Goal: Task Accomplishment & Management: Complete application form

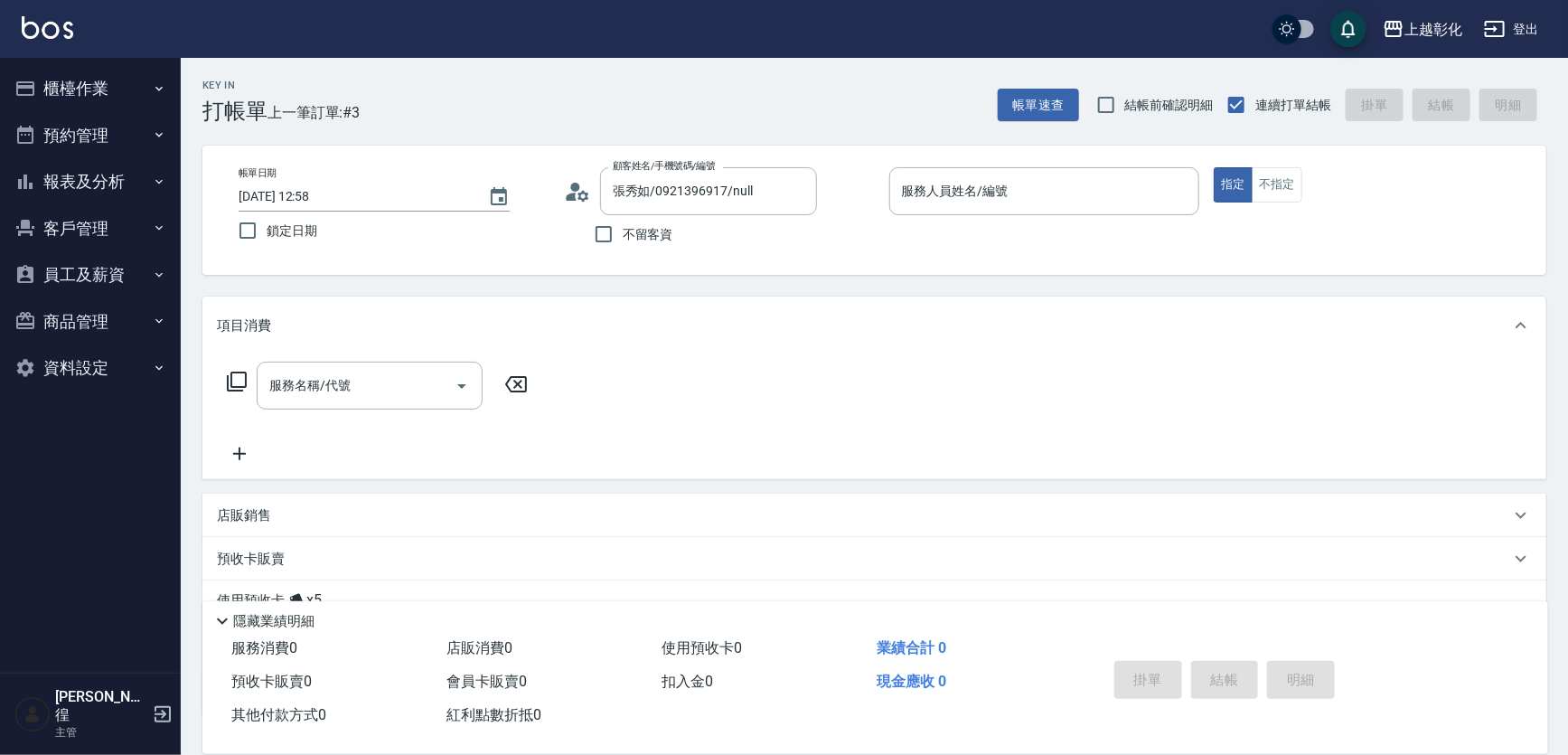
click at [623, 285] on div "Key In 打帳單 上一筆訂單:#3 帳單速查 結帳前確認明細 連續打單結帳 掛單 結帳 明細 帳單日期 [DATE] 12:58 鎖定日期 顧客姓名/手機…" at bounding box center [874, 471] width 1387 height 828
click at [129, 123] on button "預約管理" at bounding box center [90, 135] width 166 height 47
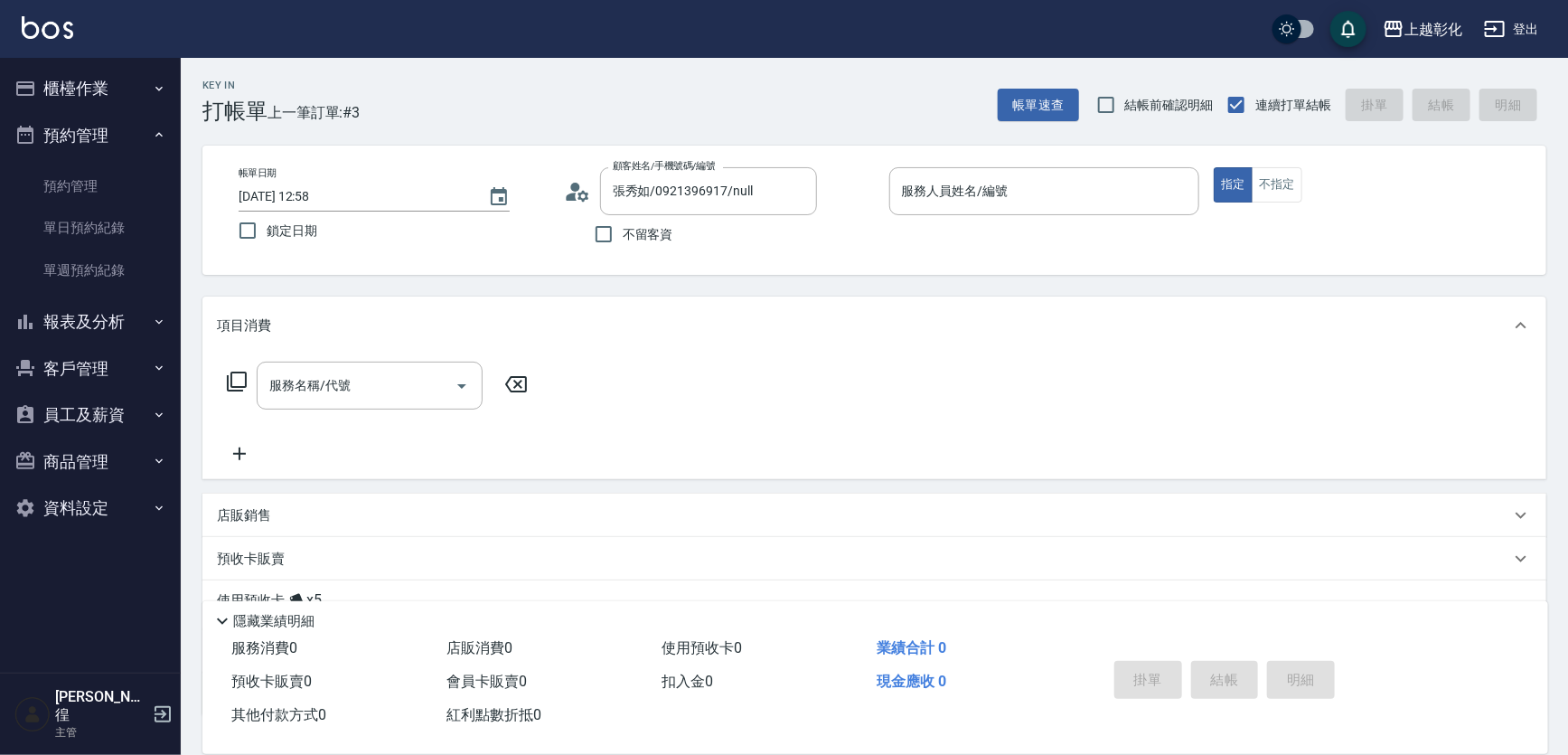
click at [122, 94] on button "櫃檯作業" at bounding box center [90, 88] width 166 height 47
click at [122, 93] on button "櫃檯作業" at bounding box center [90, 88] width 166 height 47
click at [117, 135] on button "預約管理" at bounding box center [90, 135] width 166 height 47
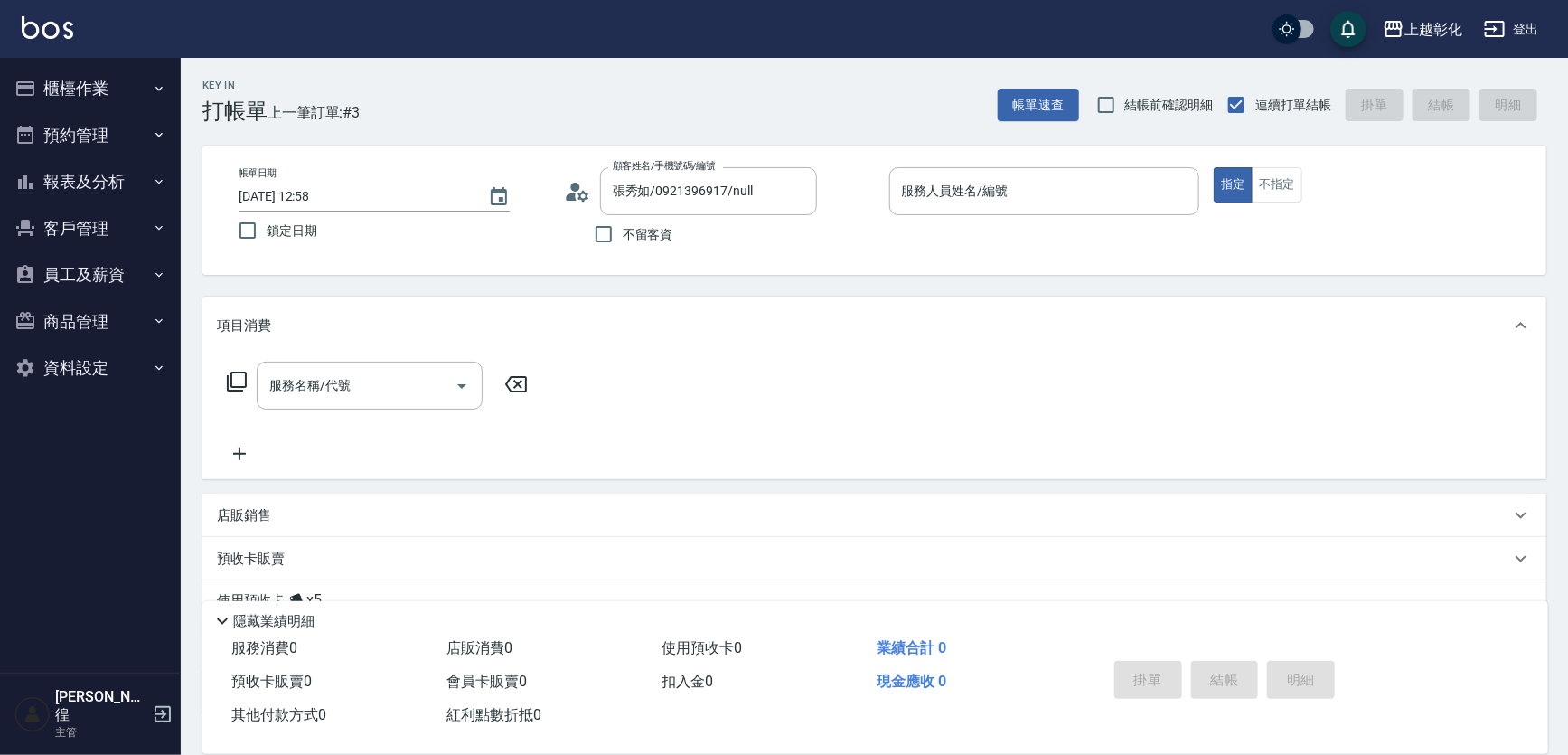
click at [115, 91] on button "櫃檯作業" at bounding box center [90, 88] width 166 height 47
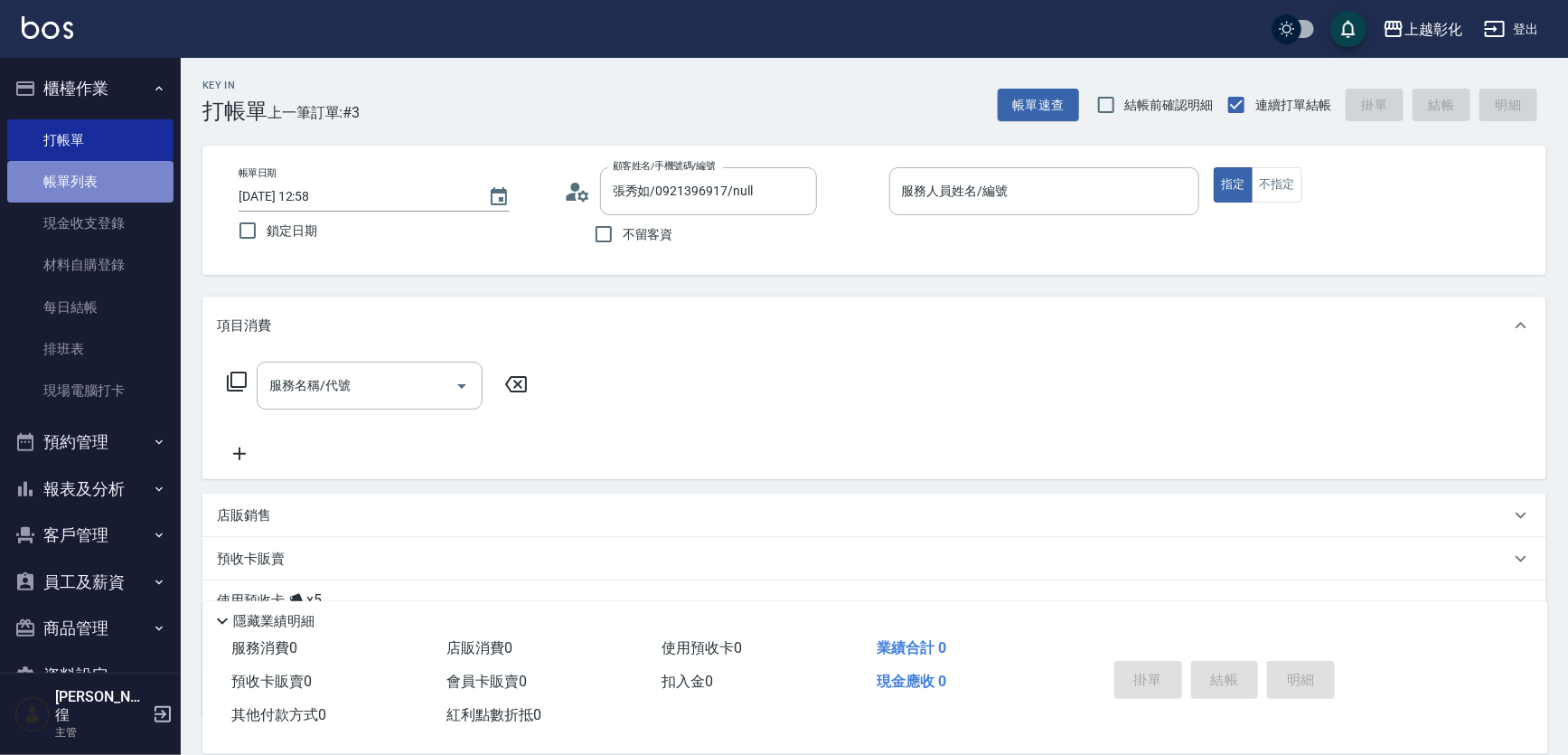
click at [107, 166] on link "帳單列表" at bounding box center [90, 182] width 166 height 42
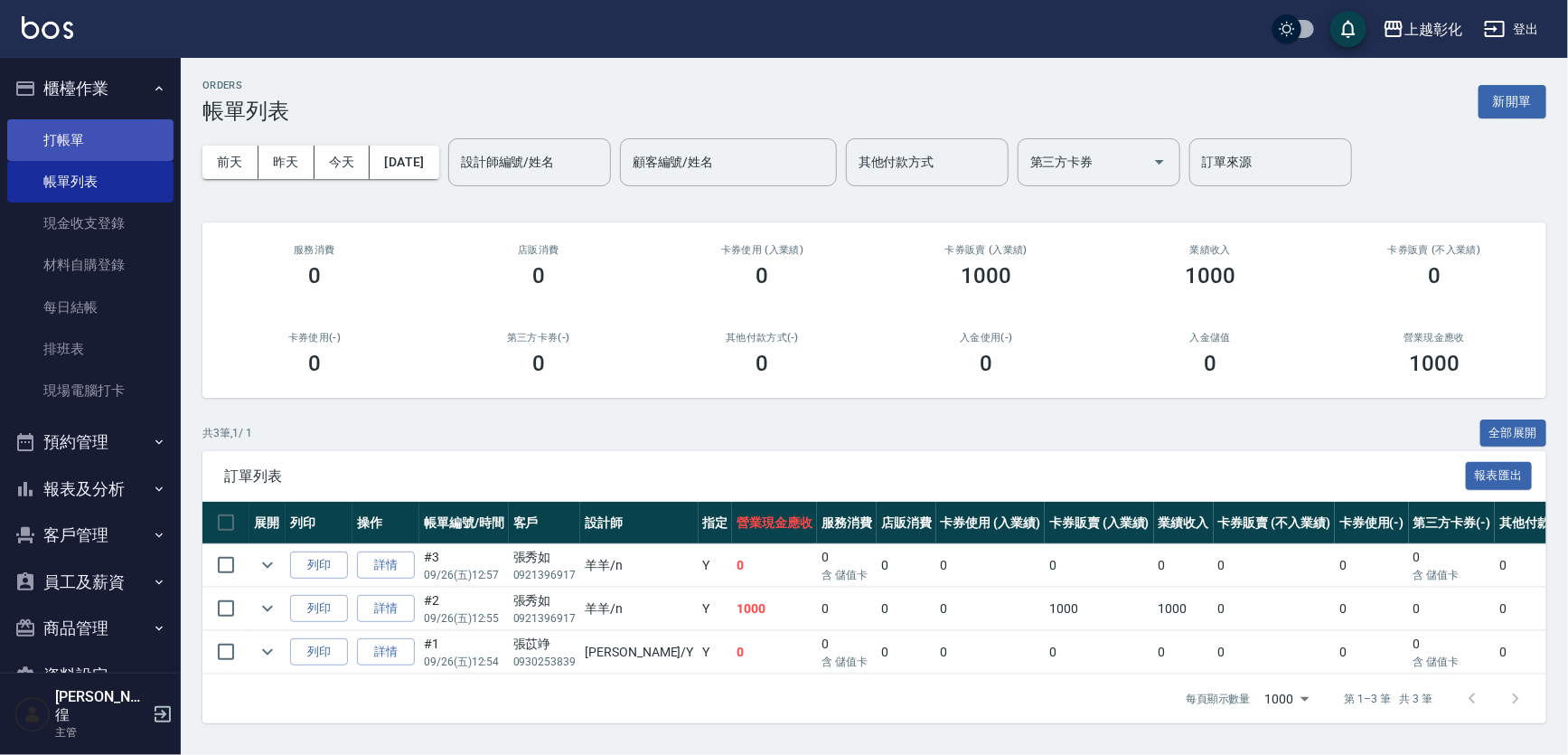
click at [144, 153] on link "打帳單" at bounding box center [90, 141] width 166 height 42
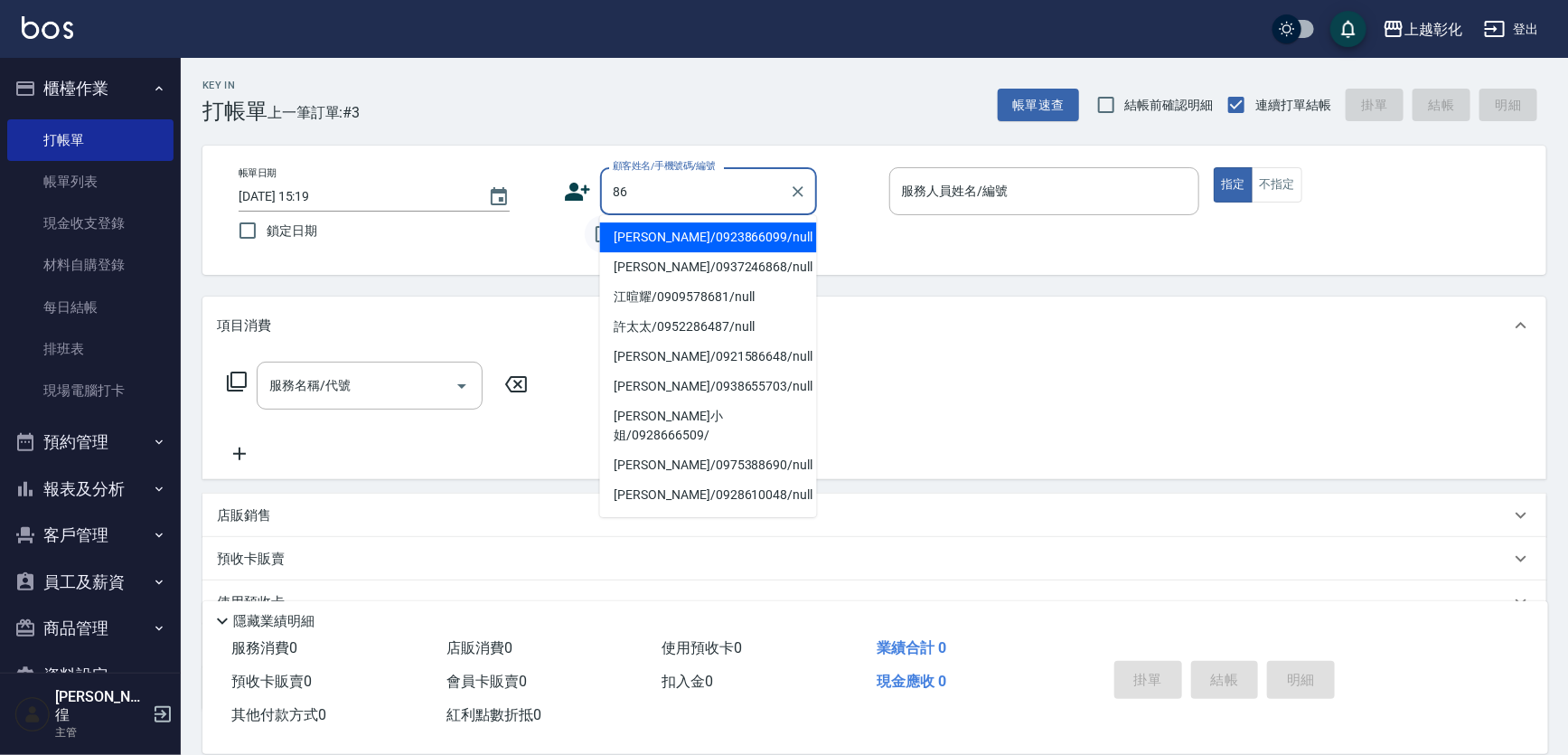
type input "8"
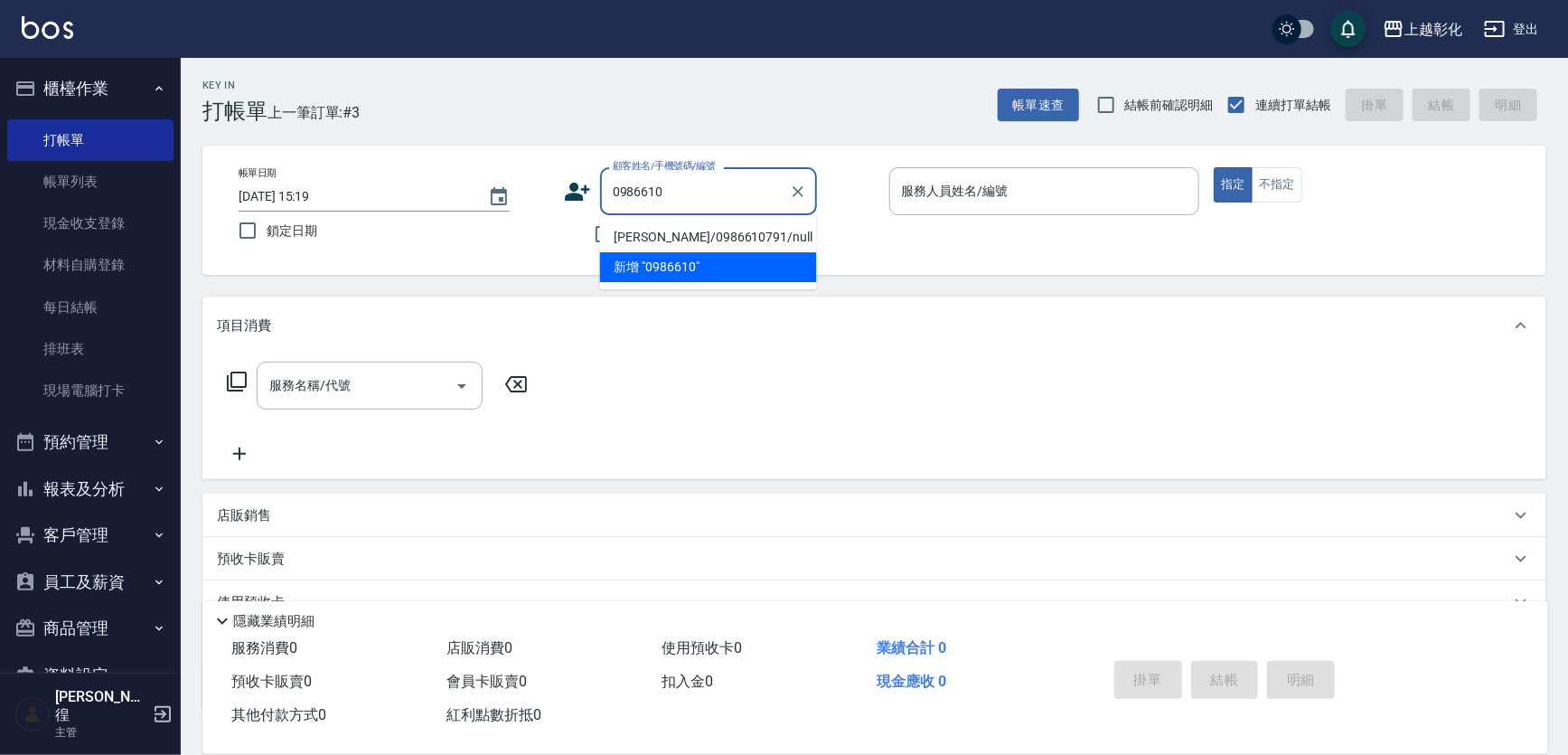
click at [620, 243] on li "[PERSON_NAME]/0986610791/null" at bounding box center [709, 237] width 217 height 30
type input "[PERSON_NAME]/0986610791/null"
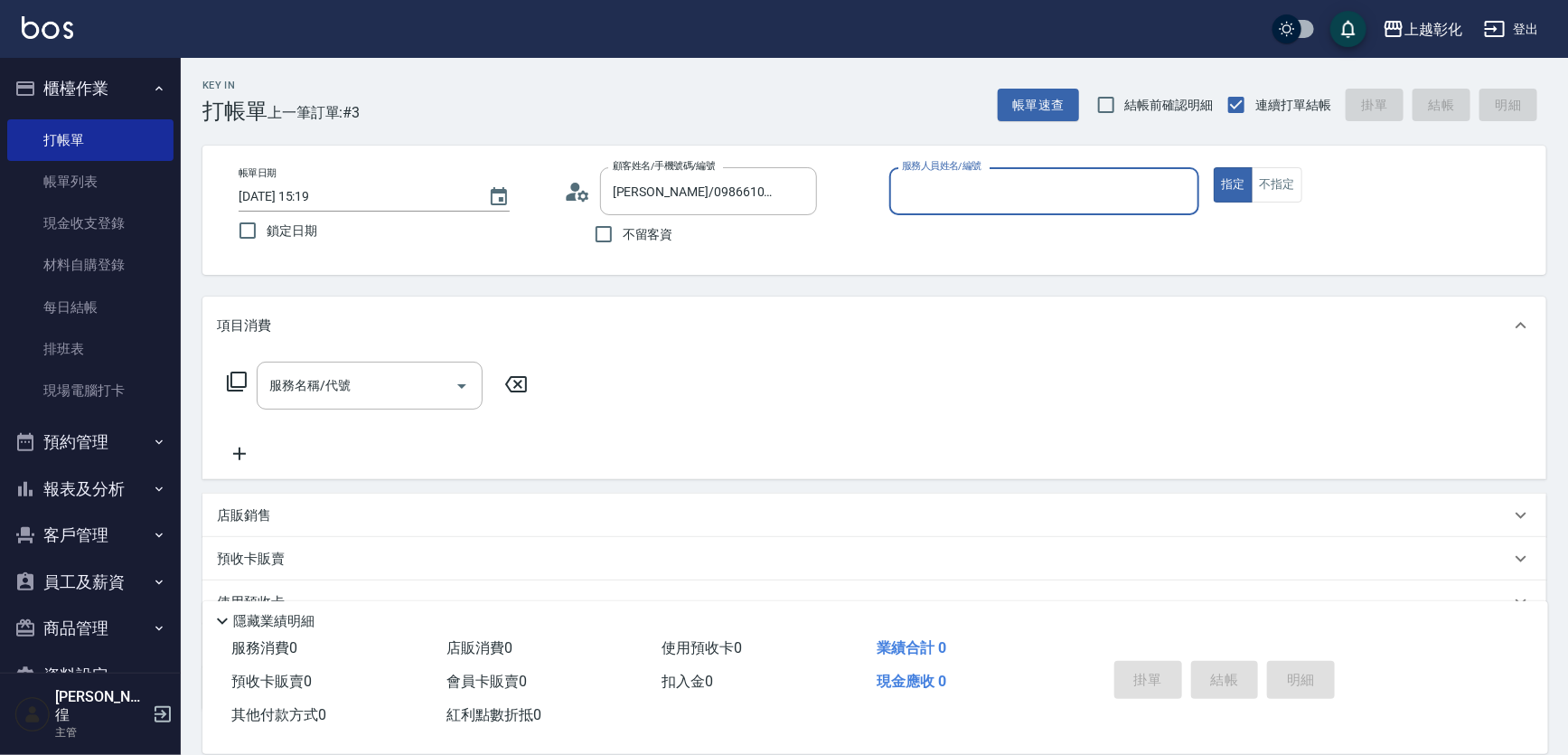
click at [863, 189] on div "顧客姓名/手機號碼/編號 [PERSON_NAME]/0986610791/null 顧客姓名/手機號碼/編號" at bounding box center [719, 191] width 311 height 47
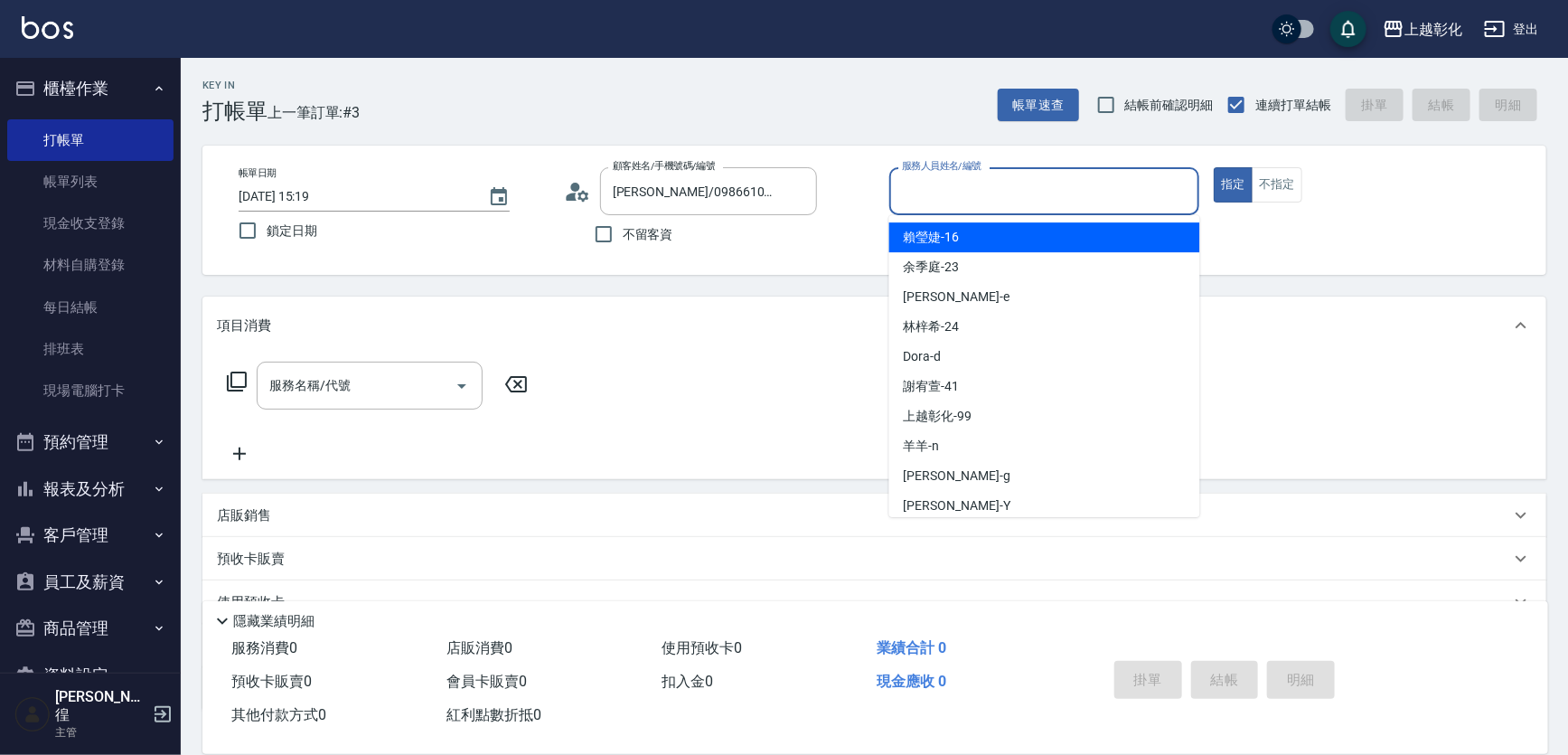
click at [922, 197] on input "服務人員姓名/編號" at bounding box center [1044, 191] width 295 height 32
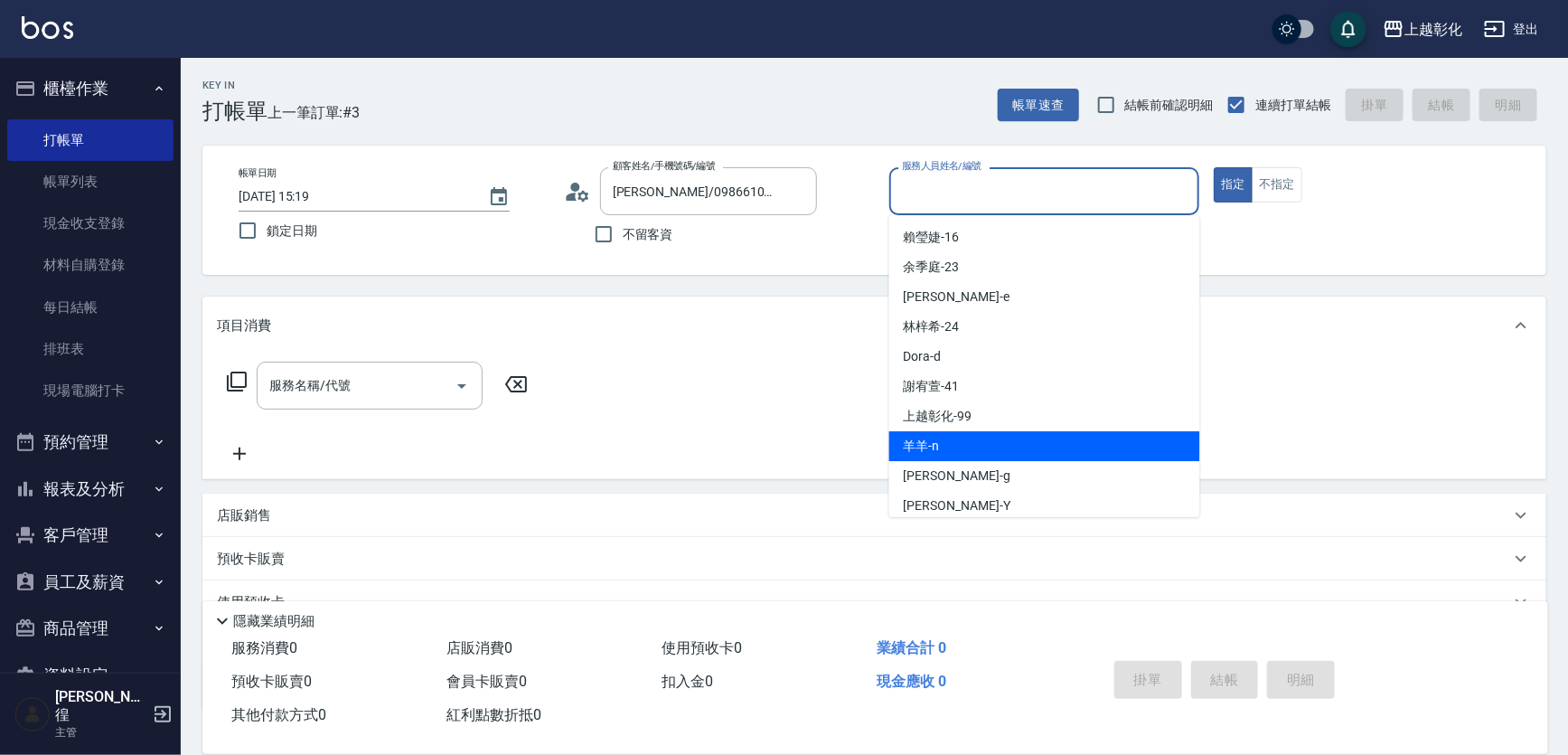
click at [957, 445] on div "羊羊 -n" at bounding box center [1044, 446] width 311 height 30
type input "羊羊-n"
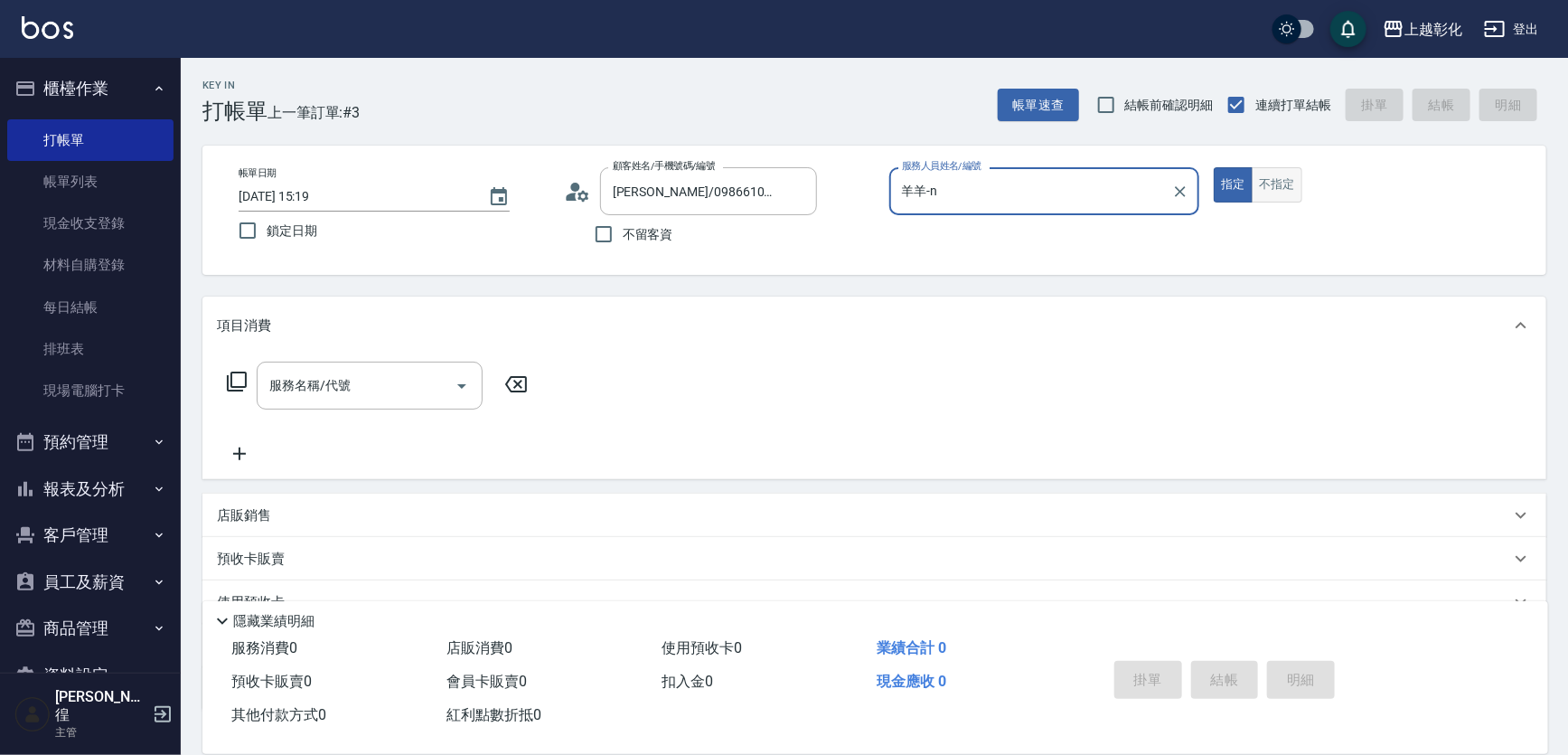
click at [1283, 187] on button "不指定" at bounding box center [1277, 184] width 50 height 36
click at [399, 388] on input "服務名稱/代號" at bounding box center [356, 385] width 183 height 32
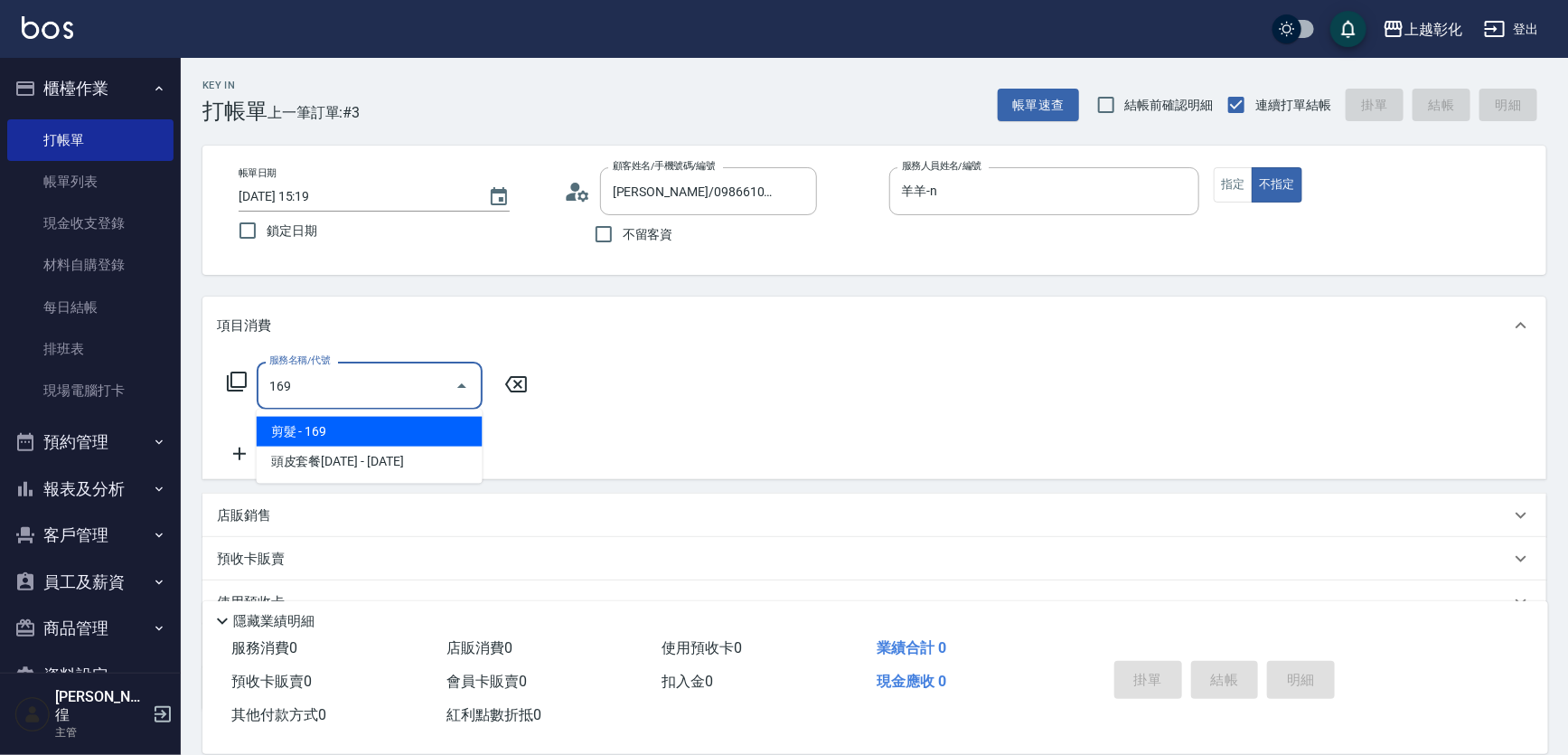
type input "剪髮(169)"
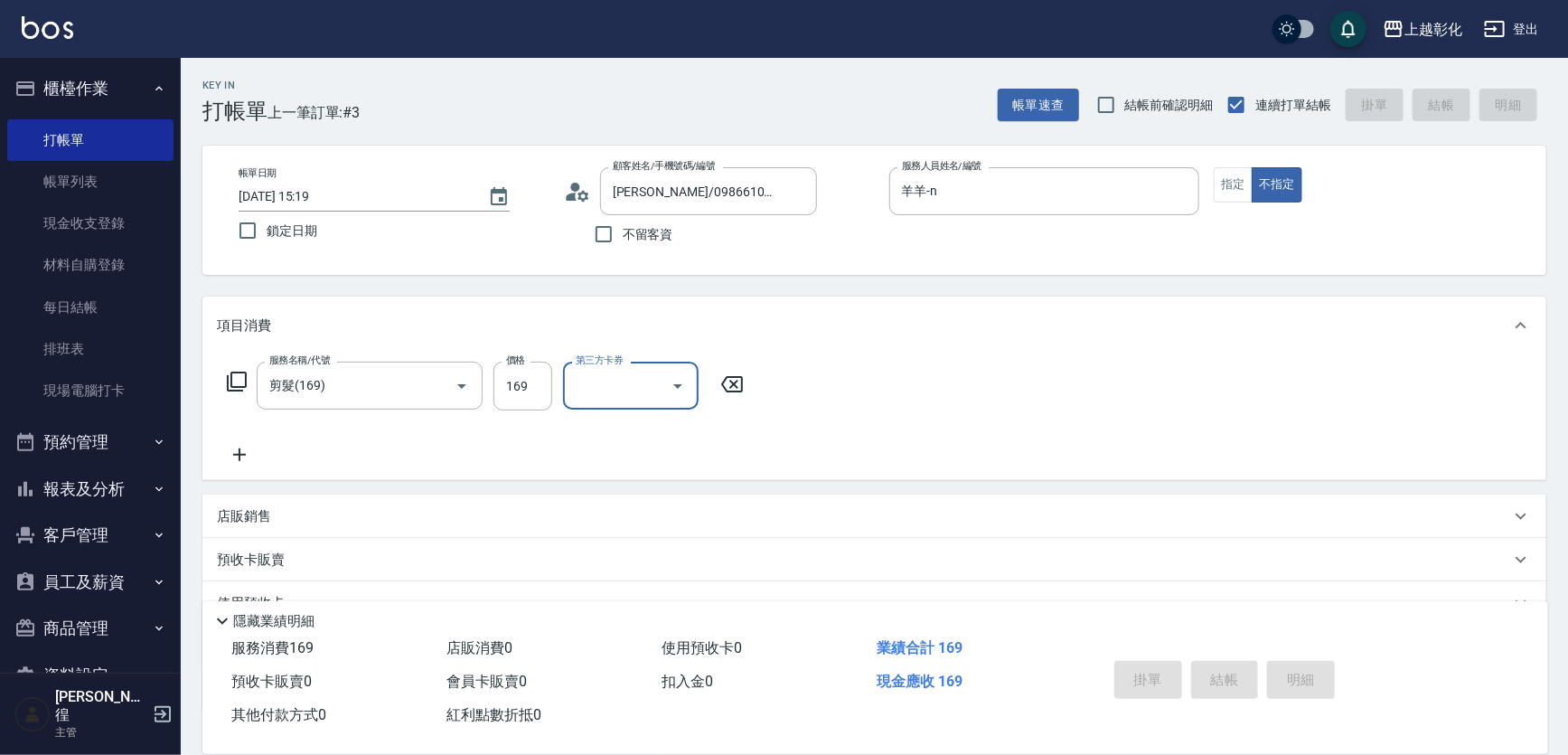
type input "[DATE] 15:20"
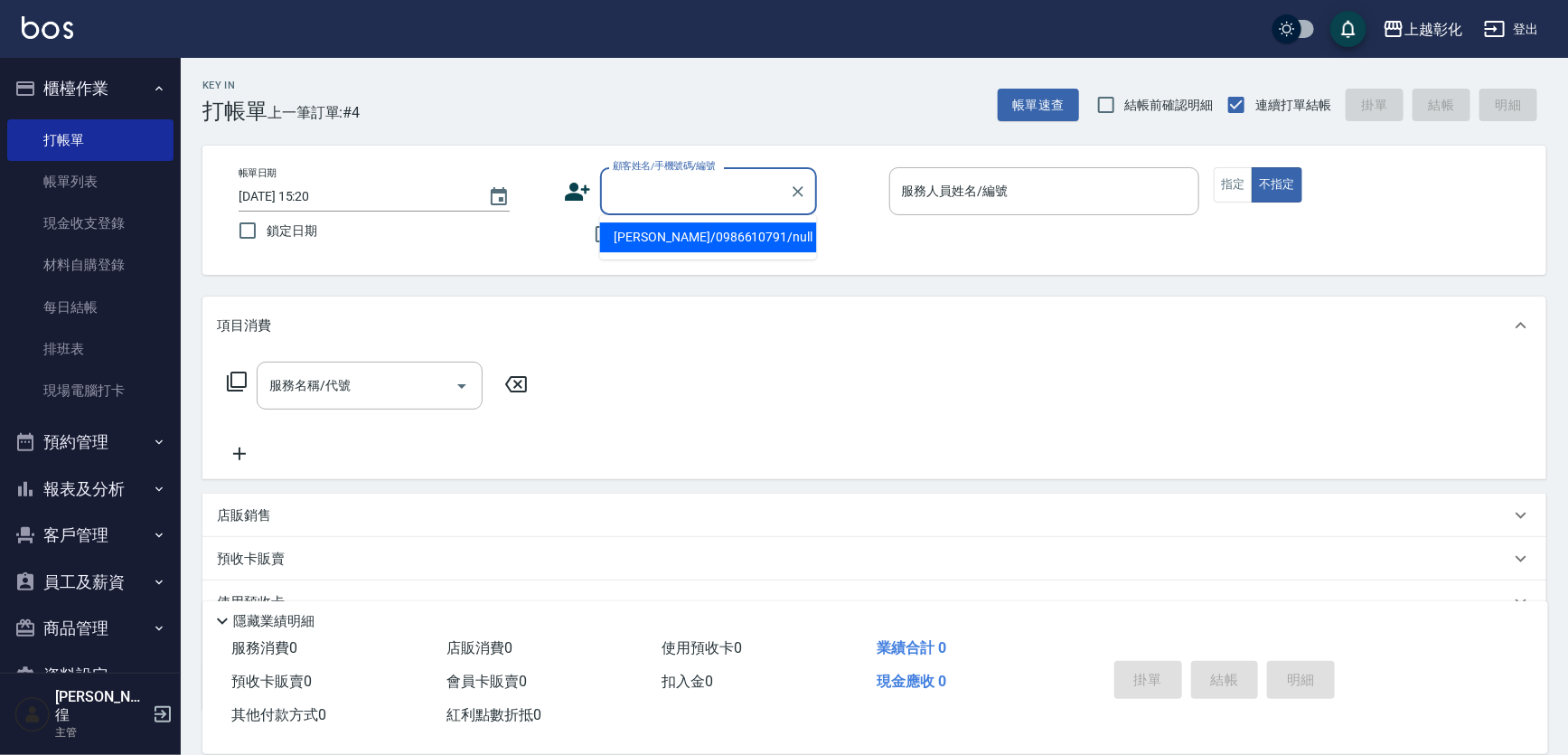
drag, startPoint x: 630, startPoint y: 203, endPoint x: 632, endPoint y: 213, distance: 10.2
click at [630, 208] on div "顧客姓名/手機號碼/編號" at bounding box center [709, 191] width 217 height 47
click at [620, 194] on input "顧客姓名/手機號碼/編號" at bounding box center [695, 191] width 173 height 32
click at [721, 237] on li "[PERSON_NAME]/0965398217/null" at bounding box center [709, 237] width 217 height 30
type input "[PERSON_NAME]/0965398217/null"
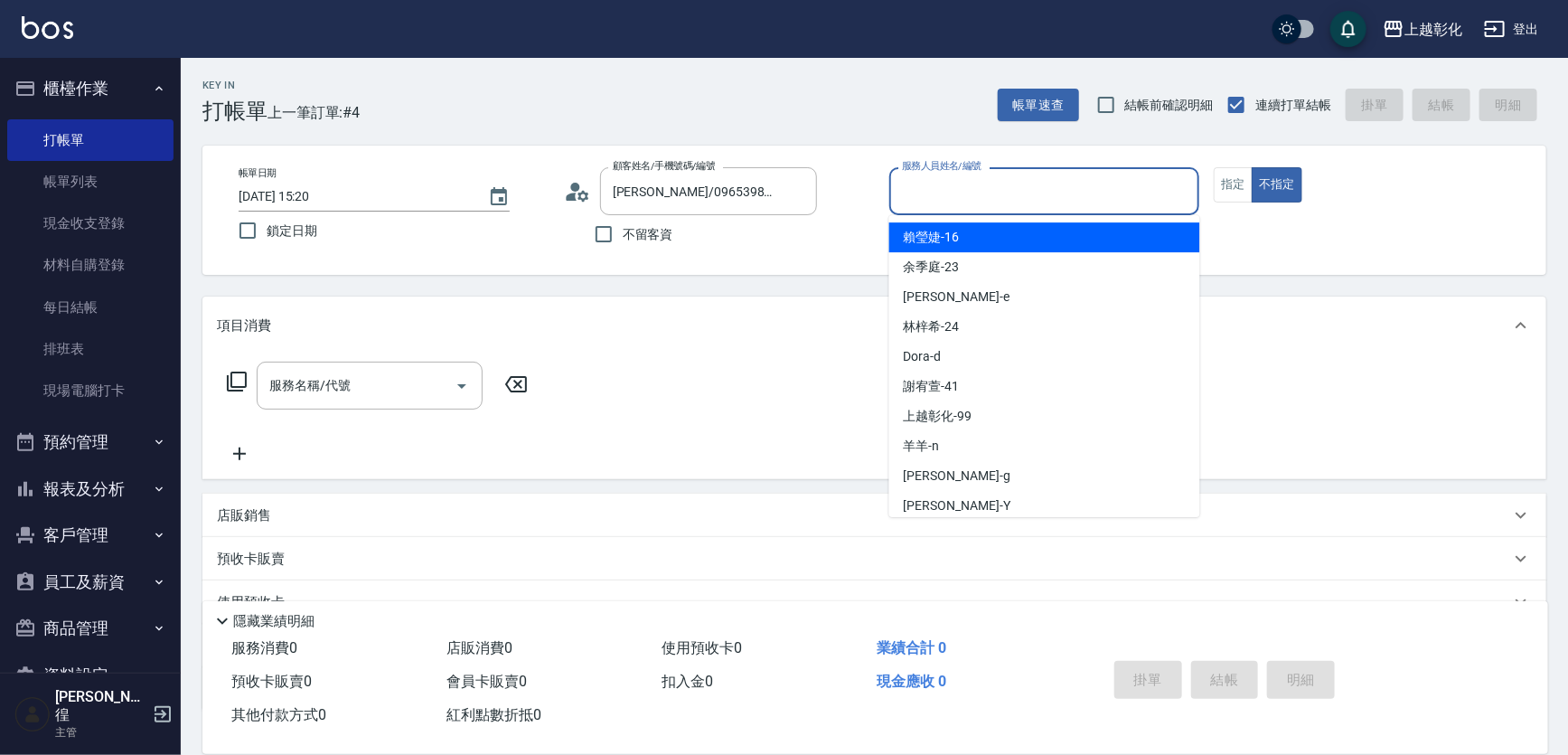
click at [903, 197] on input "服務人員姓名/編號" at bounding box center [1044, 191] width 295 height 32
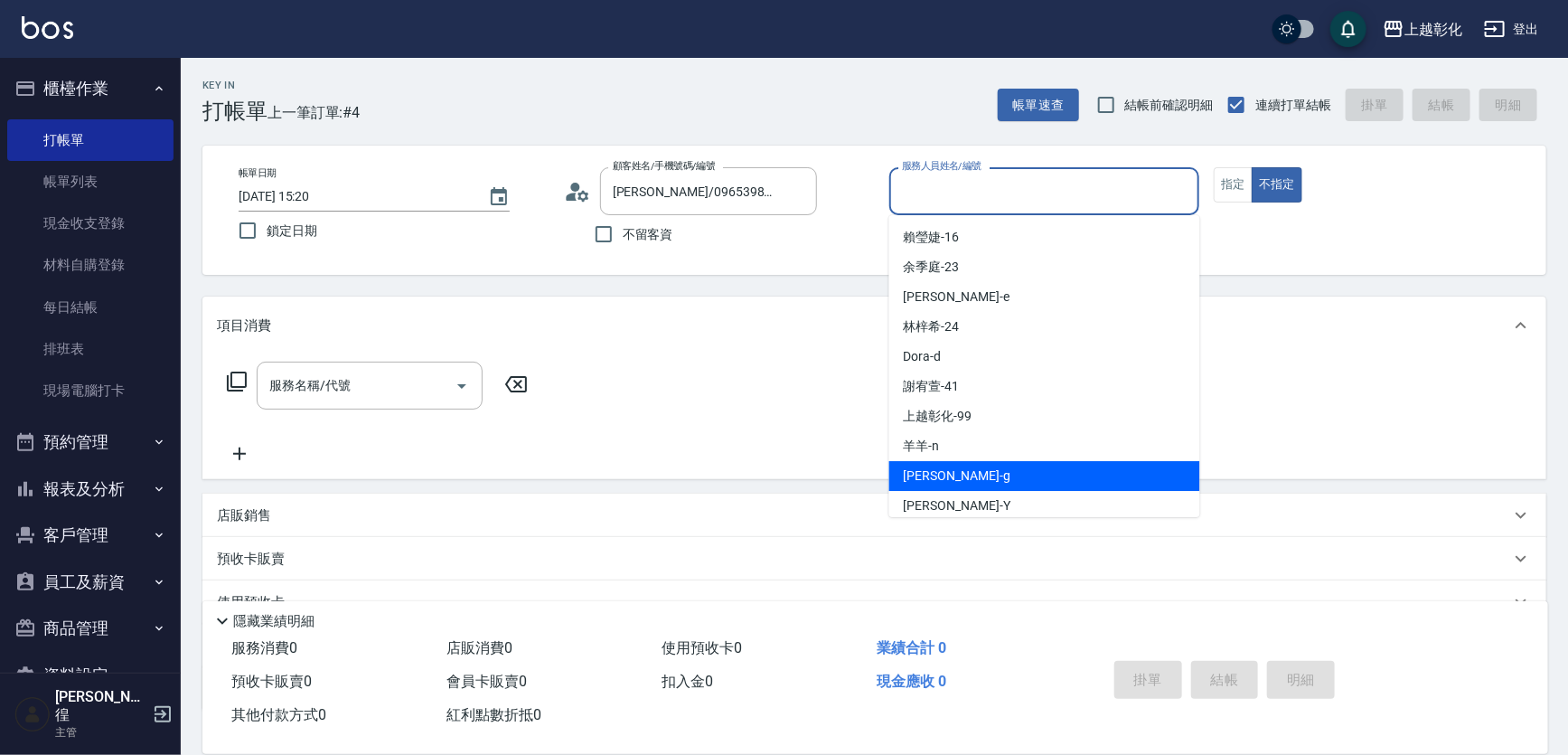
click at [951, 488] on div "[PERSON_NAME]" at bounding box center [1044, 476] width 311 height 30
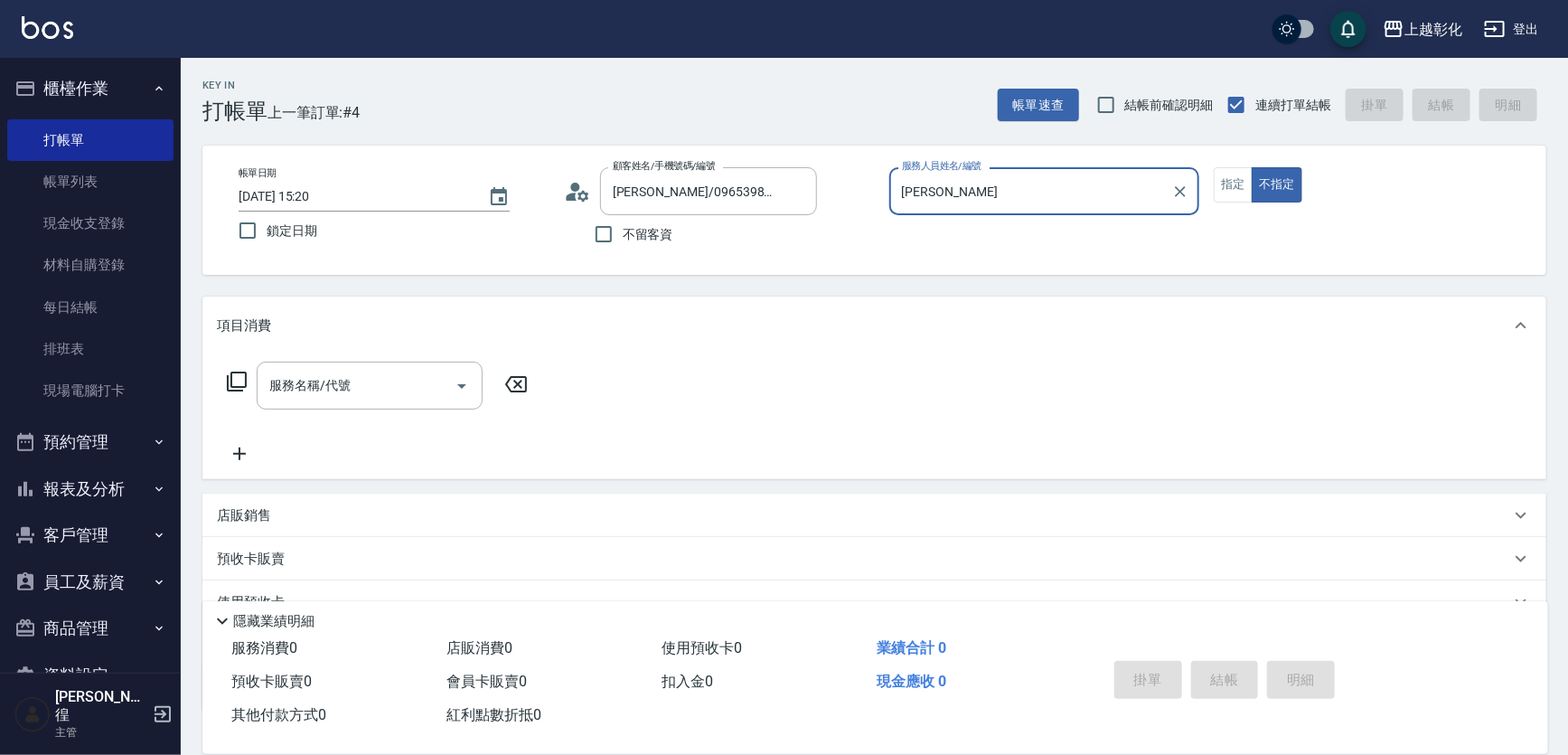
click at [972, 233] on div "帳單日期 [DATE] 15:20 鎖定日期 顧客姓名/手機號碼/編號 [PERSON_NAME]/0965398217/null 顧客姓名/手機號碼/編號 …" at bounding box center [874, 210] width 1301 height 86
click at [972, 207] on div "[PERSON_NAME]-g 服務人員姓名/編號" at bounding box center [1044, 191] width 311 height 47
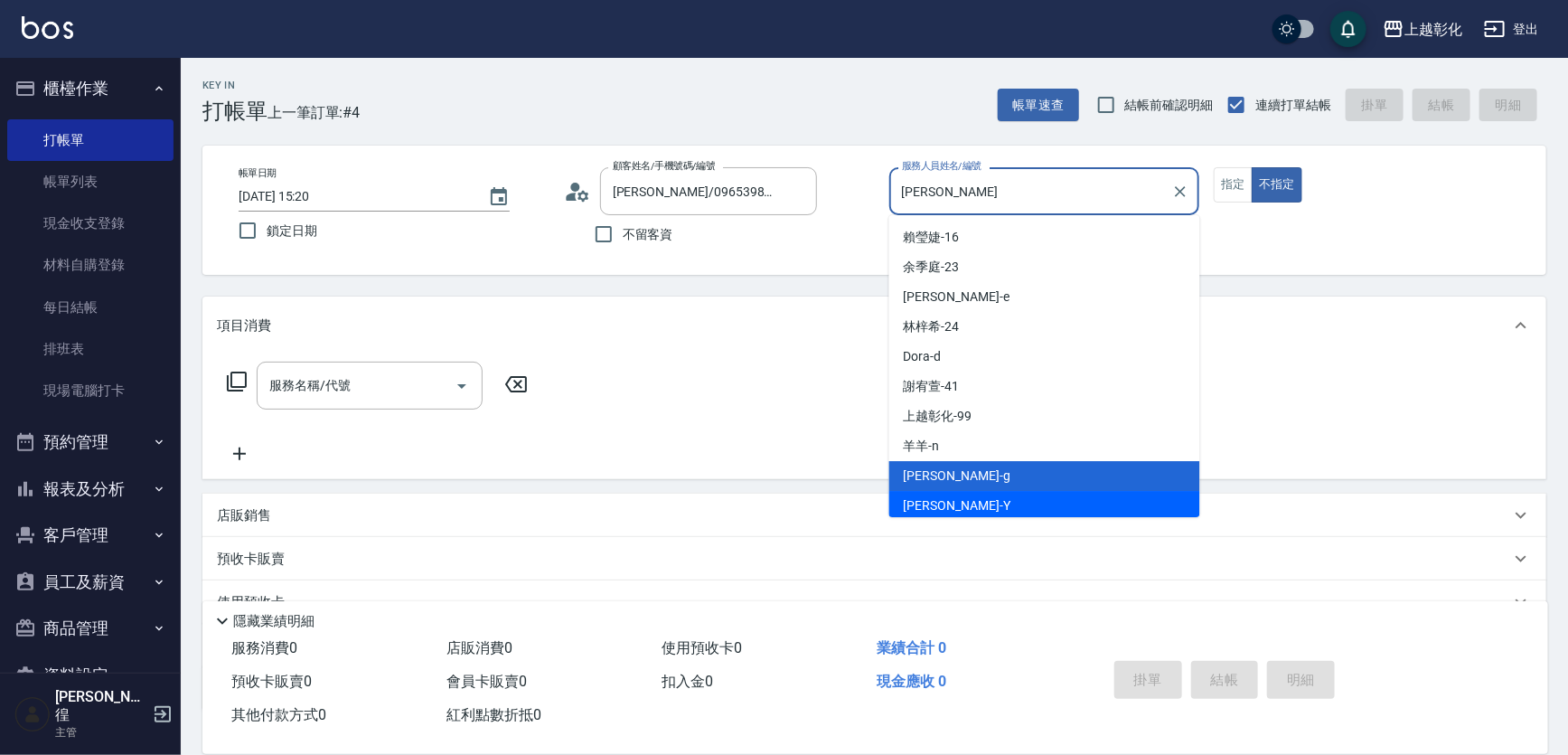
click at [930, 507] on span "[PERSON_NAME] -Y" at bounding box center [956, 506] width 107 height 19
type input "[PERSON_NAME]-Y"
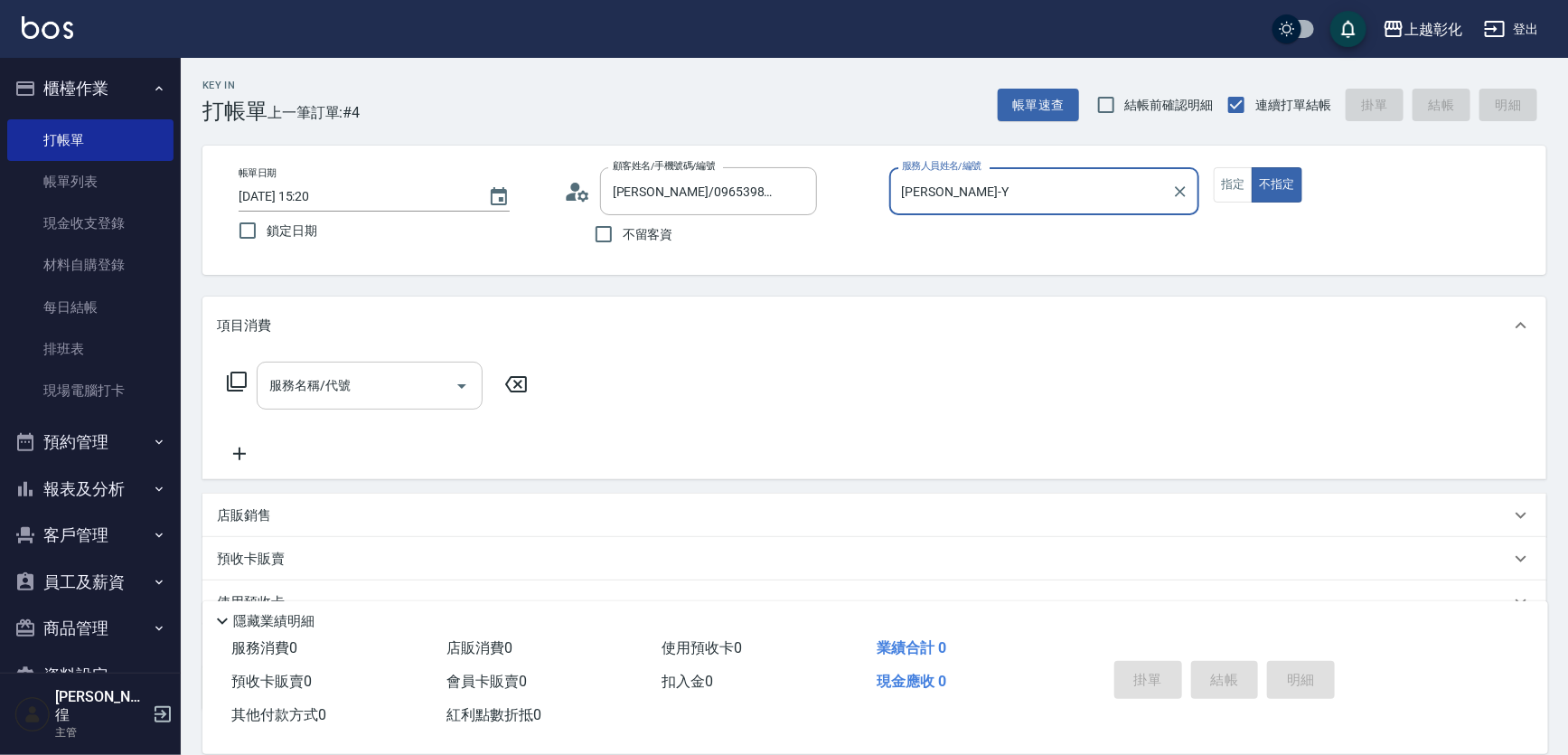
click at [385, 391] on input "服務名稱/代號" at bounding box center [356, 385] width 183 height 32
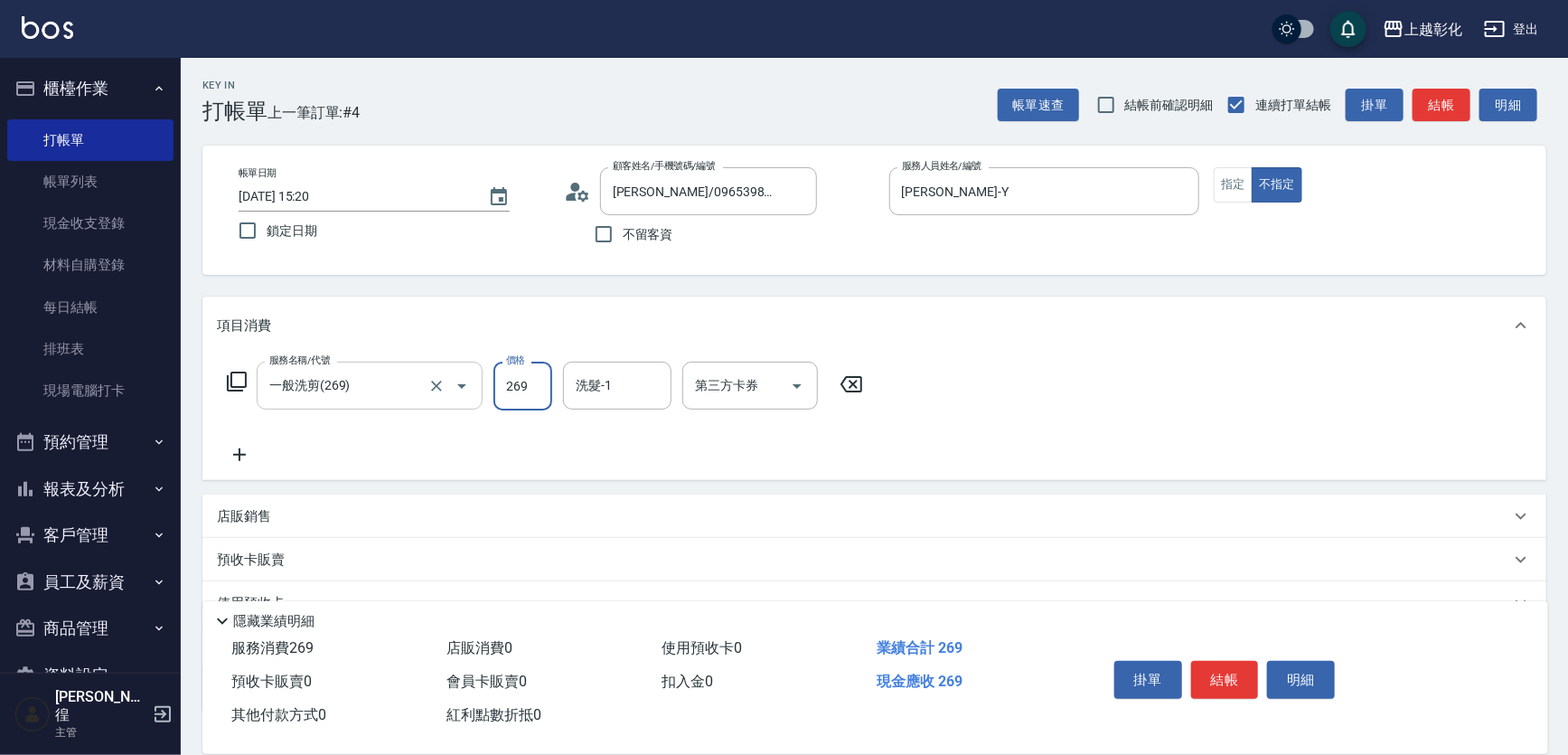
click at [371, 373] on input "一般洗剪(269)" at bounding box center [344, 385] width 159 height 32
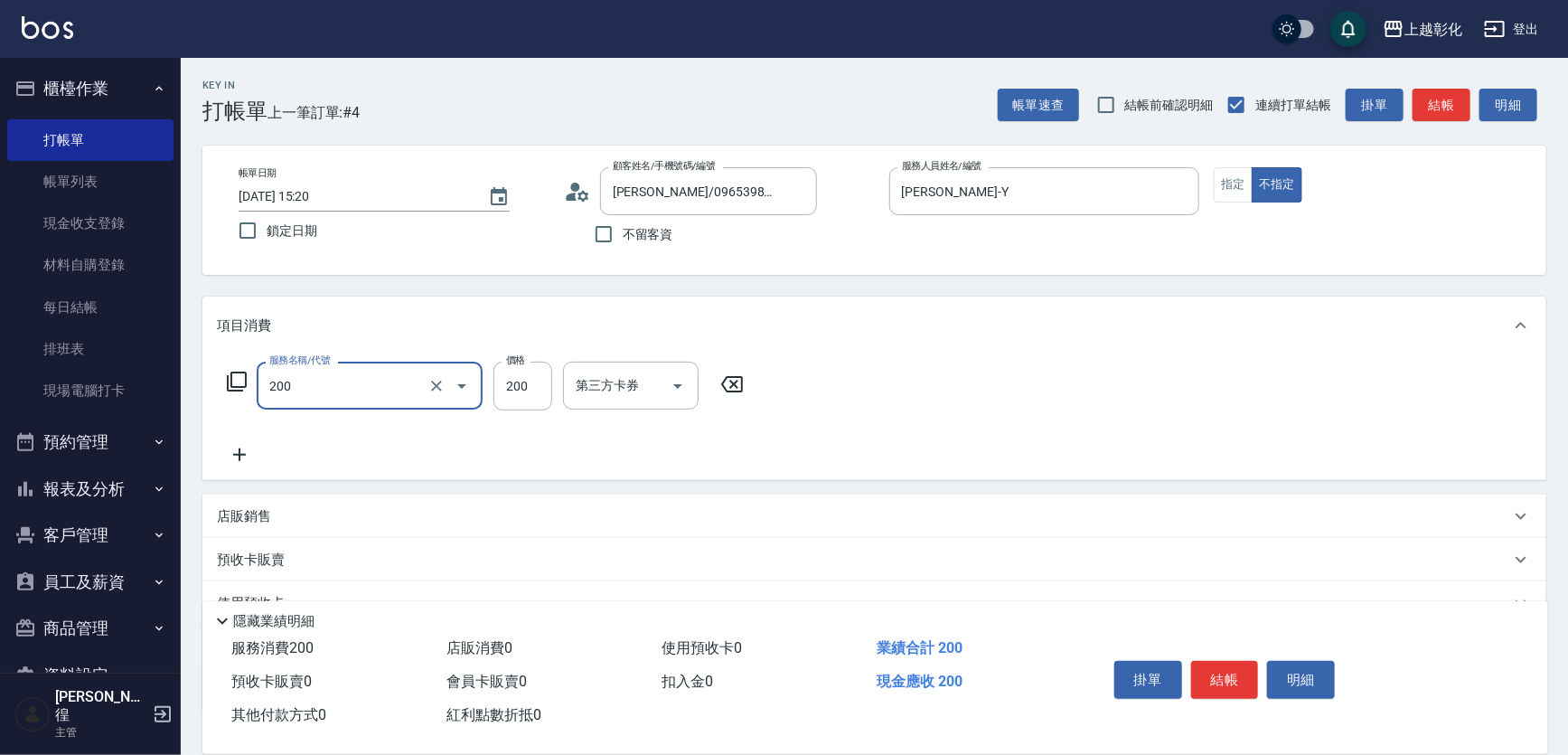
type input "New洗專案(200)"
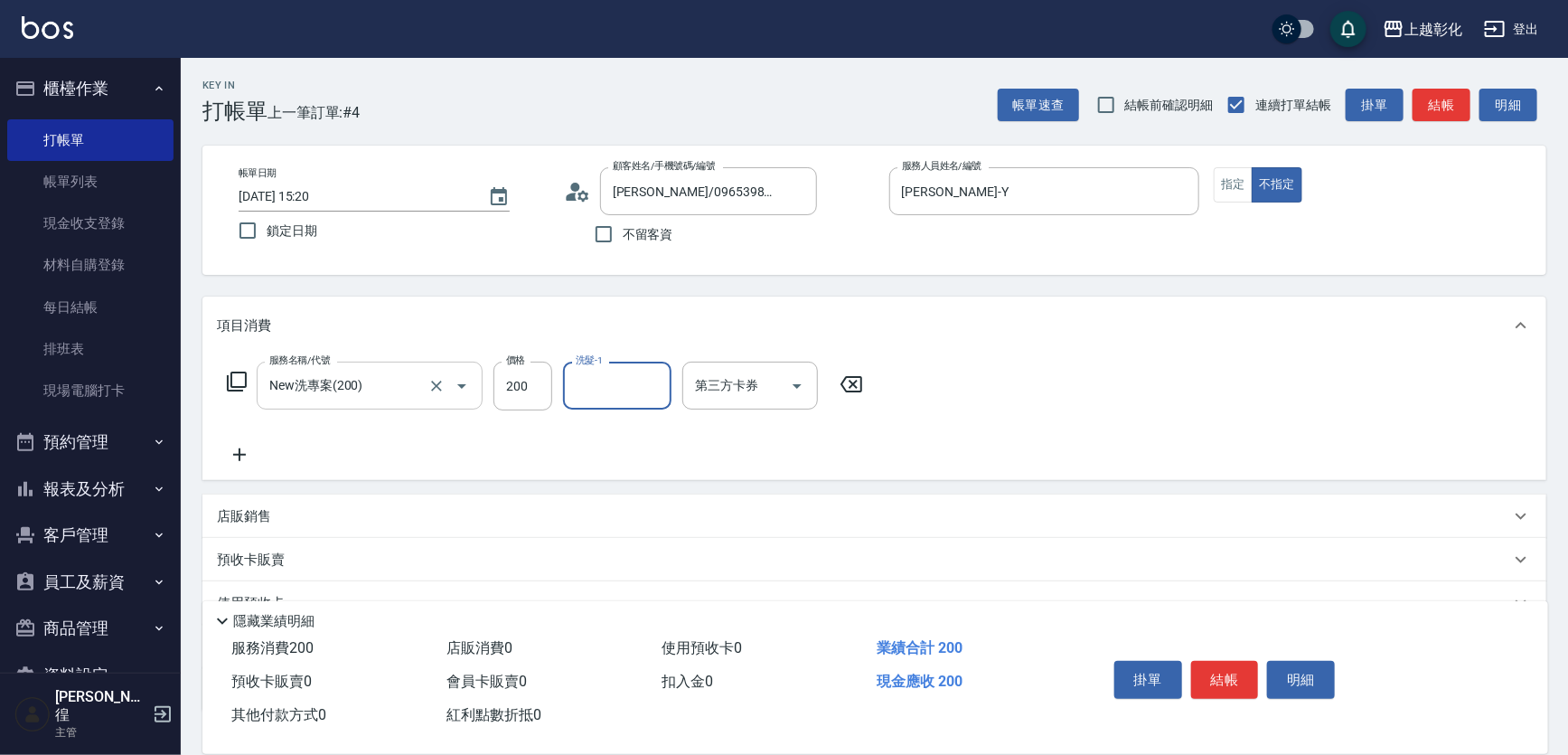
type input "ㄗ"
type input "[PERSON_NAME]-Y"
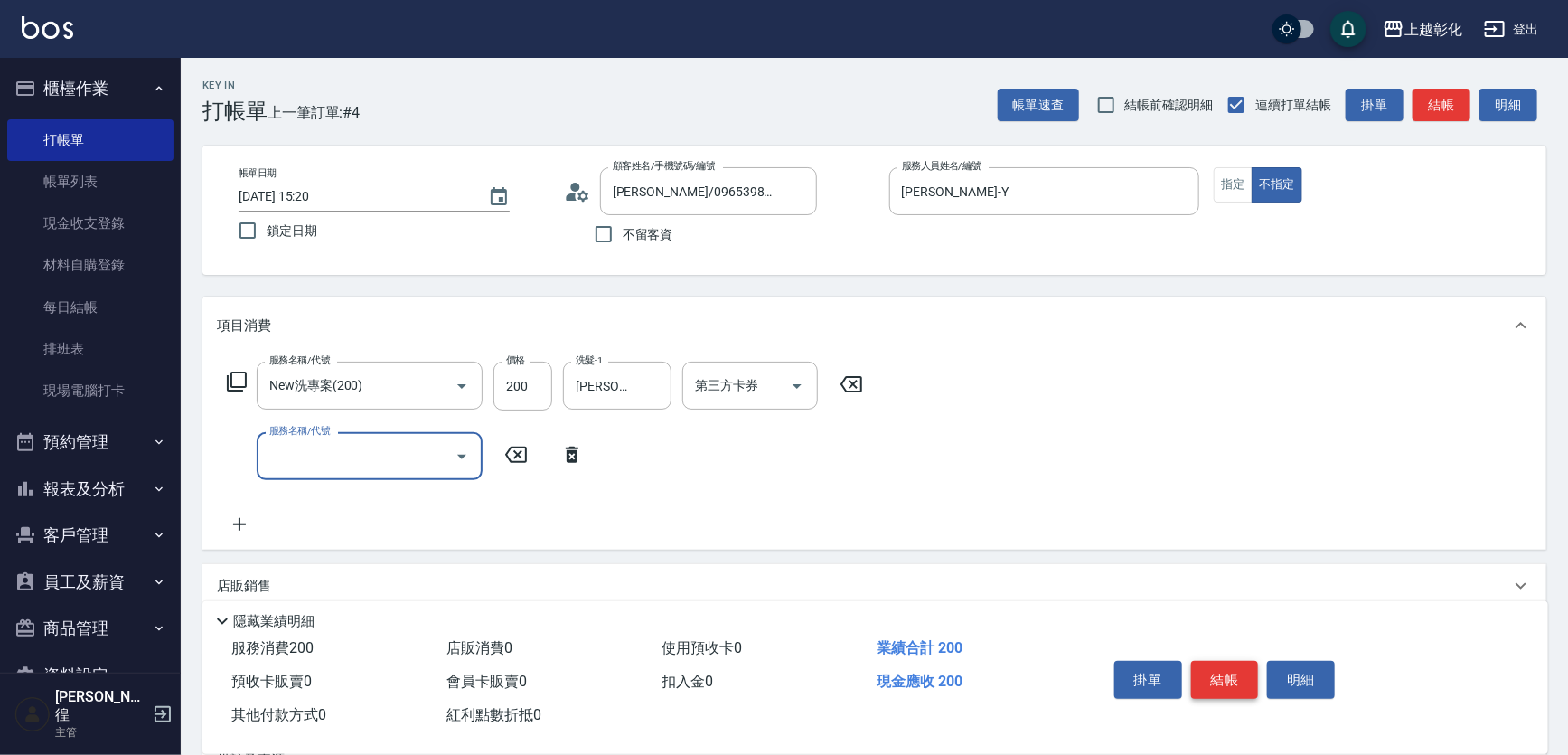
click at [1248, 669] on button "結帳" at bounding box center [1225, 680] width 68 height 38
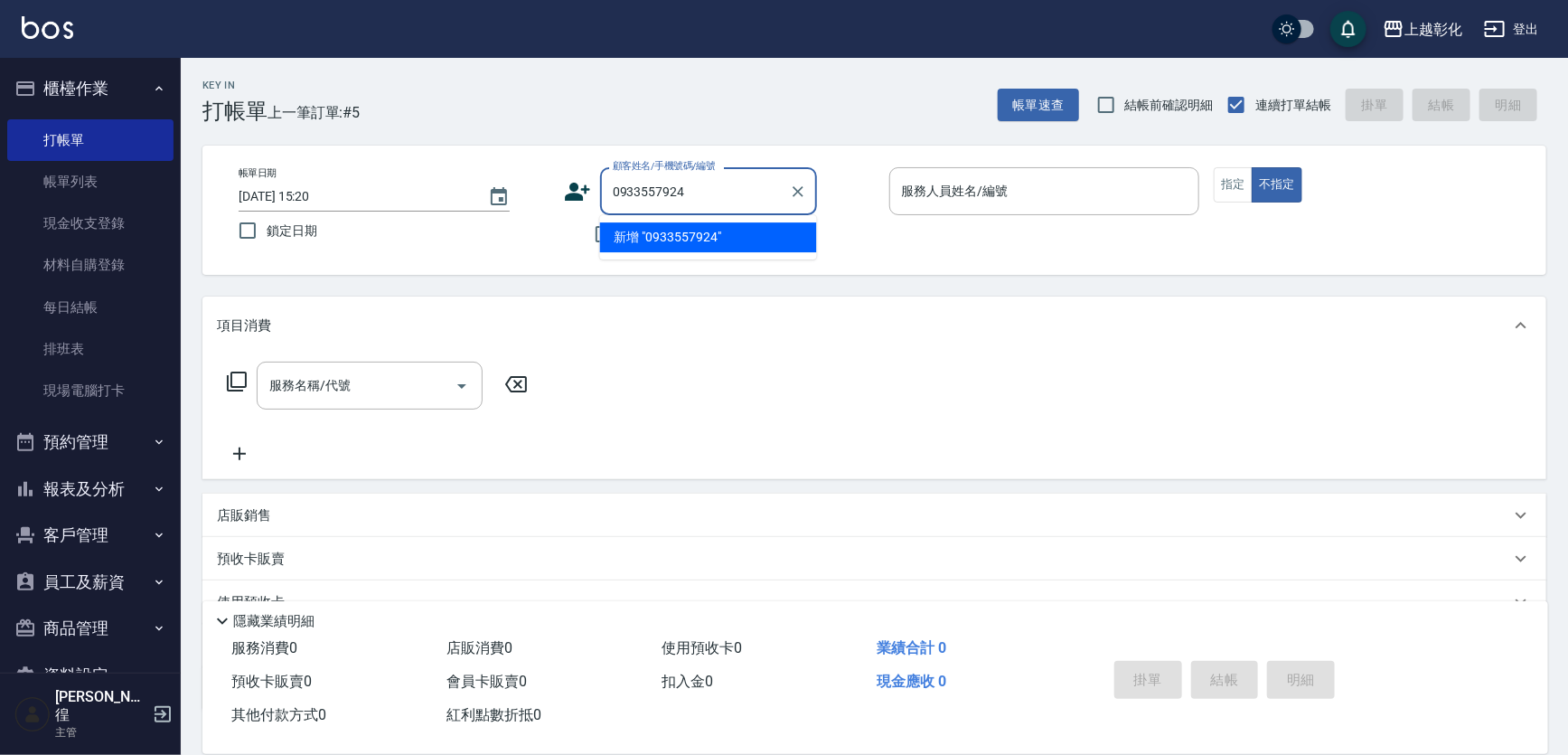
click at [705, 190] on input "0933557924" at bounding box center [695, 191] width 173 height 32
click at [705, 194] on input "0933557924" at bounding box center [695, 191] width 173 height 32
type input "0"
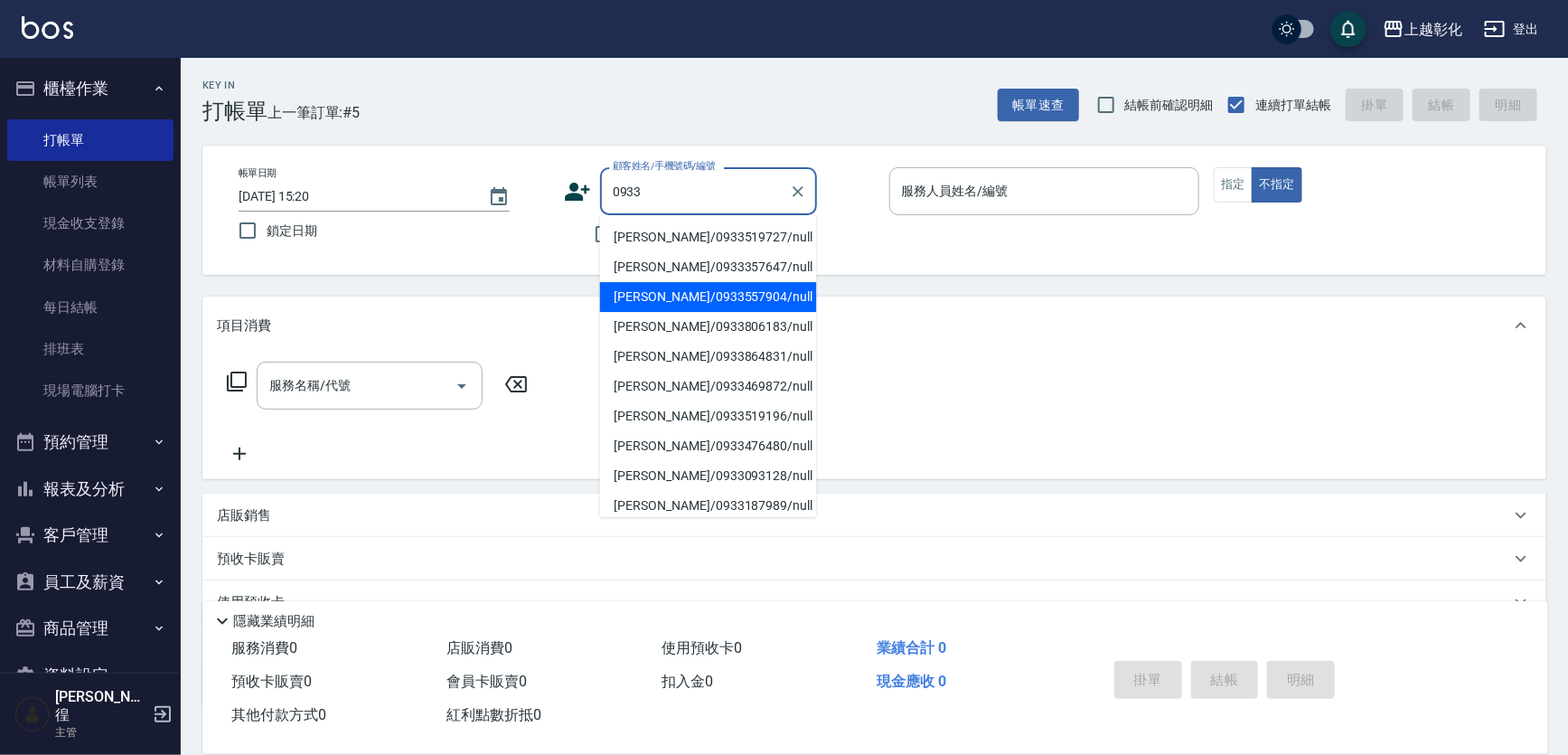
click at [723, 300] on li "[PERSON_NAME]/0933557904/null" at bounding box center [709, 297] width 217 height 30
type input "[PERSON_NAME]/0933557904/null"
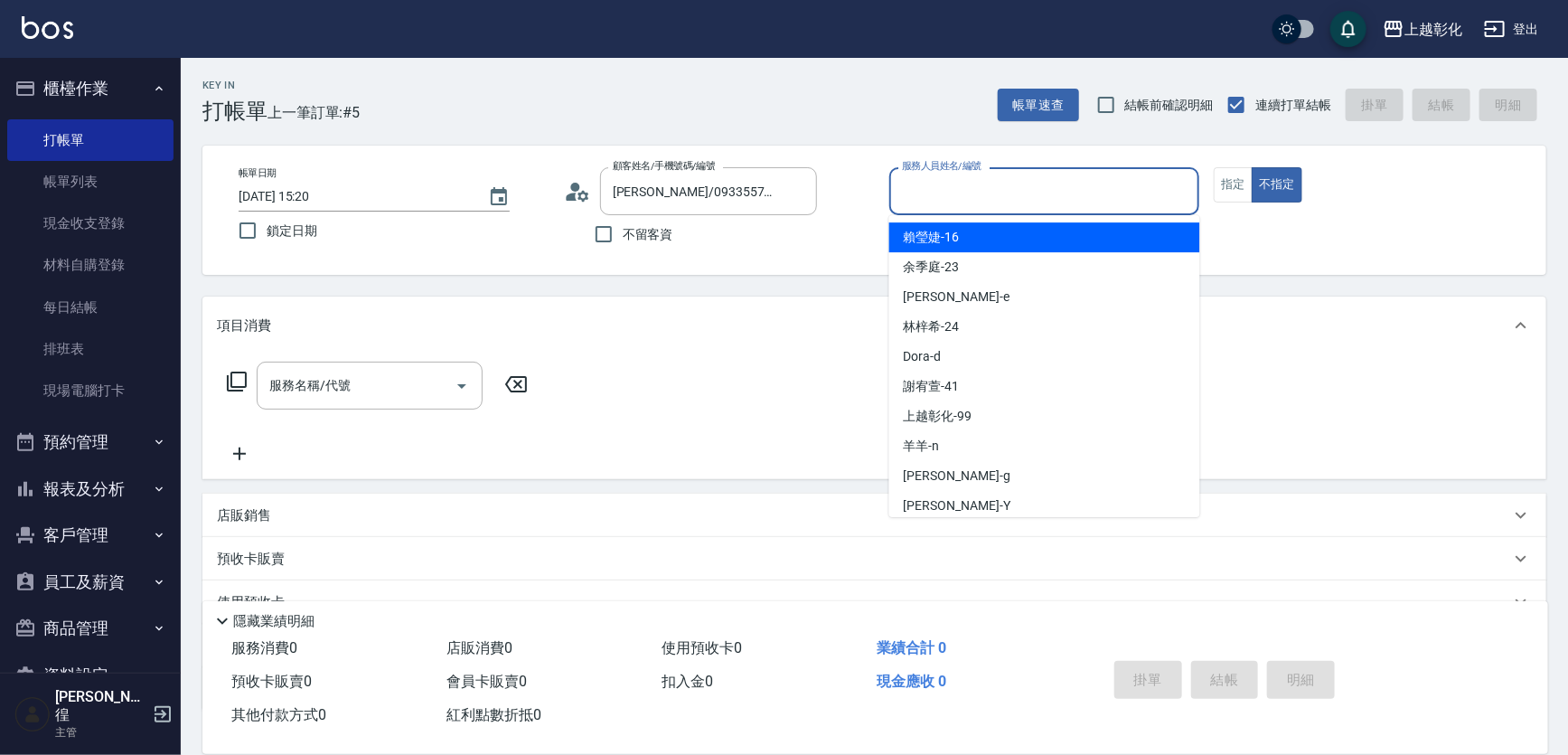
click at [954, 204] on input "服務人員姓名/編號" at bounding box center [1044, 191] width 295 height 32
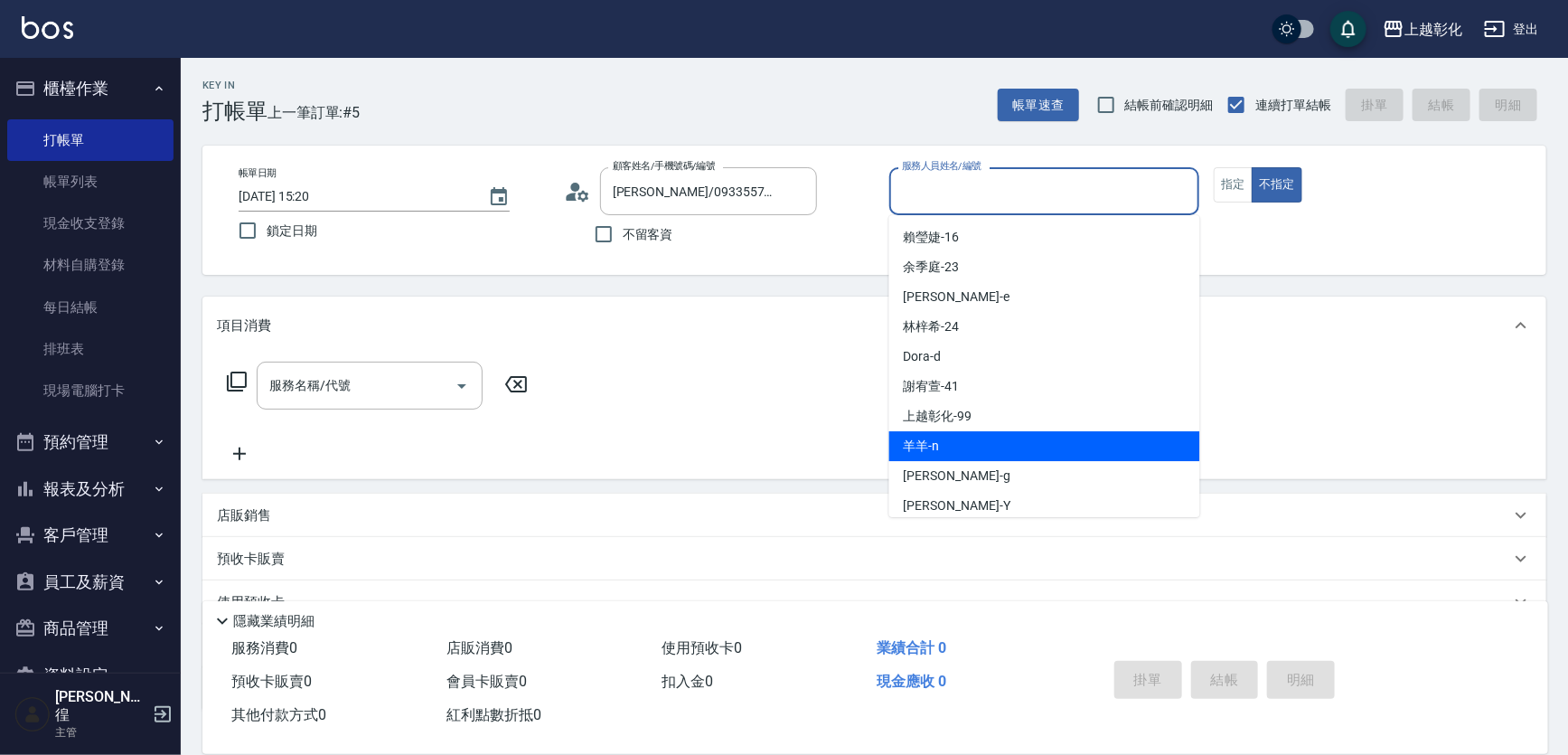
click at [949, 451] on div "羊羊 -n" at bounding box center [1044, 446] width 311 height 30
type input "羊羊-n"
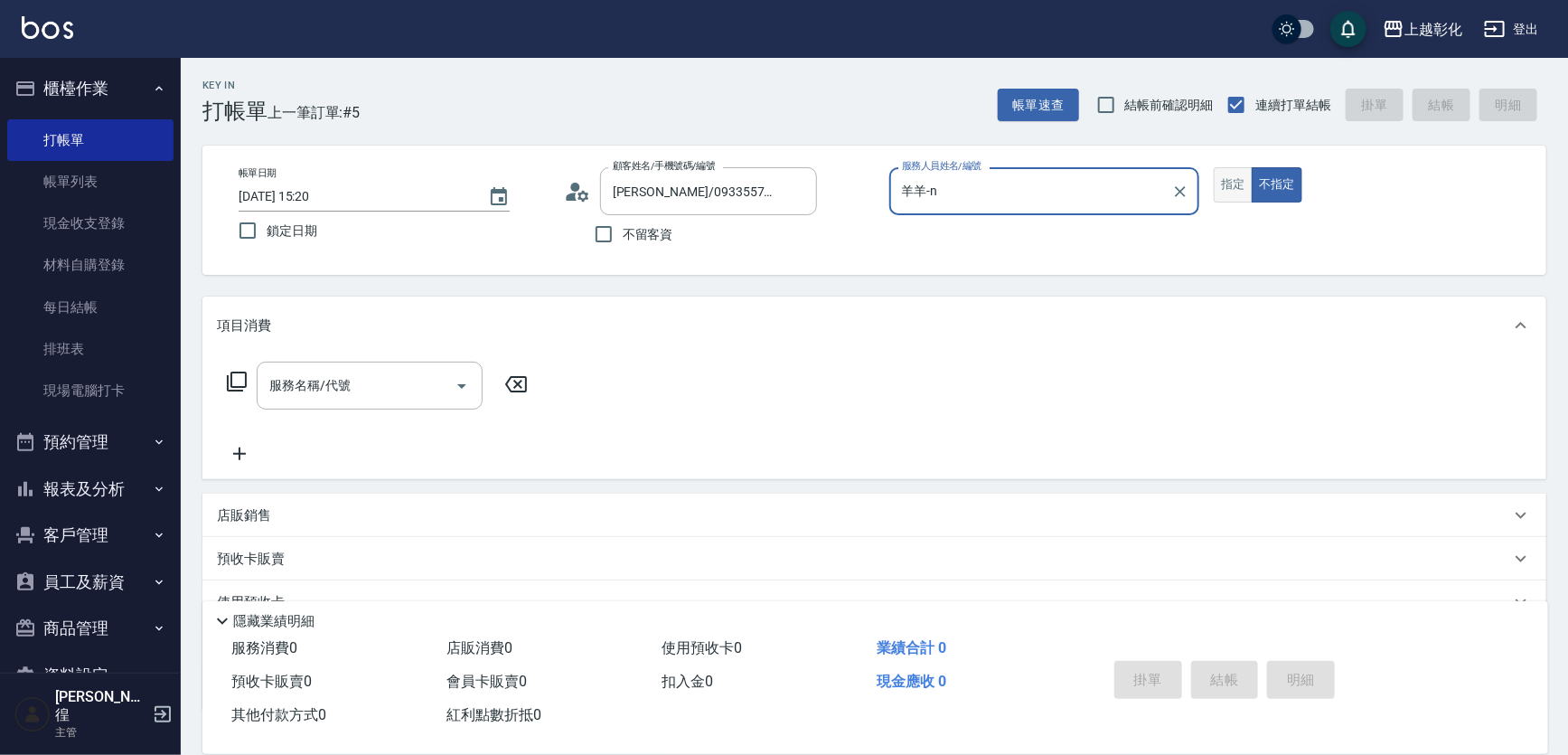
click at [1228, 184] on button "指定" at bounding box center [1233, 184] width 39 height 36
click at [419, 375] on input "服務名稱/代號" at bounding box center [356, 385] width 183 height 32
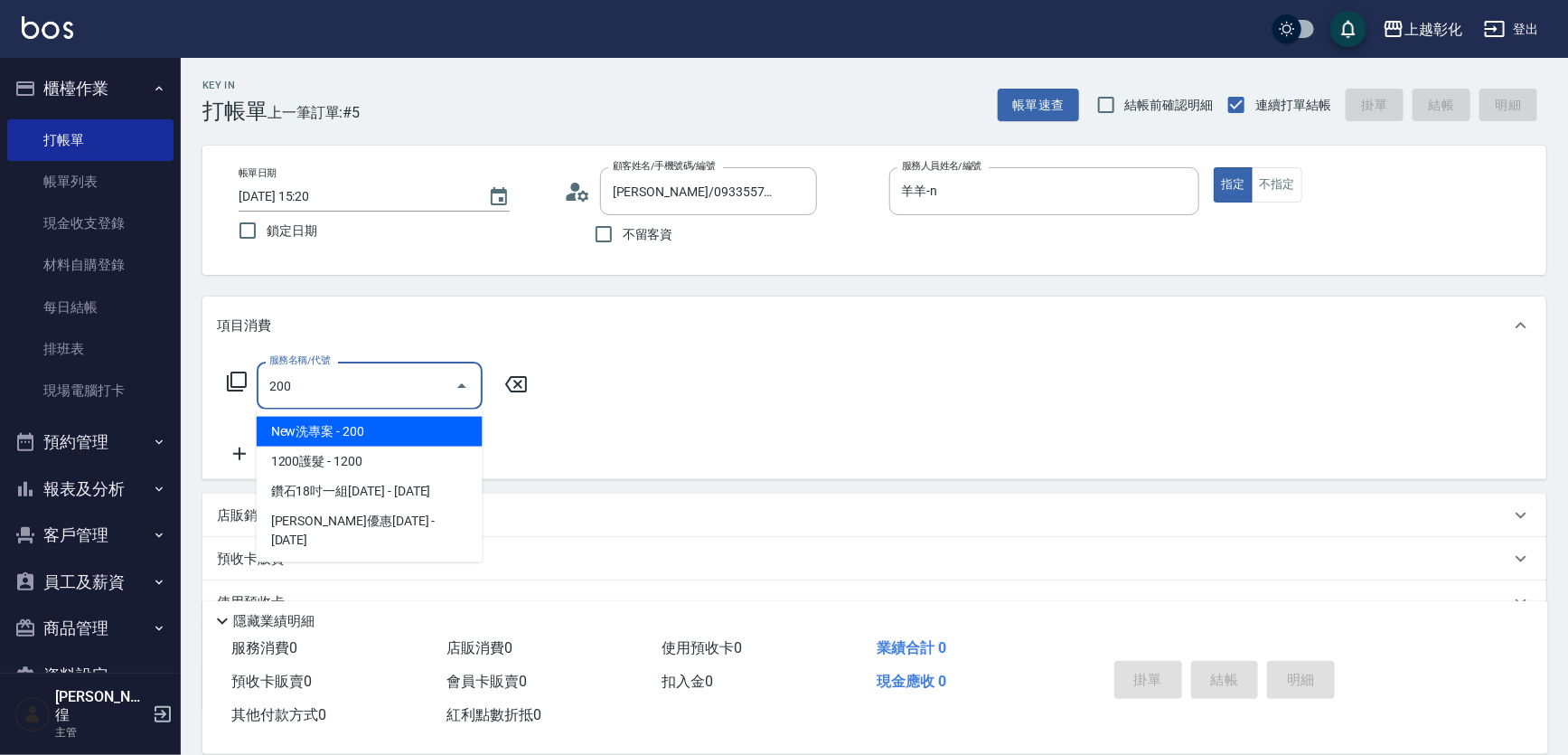
type input "New洗專案(200)"
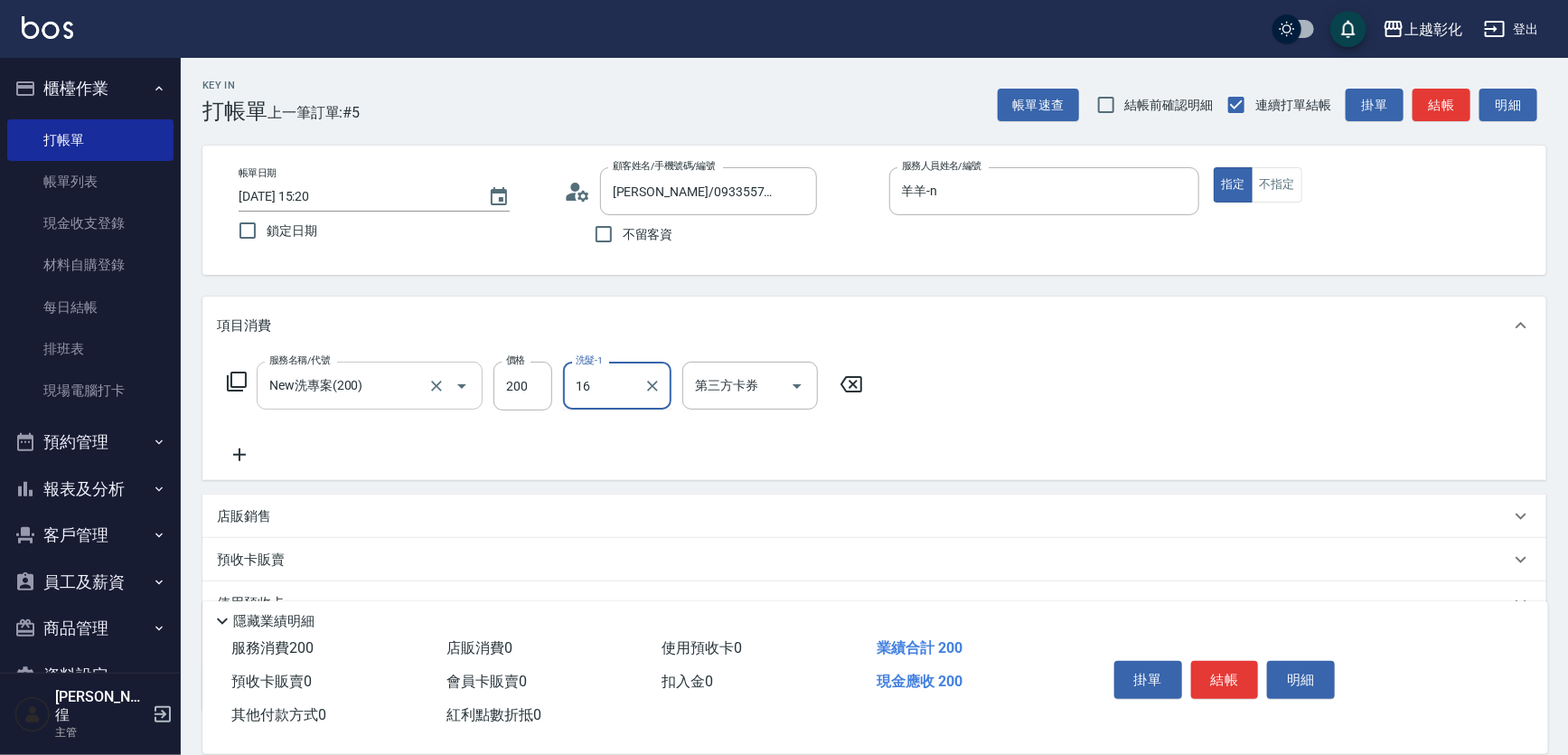
type input "[PERSON_NAME]-16"
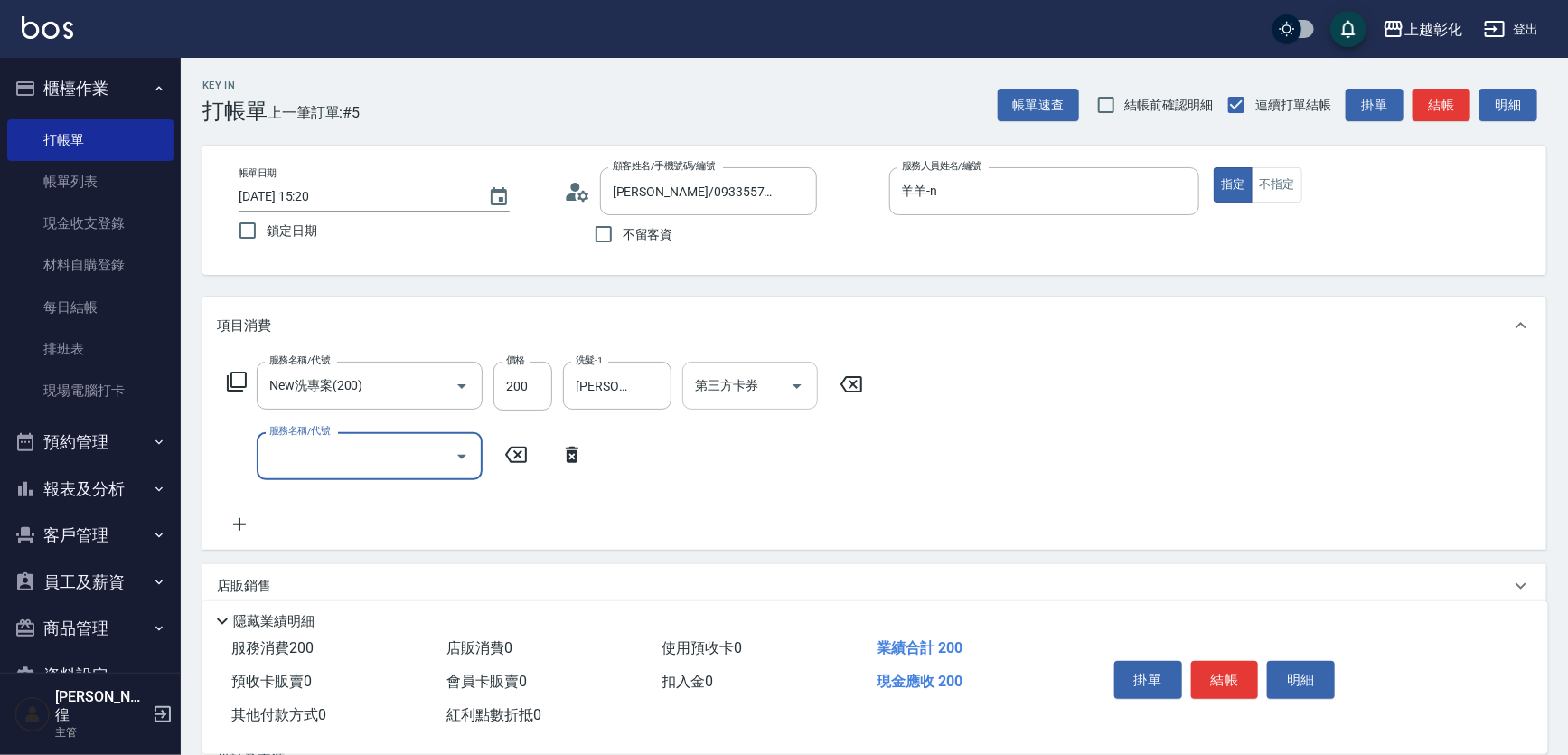
click at [712, 389] on input "第三方卡券" at bounding box center [737, 385] width 92 height 32
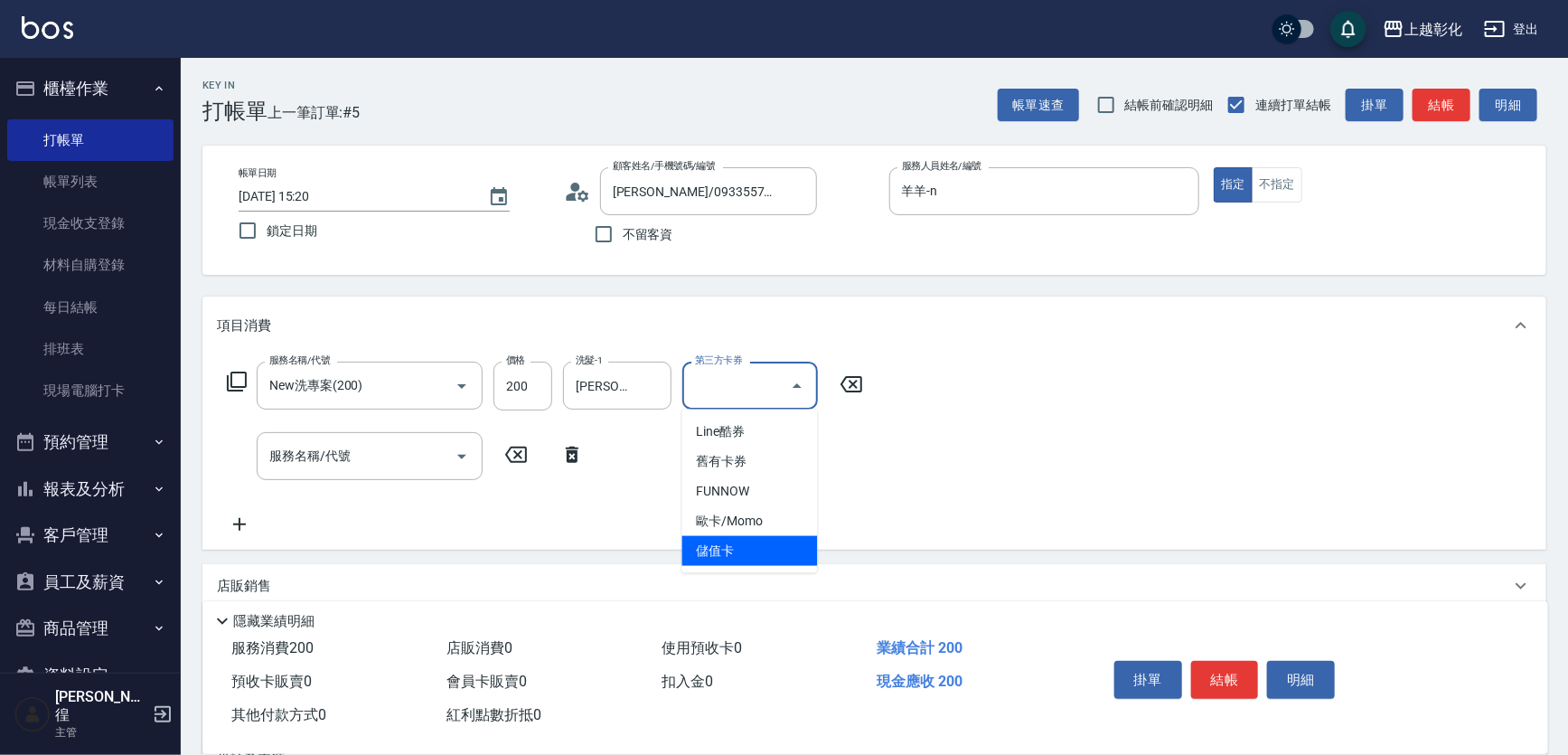
click at [760, 552] on span "儲值卡" at bounding box center [750, 551] width 136 height 30
type input "儲值卡"
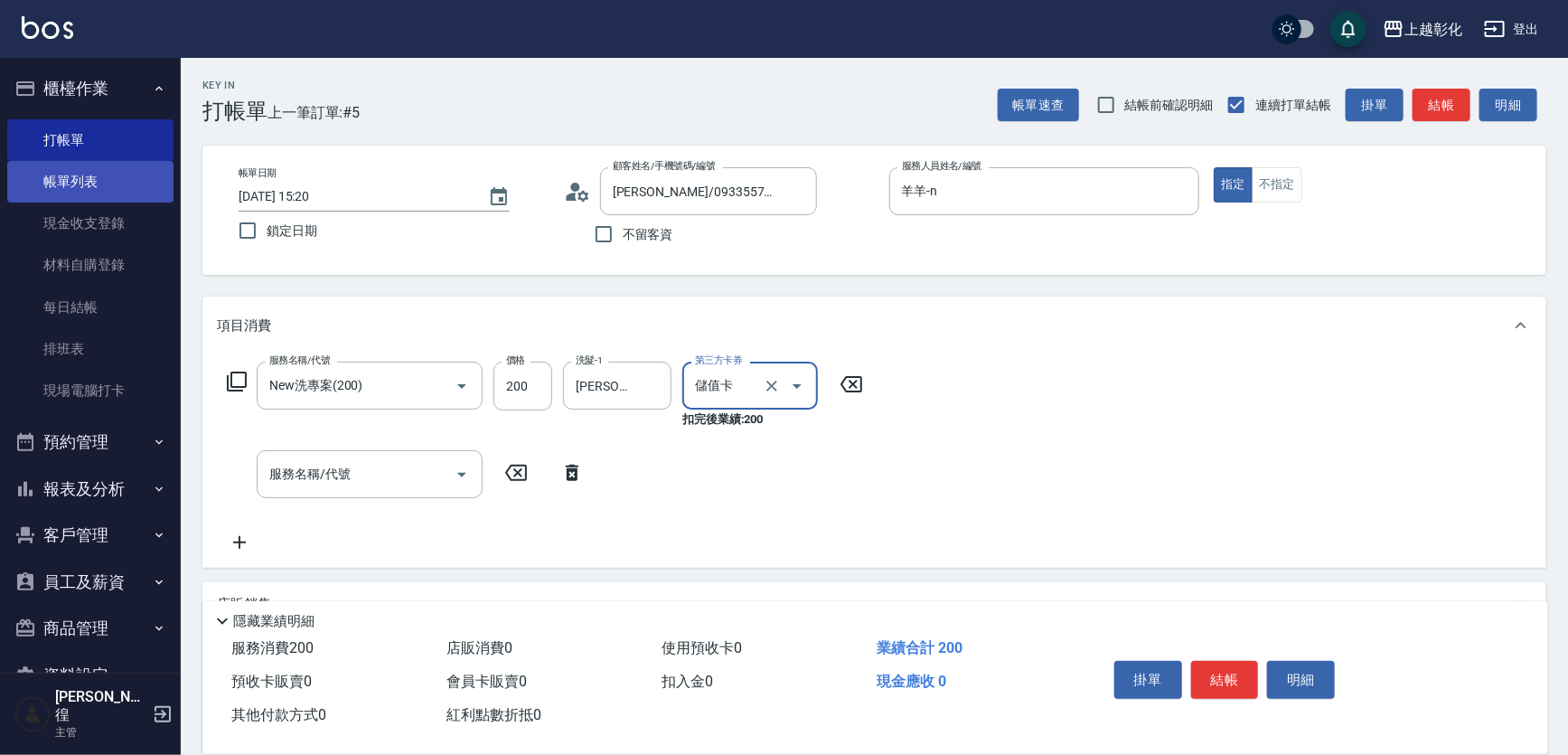
click at [103, 183] on link "帳單列表" at bounding box center [90, 182] width 166 height 42
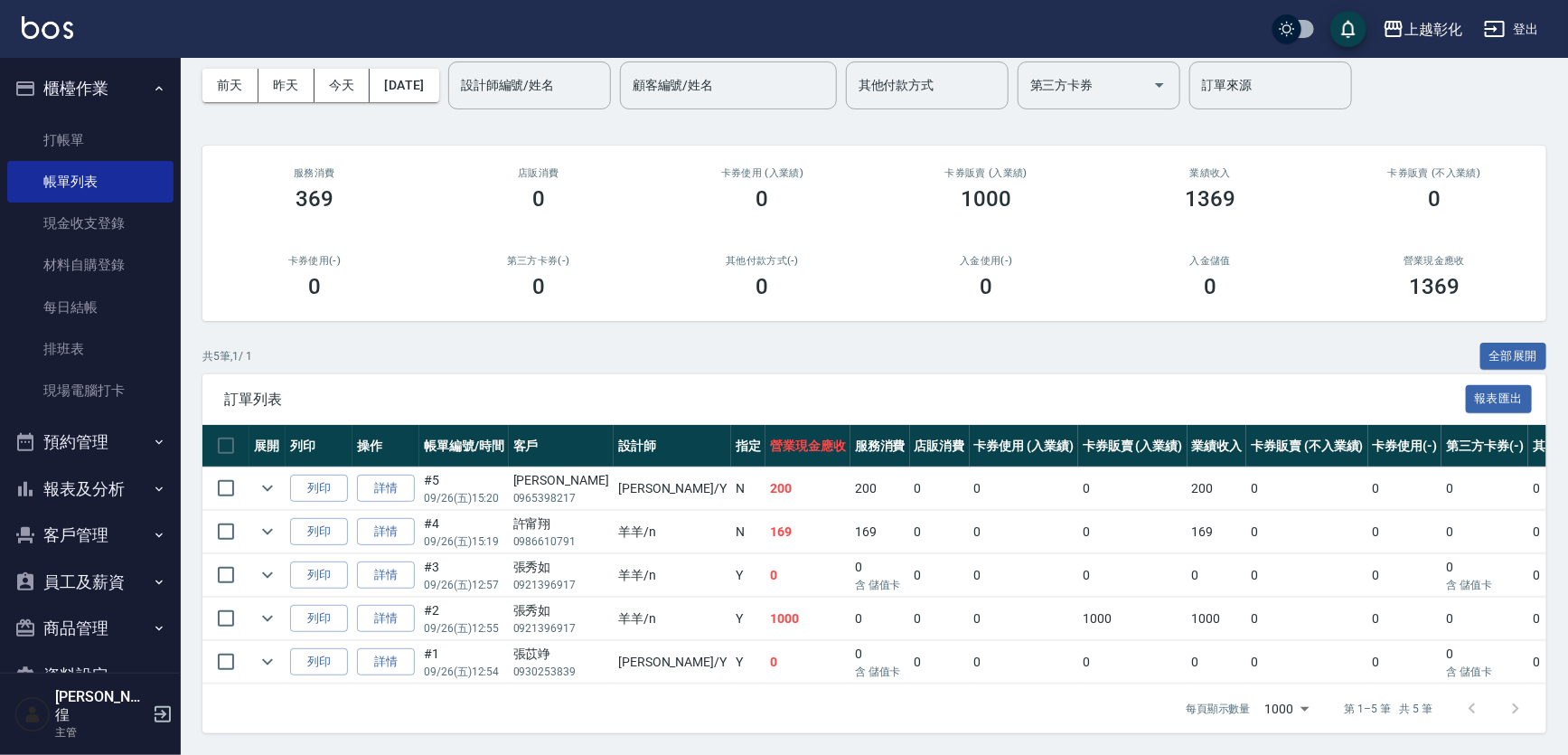
scroll to position [87, 0]
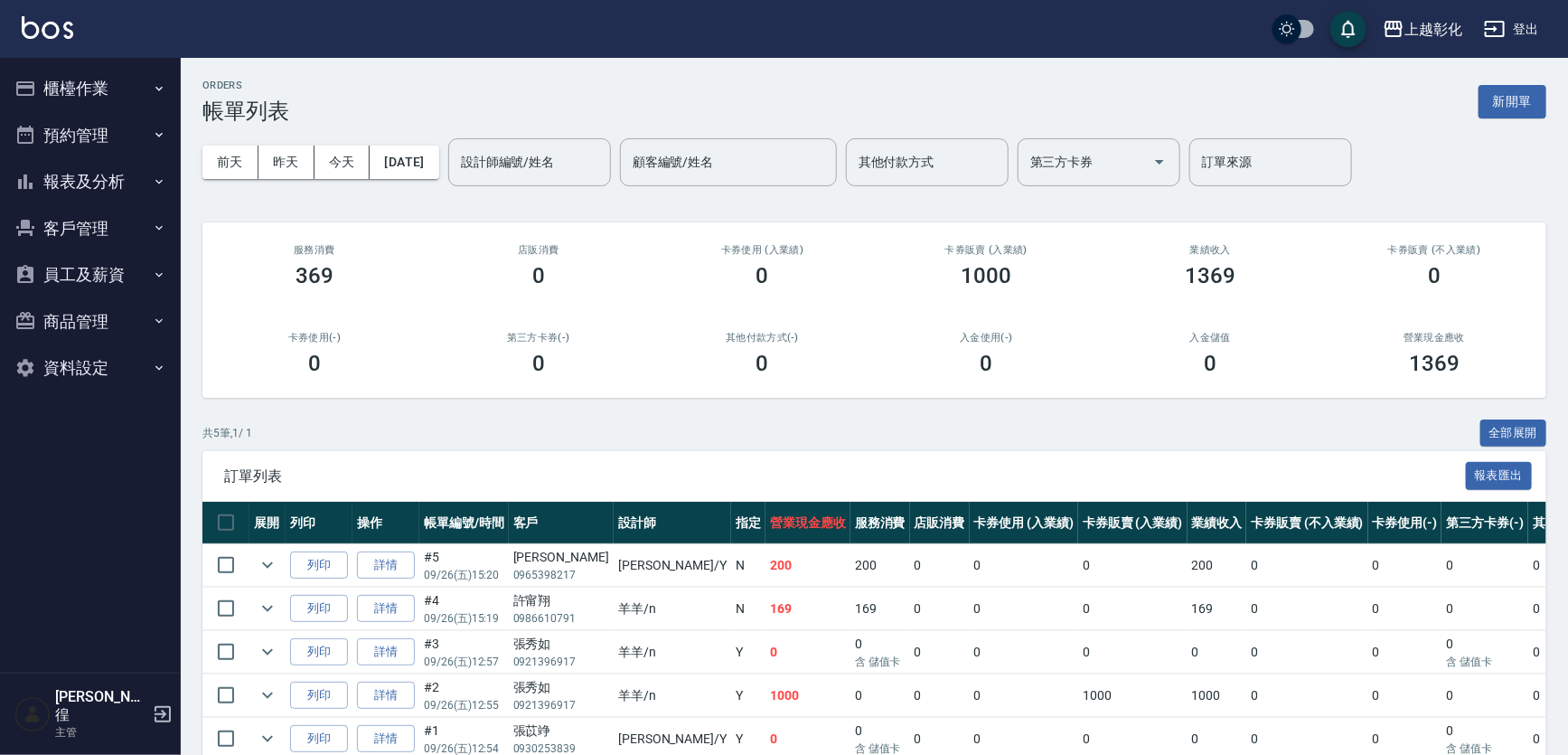
click at [77, 87] on button "櫃檯作業" at bounding box center [90, 88] width 166 height 47
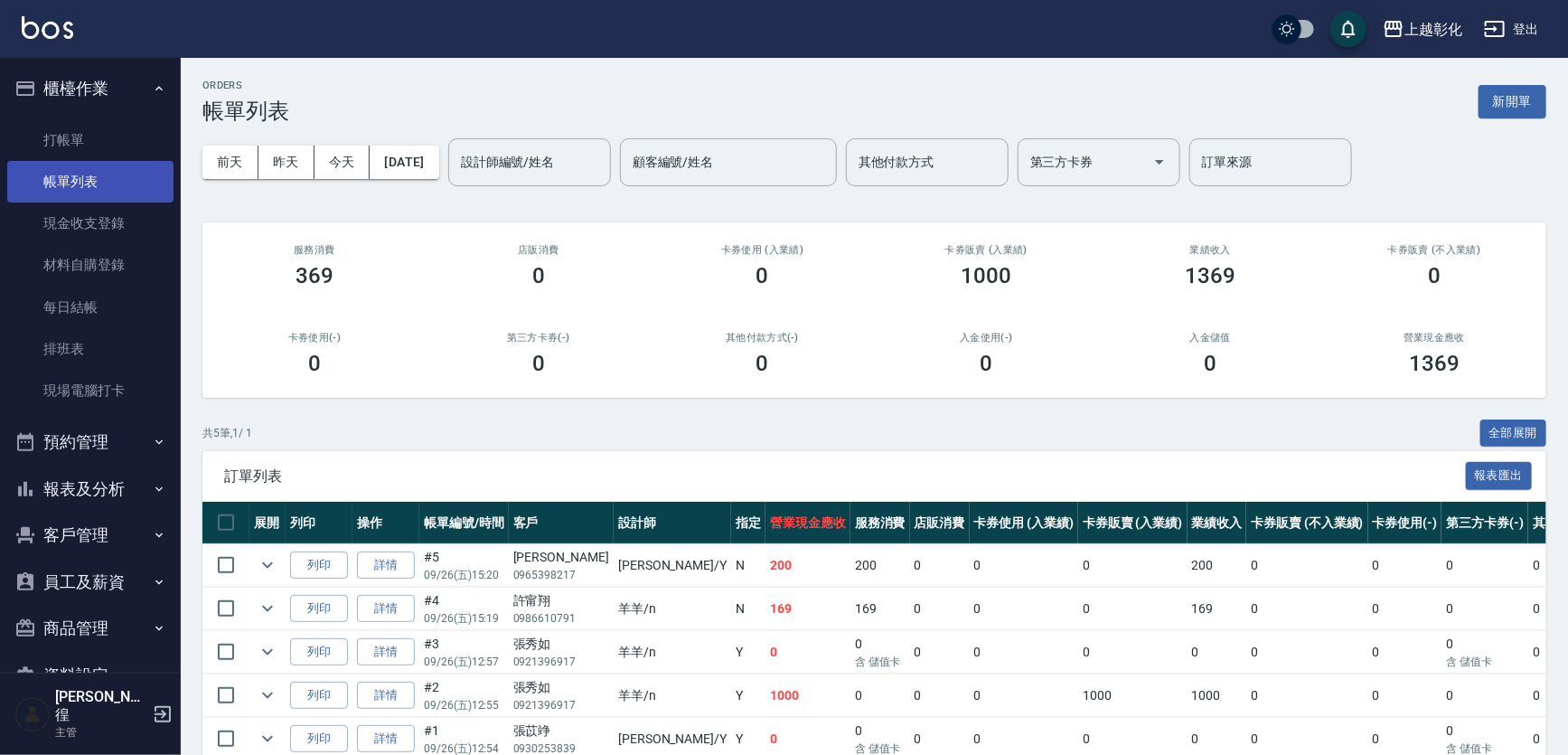
click at [97, 167] on link "帳單列表" at bounding box center [90, 182] width 166 height 42
click at [124, 182] on link "帳單列表" at bounding box center [90, 182] width 166 height 42
click at [117, 150] on link "打帳單" at bounding box center [90, 141] width 166 height 42
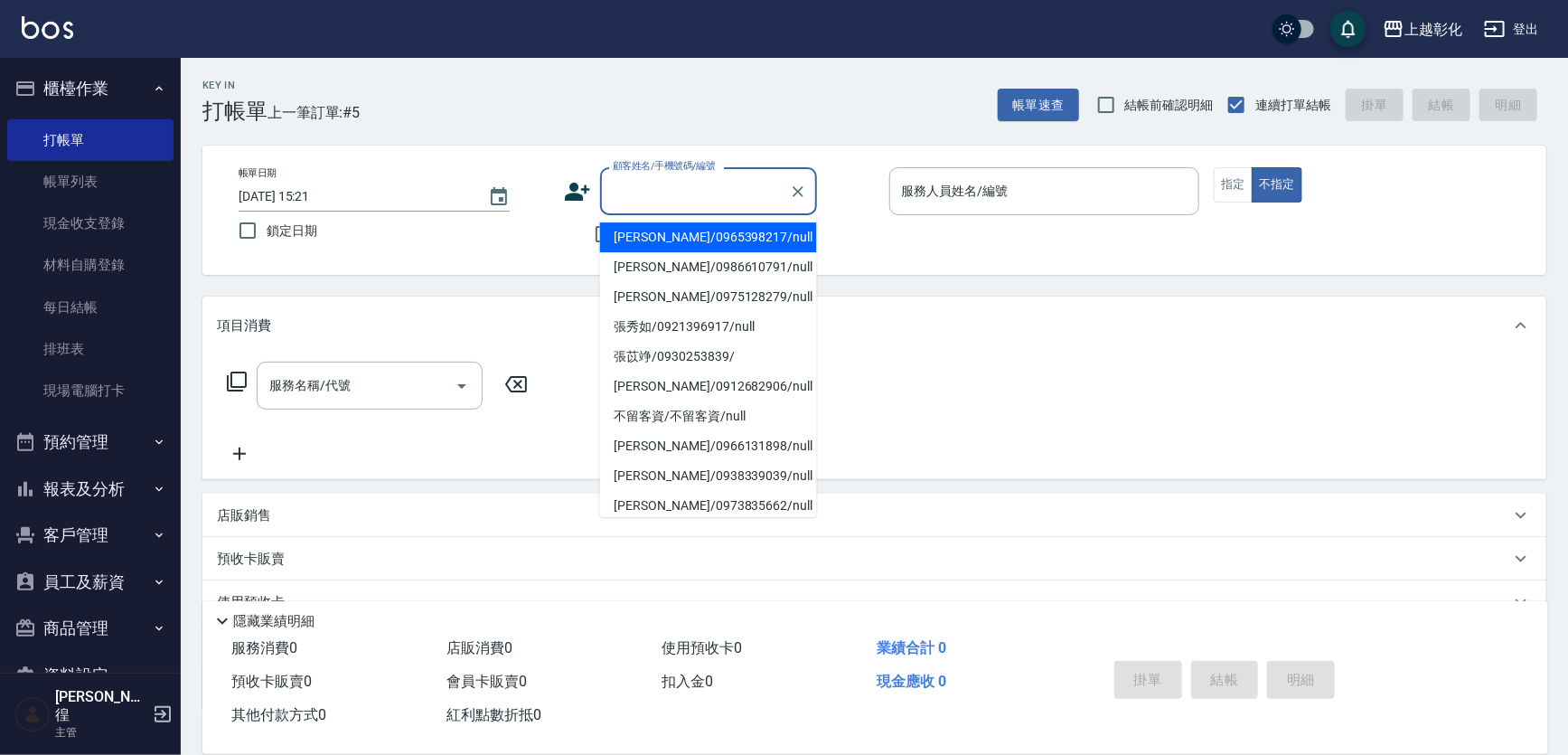
click at [615, 190] on input "顧客姓名/手機號碼/編號" at bounding box center [695, 191] width 173 height 32
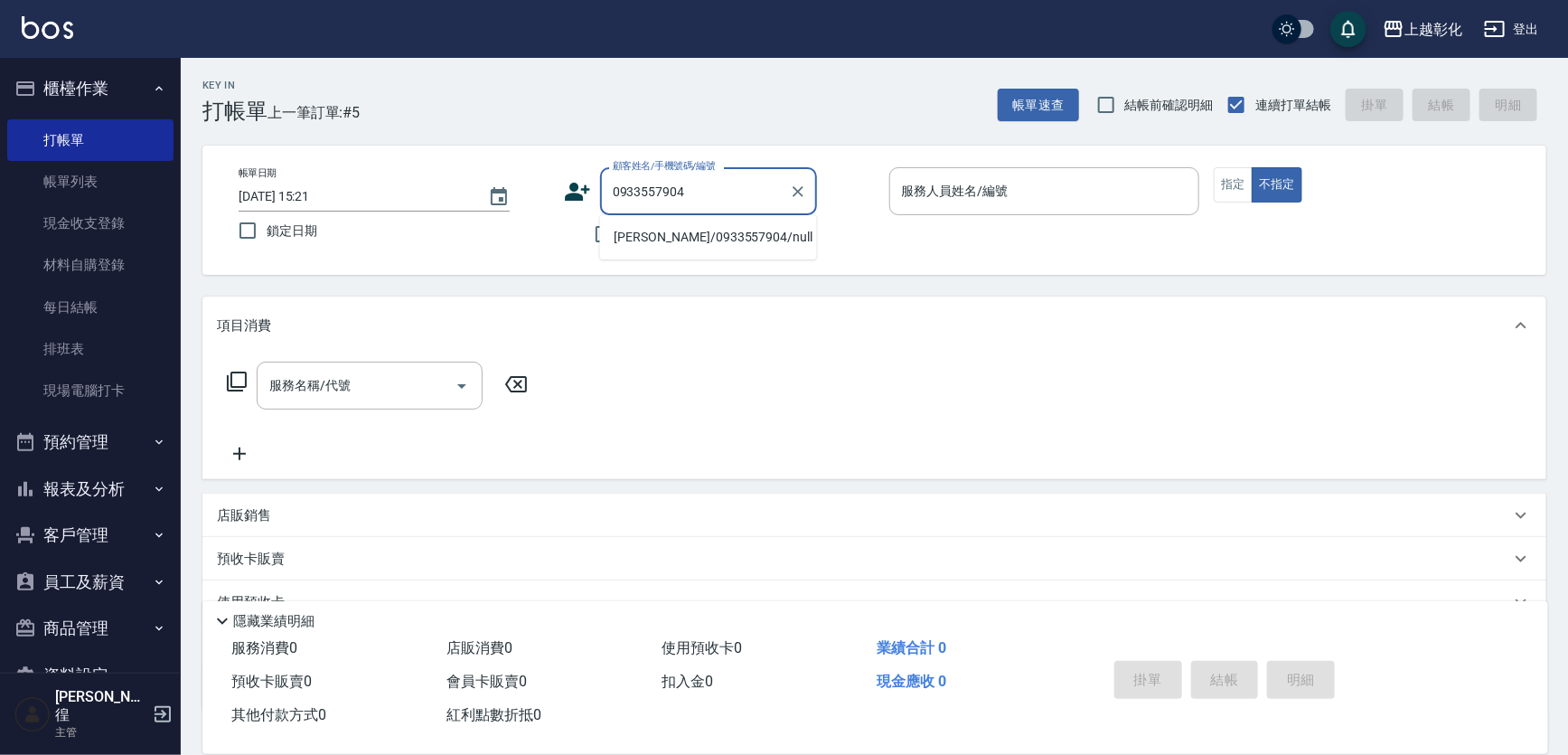
click at [732, 240] on li "[PERSON_NAME]/0933557904/null" at bounding box center [709, 237] width 217 height 30
type input "[PERSON_NAME]/0933557904/null"
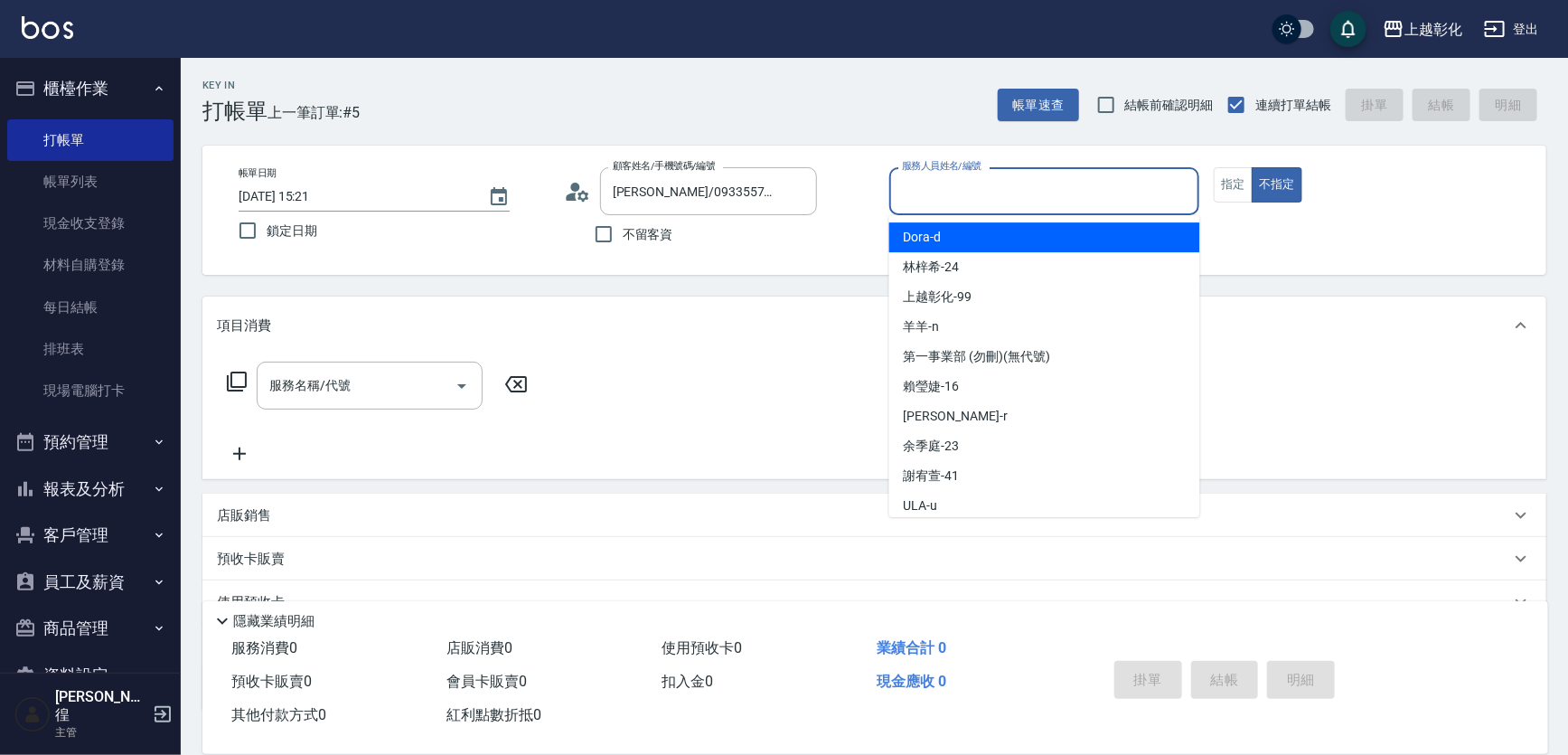
click at [909, 202] on input "服務人員姓名/編號" at bounding box center [1044, 191] width 295 height 32
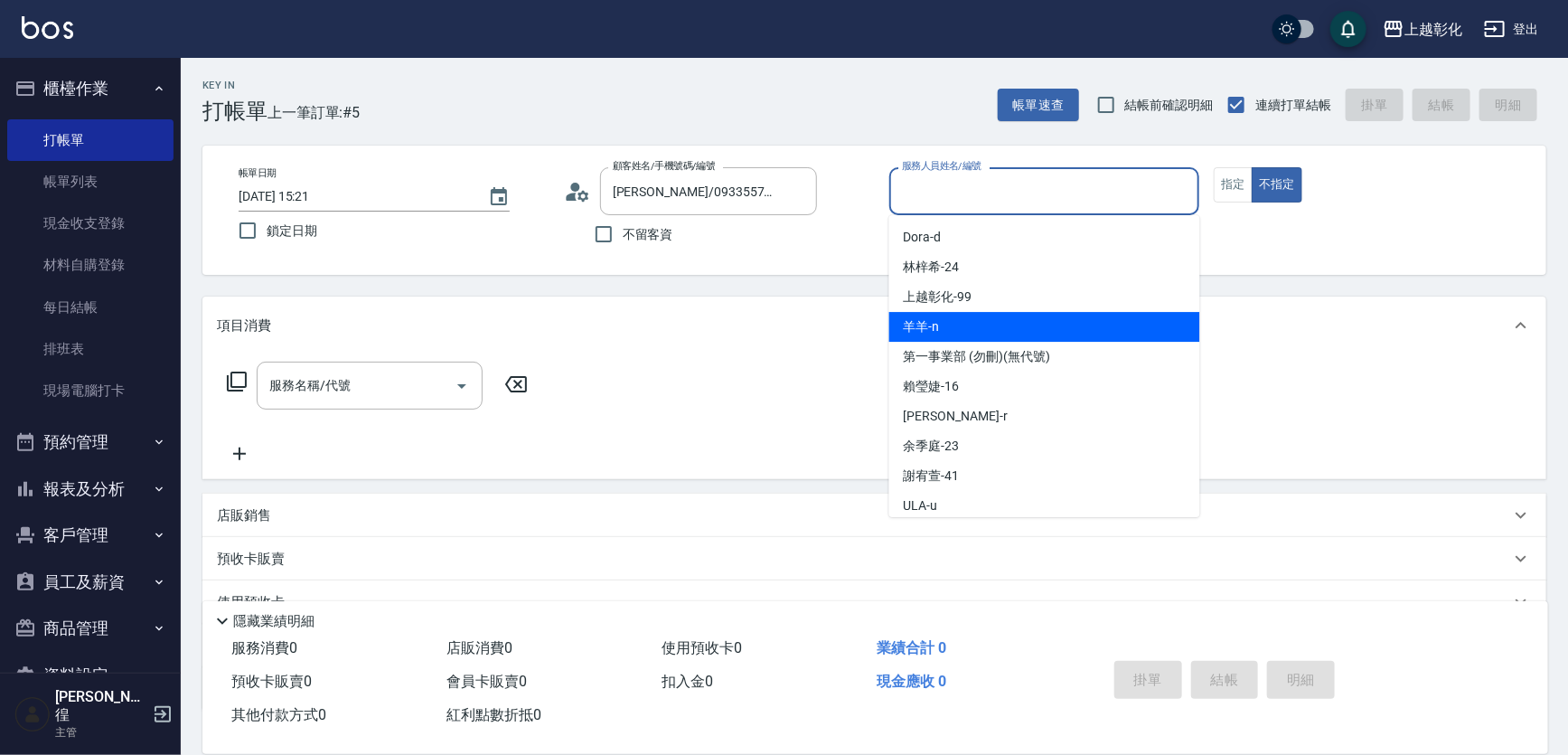
click at [961, 323] on div "羊羊 -n" at bounding box center [1044, 327] width 311 height 30
type input "羊羊-n"
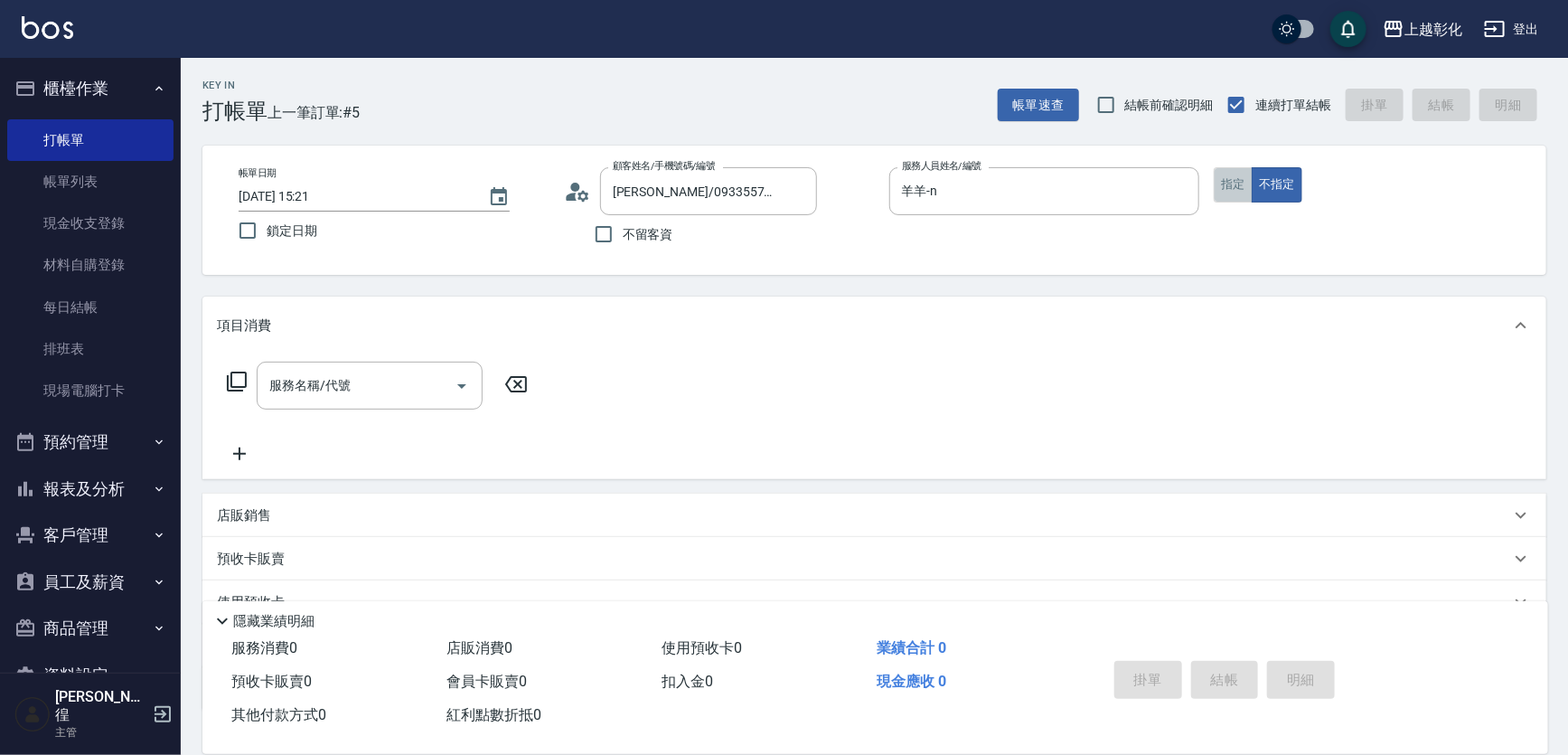
click at [1217, 191] on button "指定" at bounding box center [1233, 184] width 39 height 36
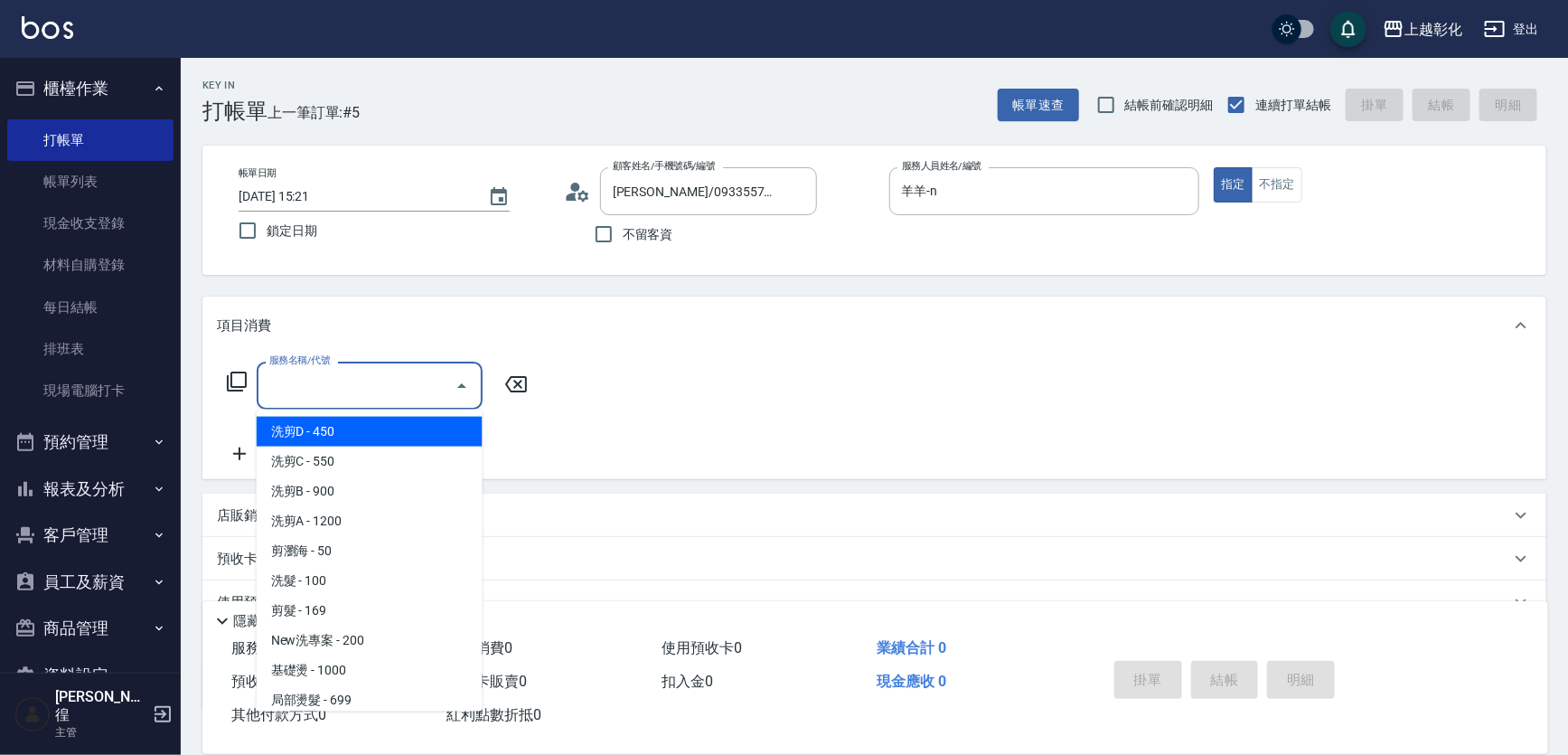
click at [370, 372] on input "服務名稱/代號" at bounding box center [356, 385] width 183 height 32
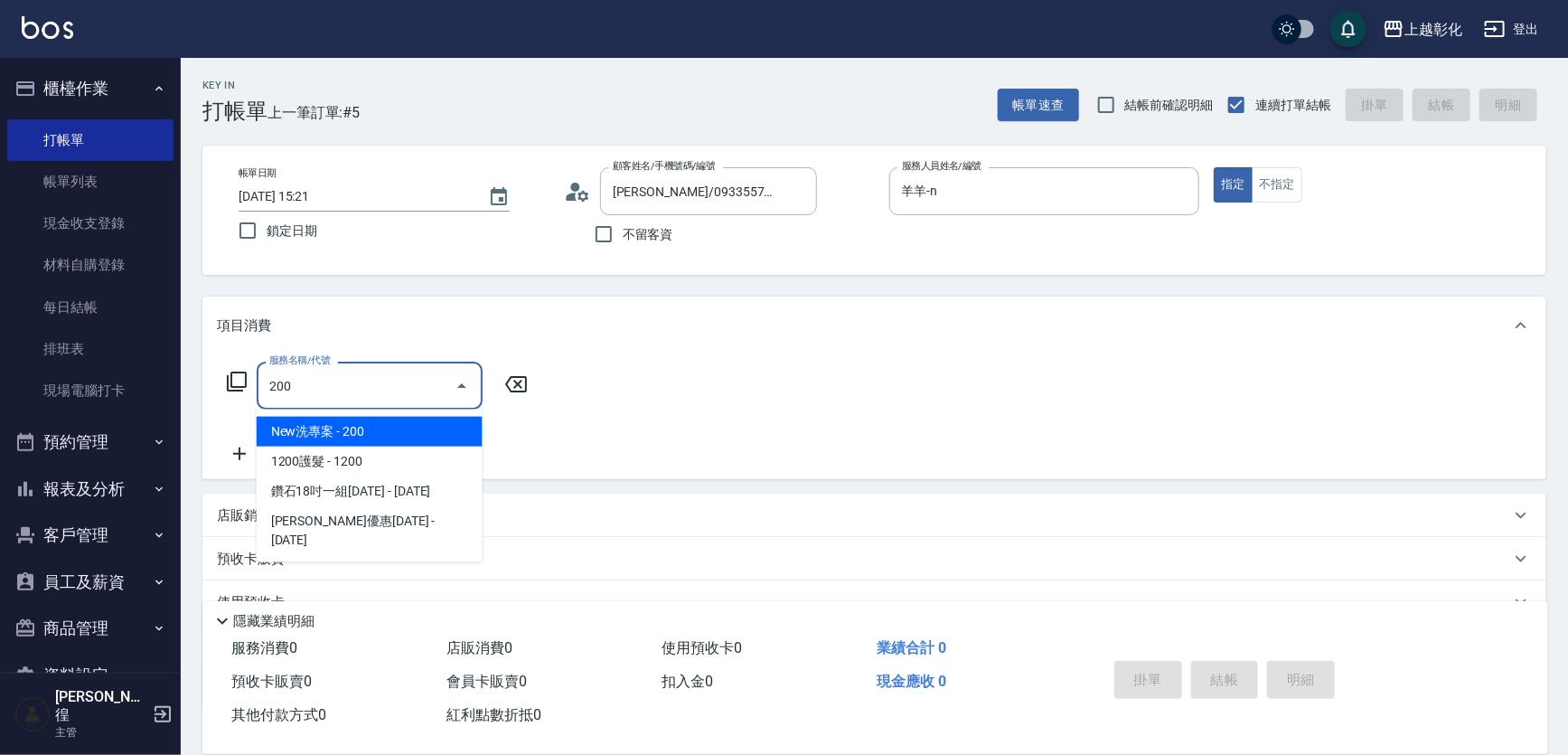
type input "New洗專案(200)"
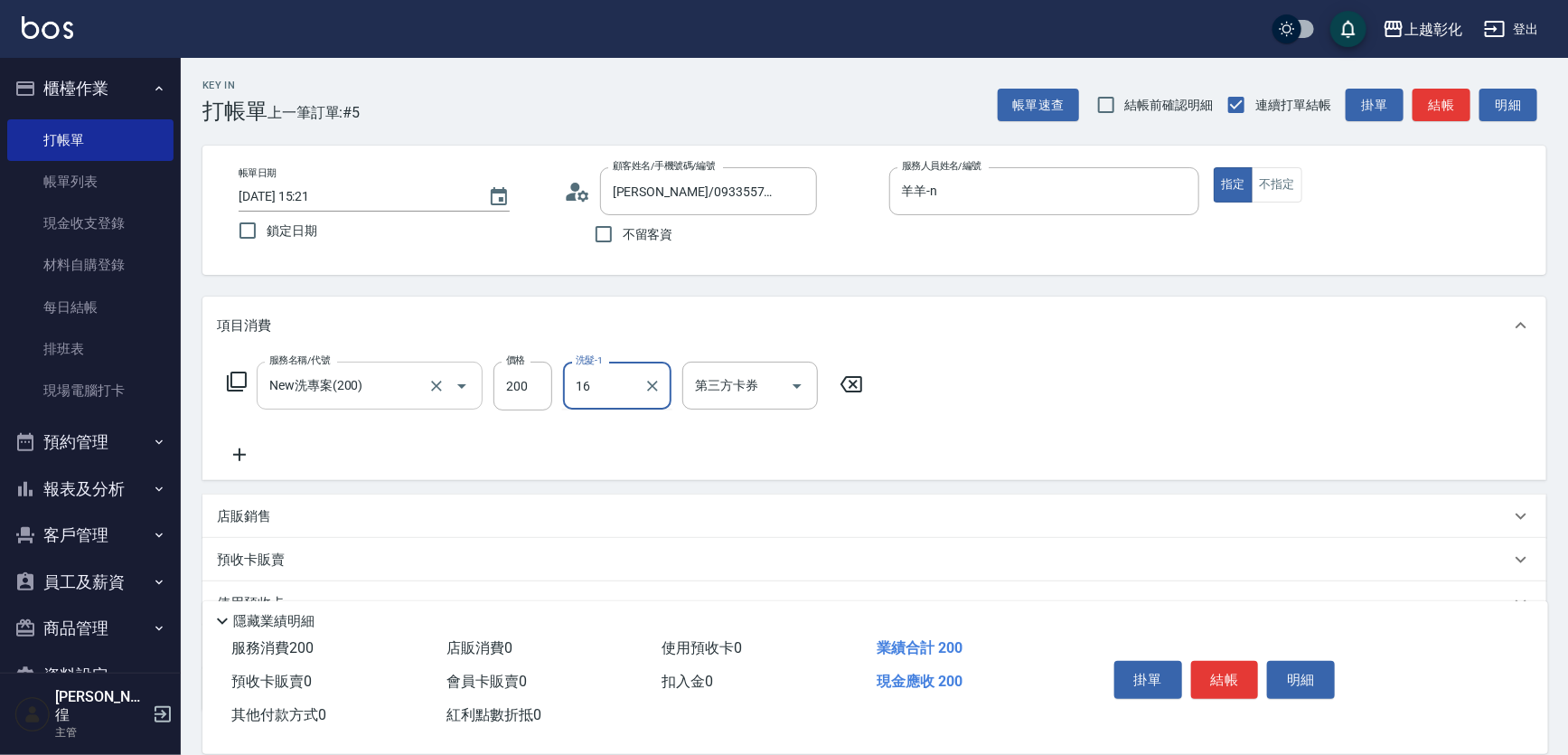
type input "[PERSON_NAME]-16"
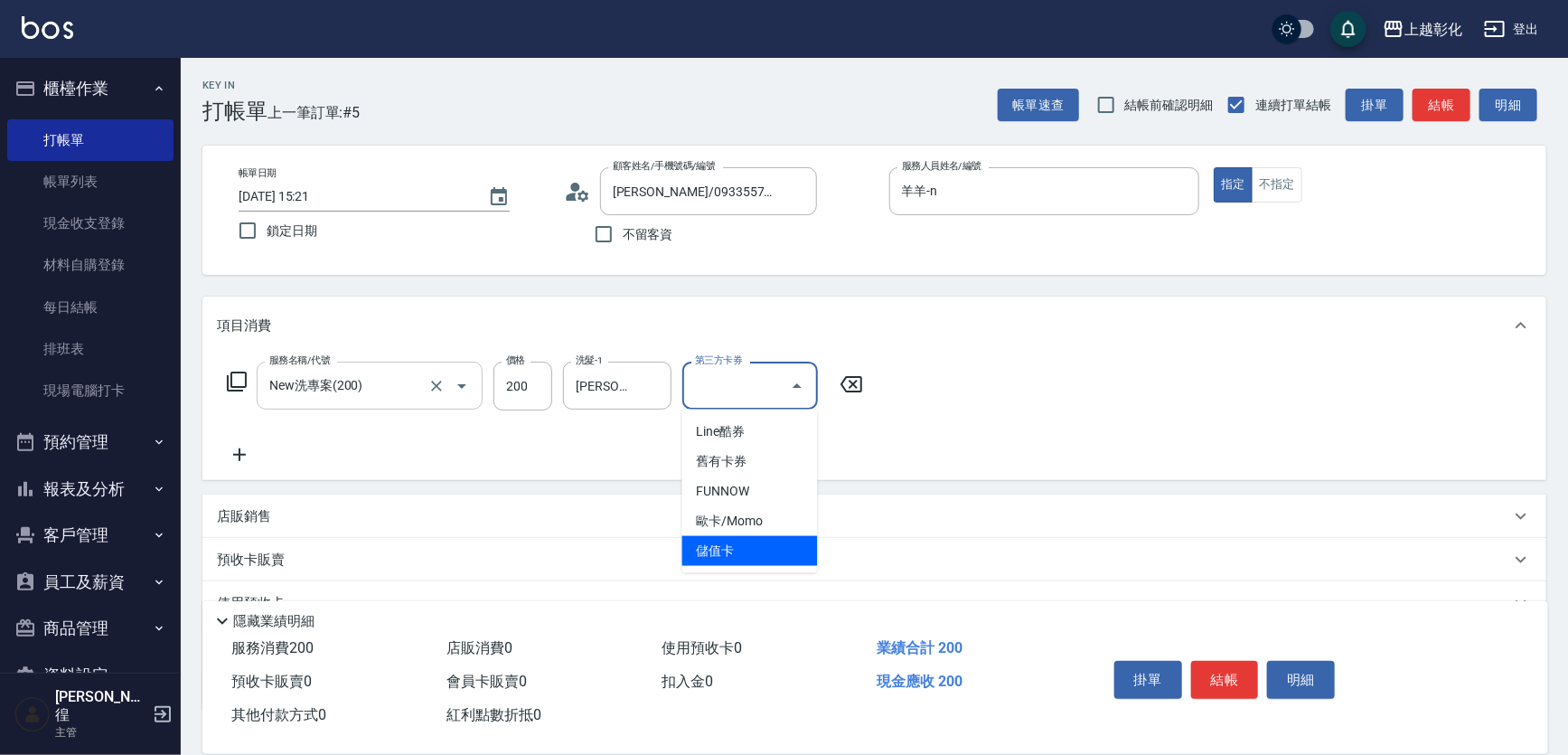
type input "儲值卡"
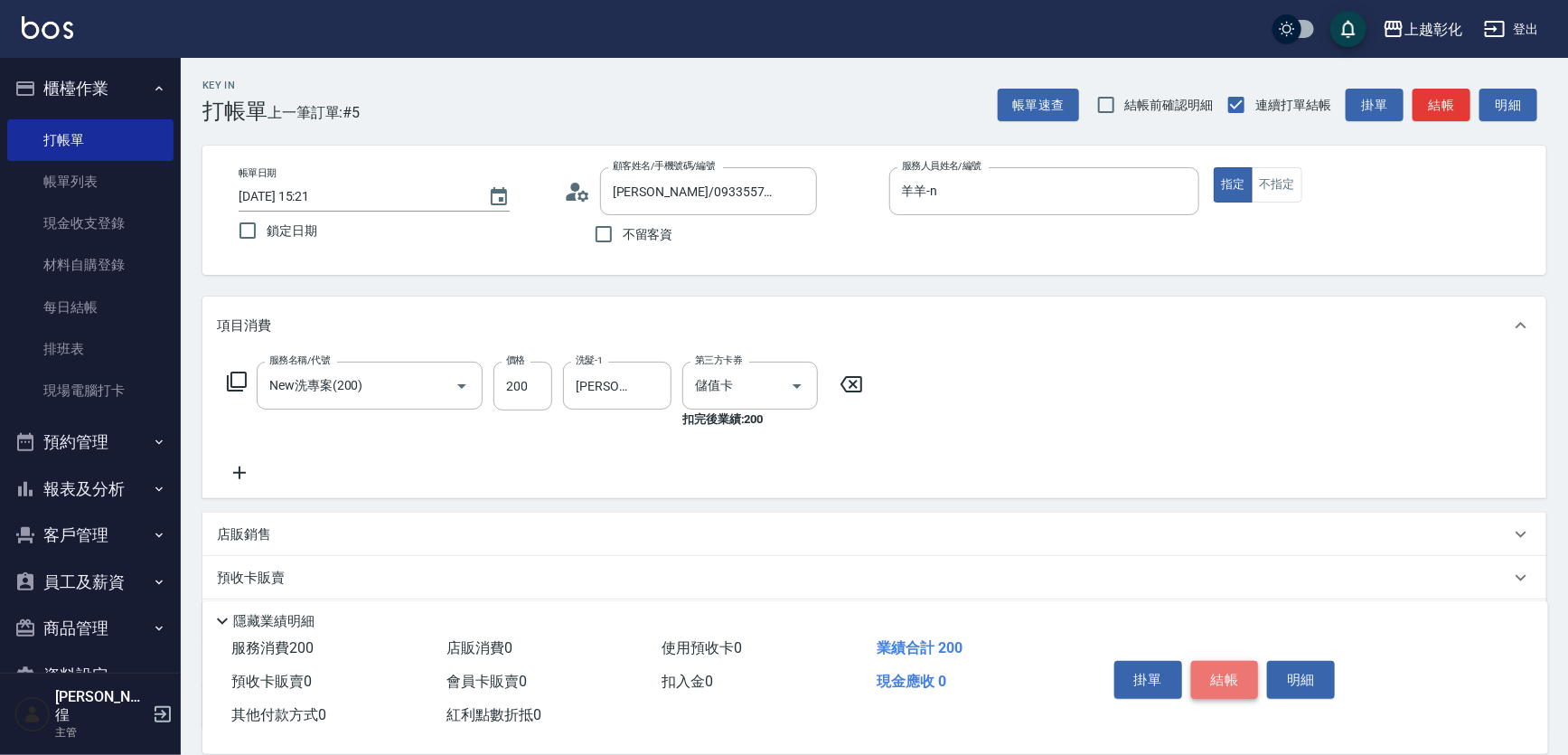
click at [1224, 687] on button "結帳" at bounding box center [1225, 680] width 68 height 38
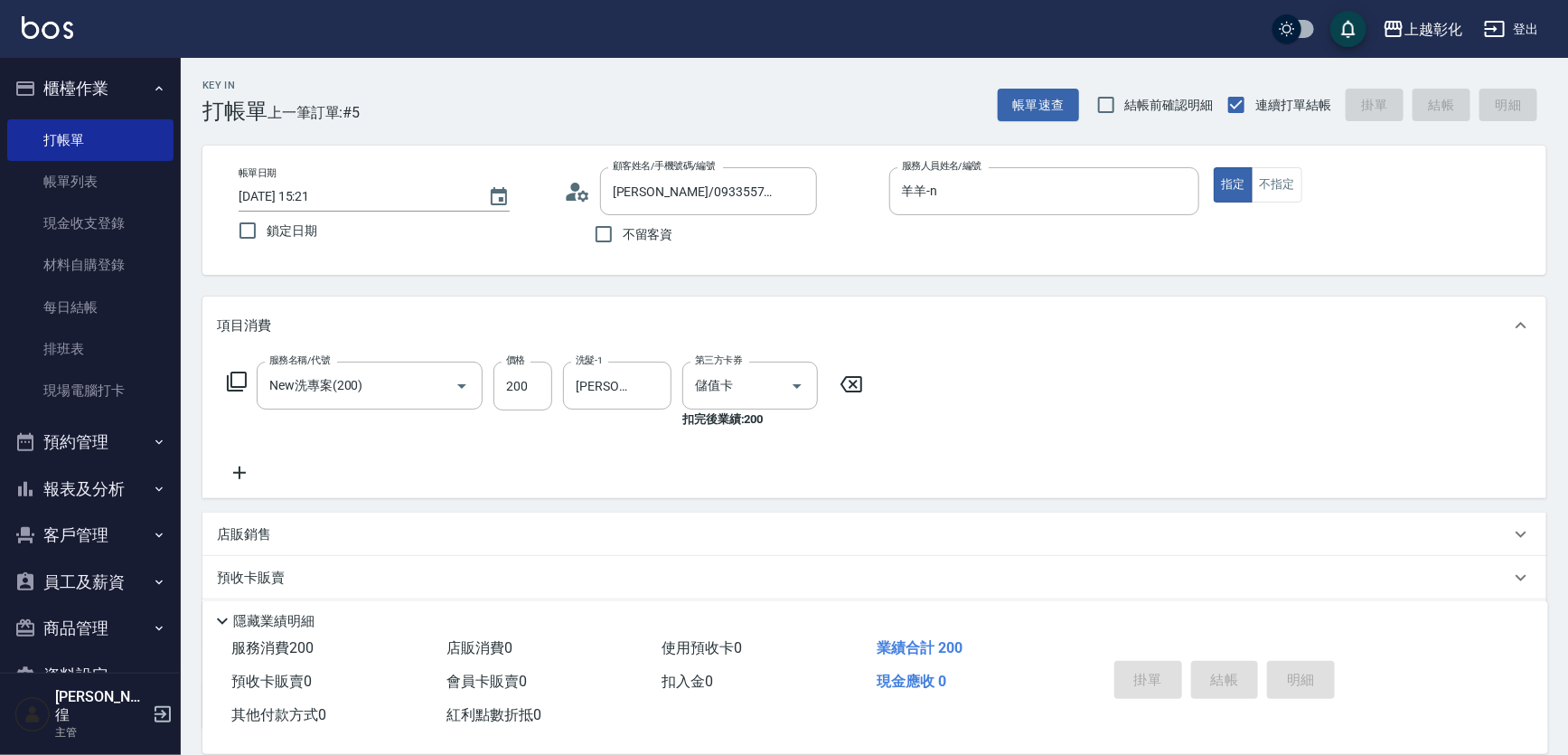
type input "2025/09/26 15:22"
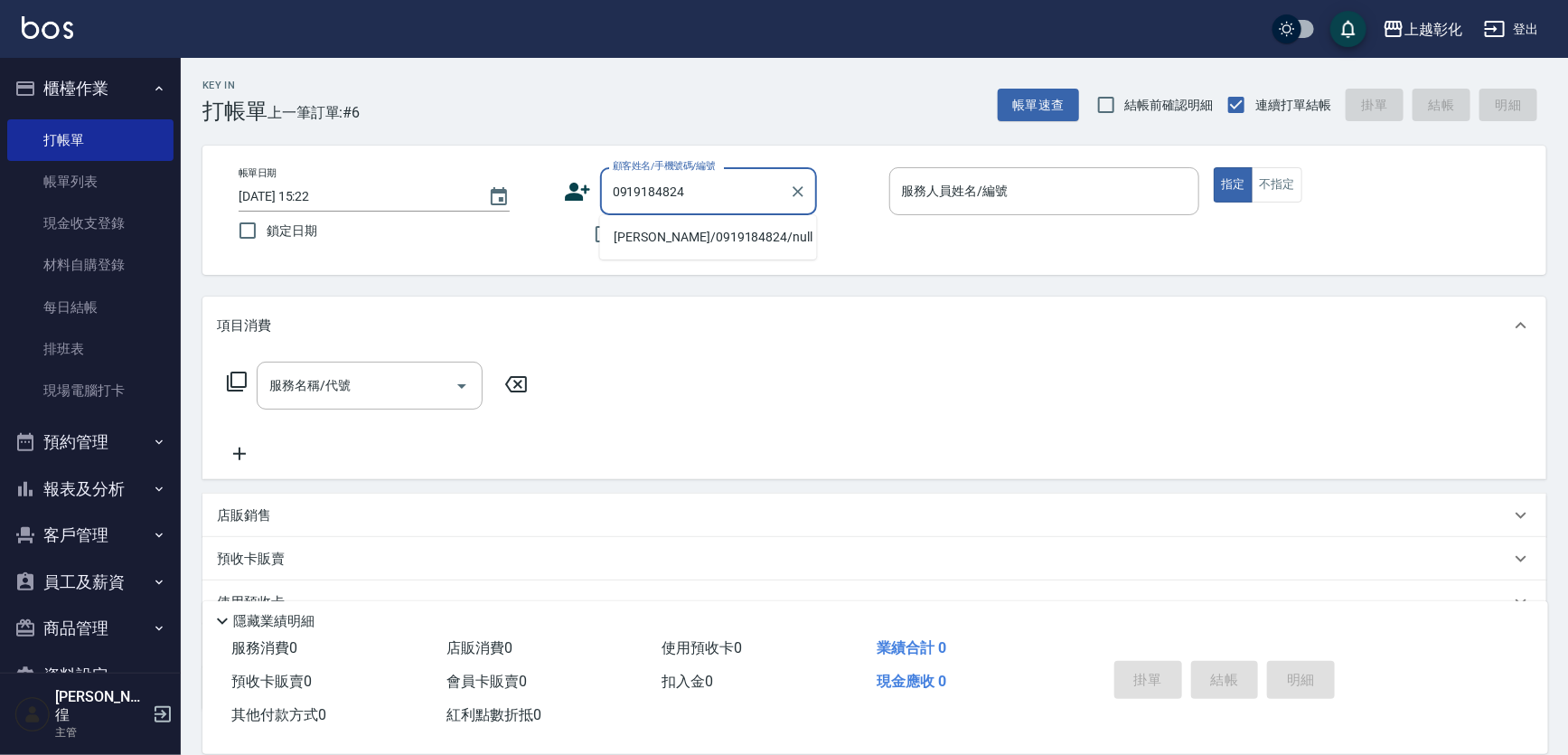
click at [738, 226] on li "王柏凱/0919184824/null" at bounding box center [709, 237] width 217 height 30
type input "王柏凱/0919184824/null"
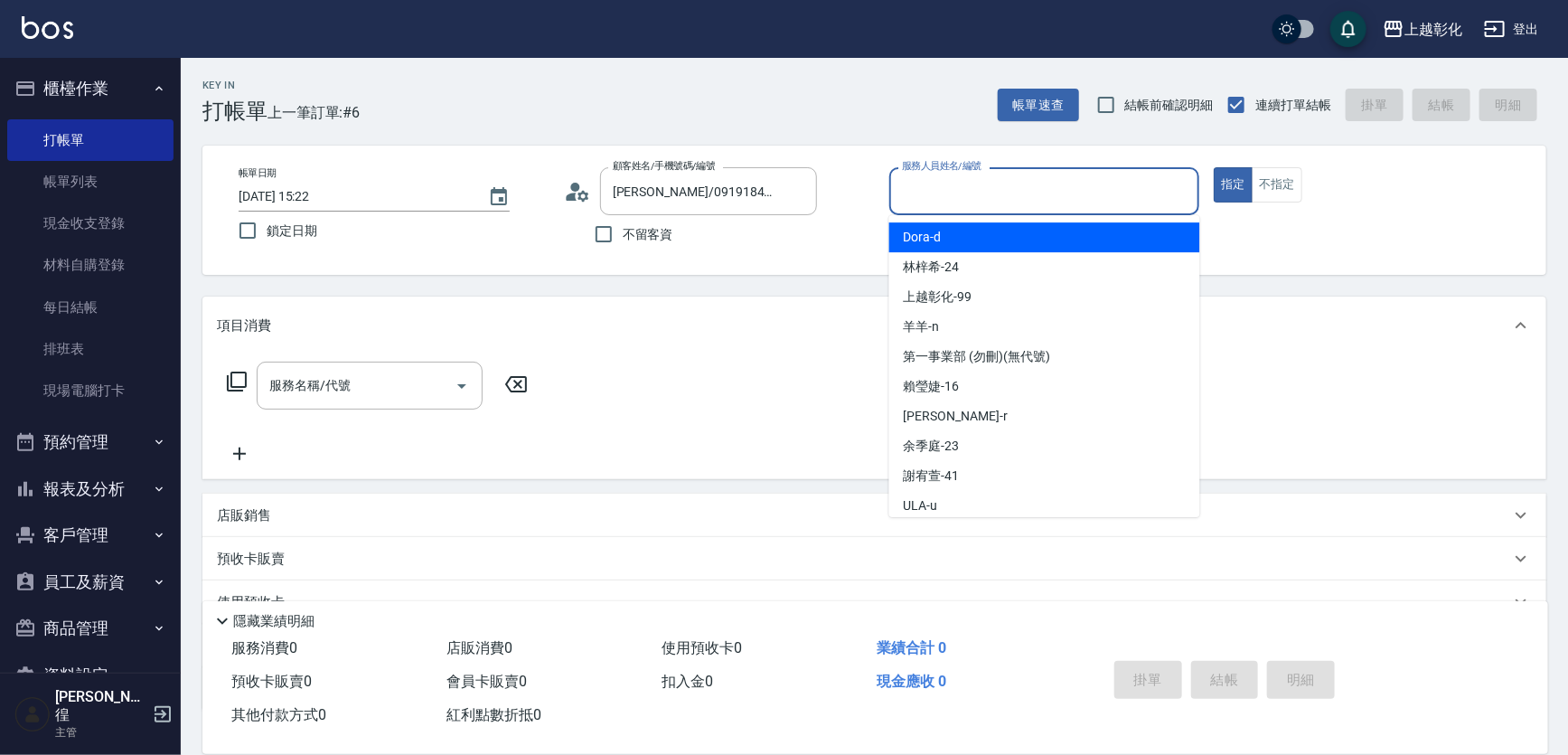
click at [955, 191] on input "服務人員姓名/編號" at bounding box center [1044, 191] width 295 height 32
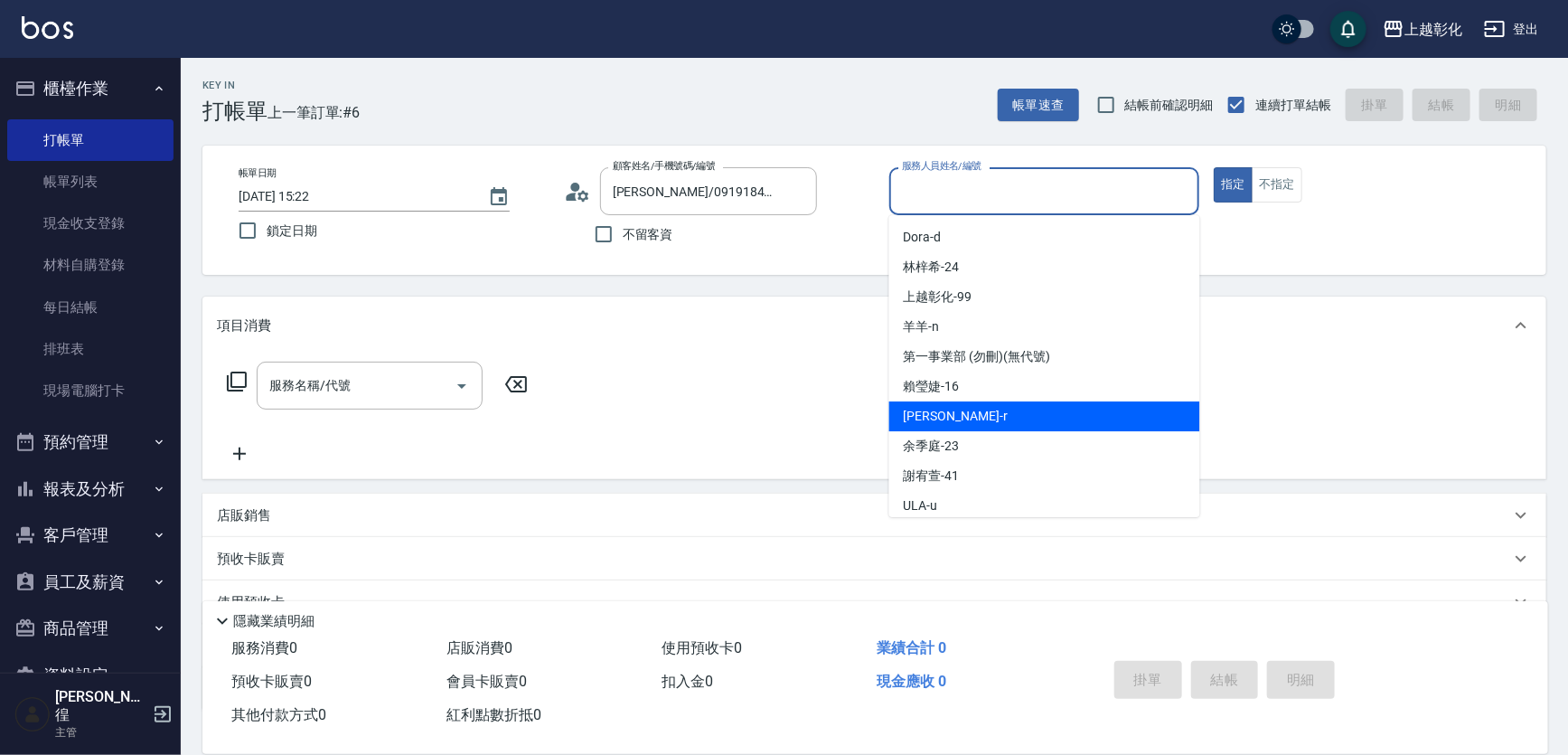
scroll to position [81, 0]
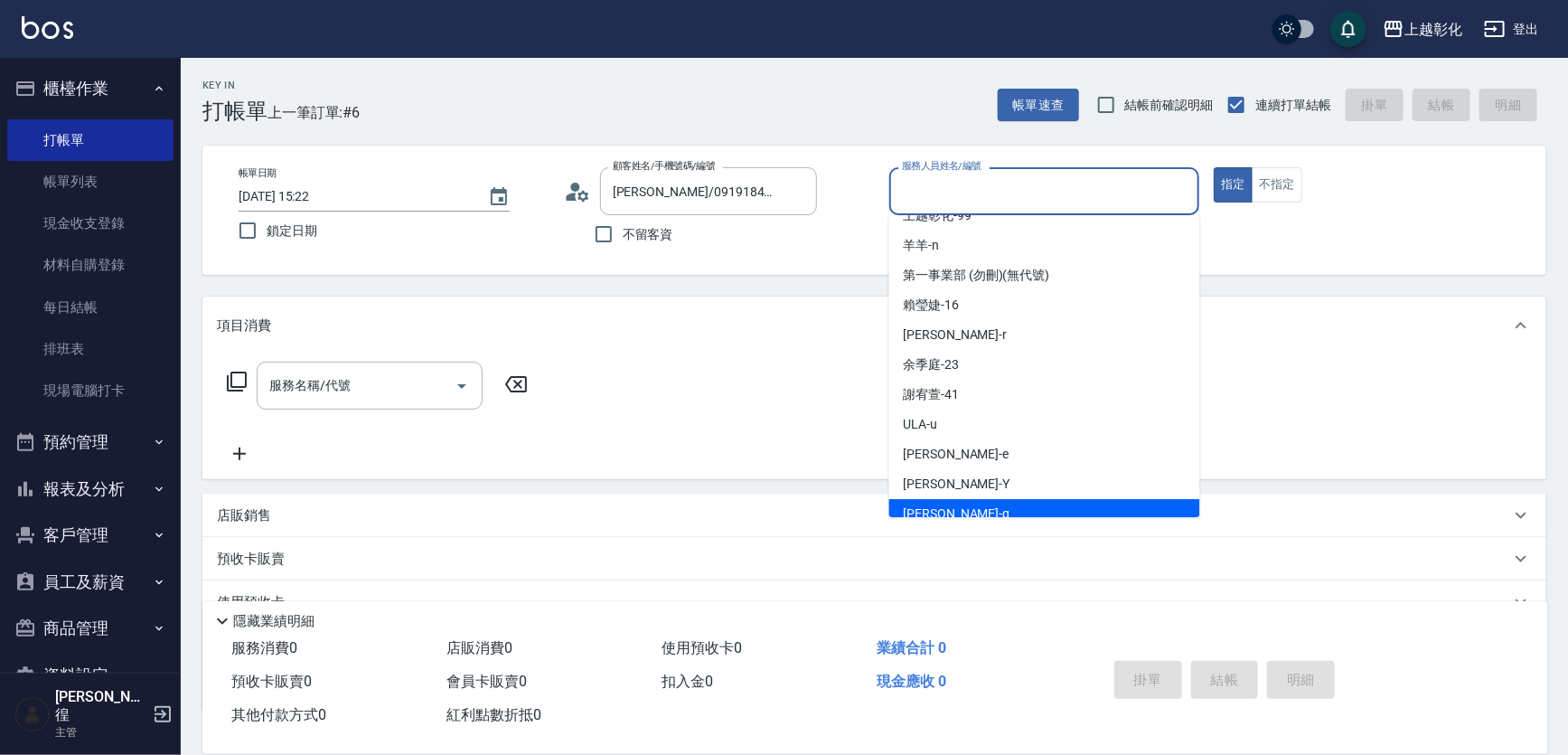
click at [944, 500] on div "[PERSON_NAME]" at bounding box center [1044, 514] width 311 height 30
type input "[PERSON_NAME]"
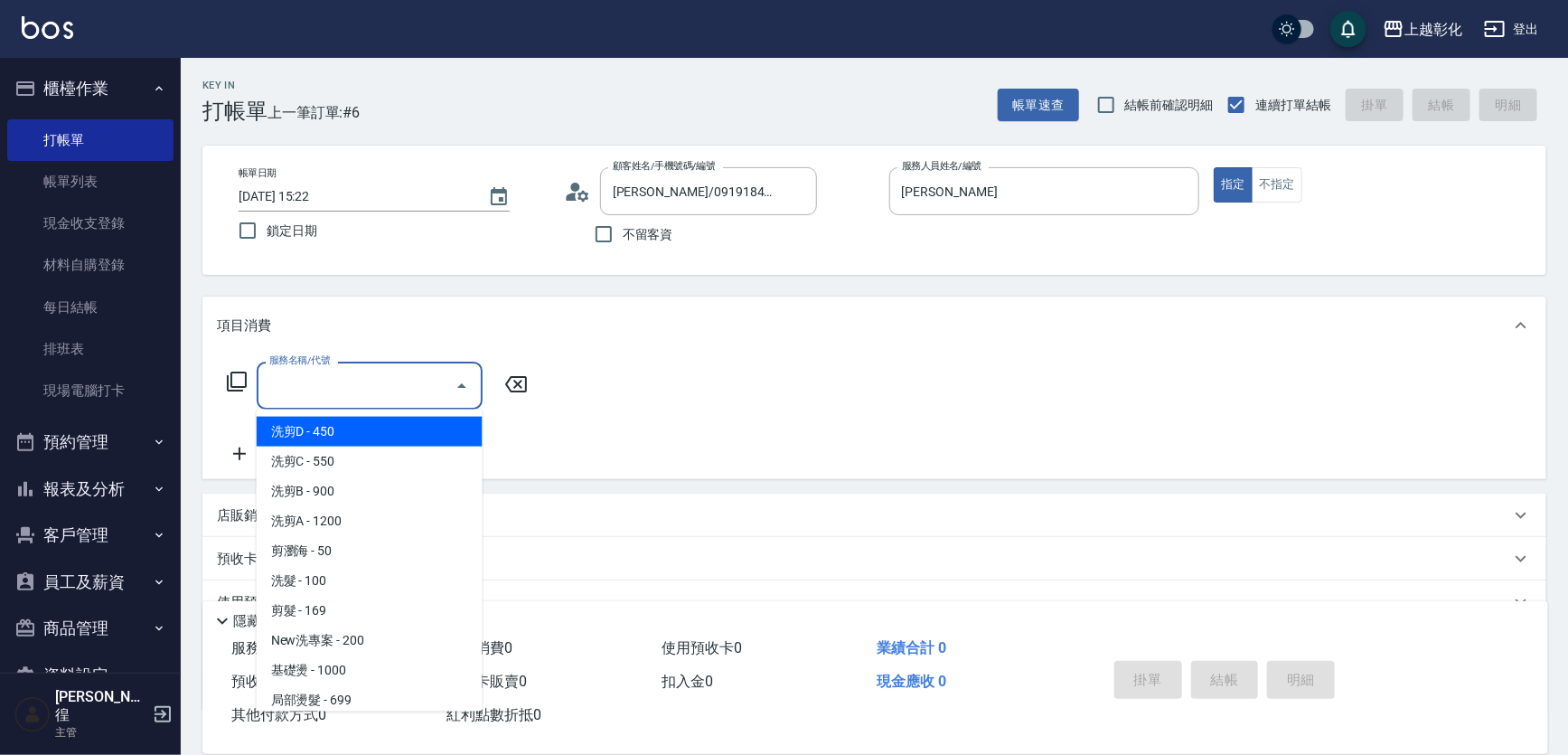
click at [395, 384] on input "服務名稱/代號" at bounding box center [356, 385] width 183 height 32
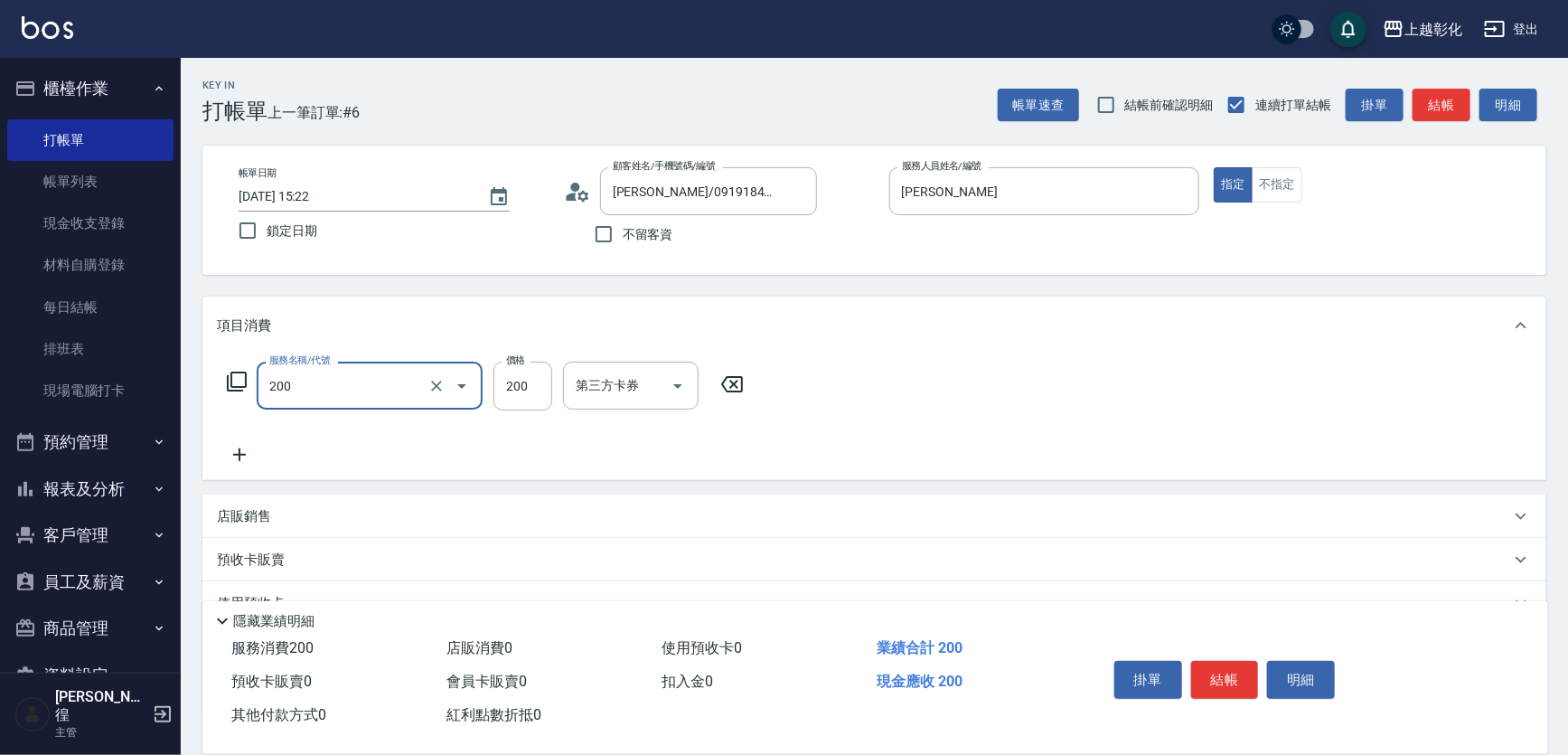
type input "New洗專案(200)"
click at [1205, 670] on button "結帳" at bounding box center [1225, 680] width 68 height 38
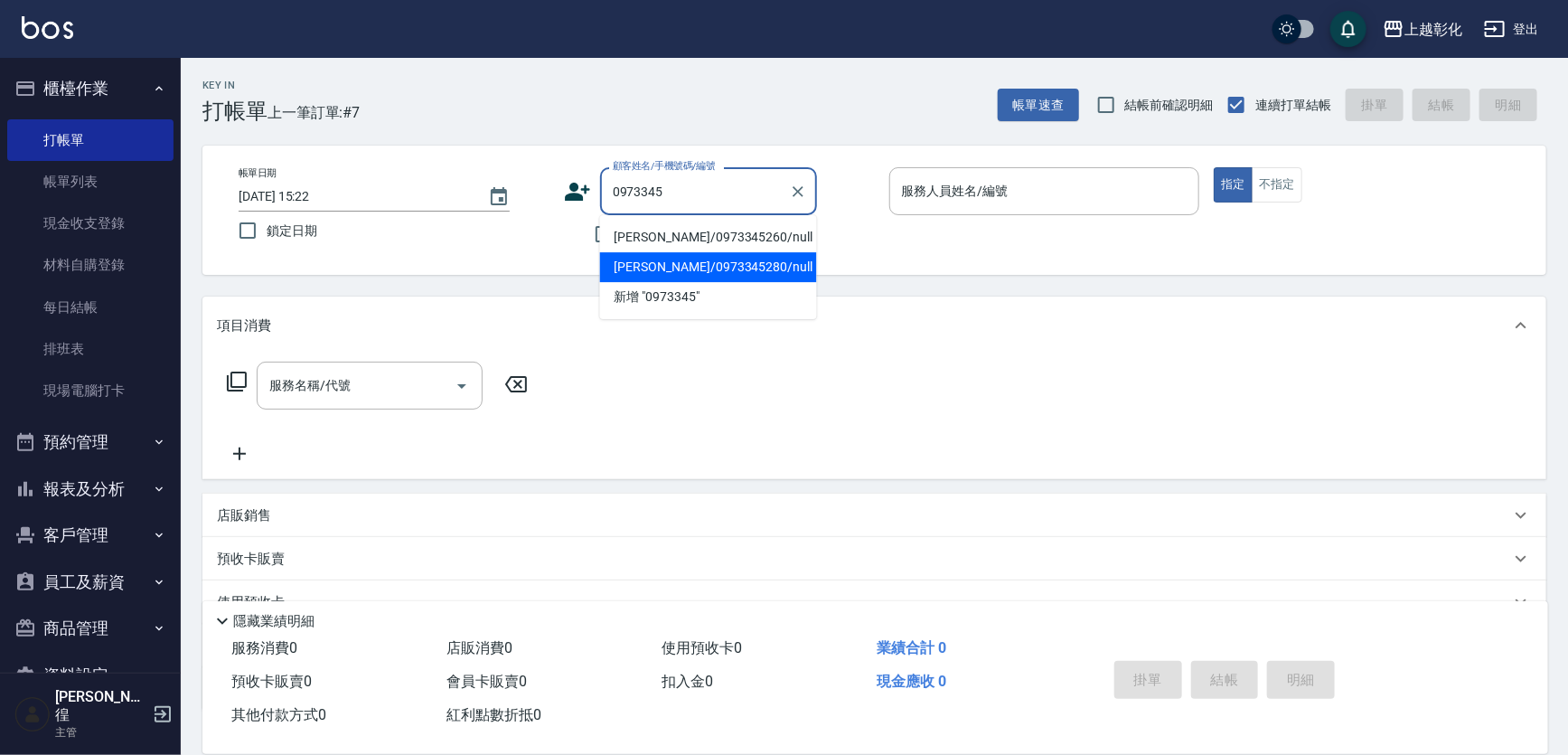
click at [737, 262] on li "周孟毅/0973345280/null" at bounding box center [709, 267] width 217 height 30
type input "周孟毅/0973345280/null"
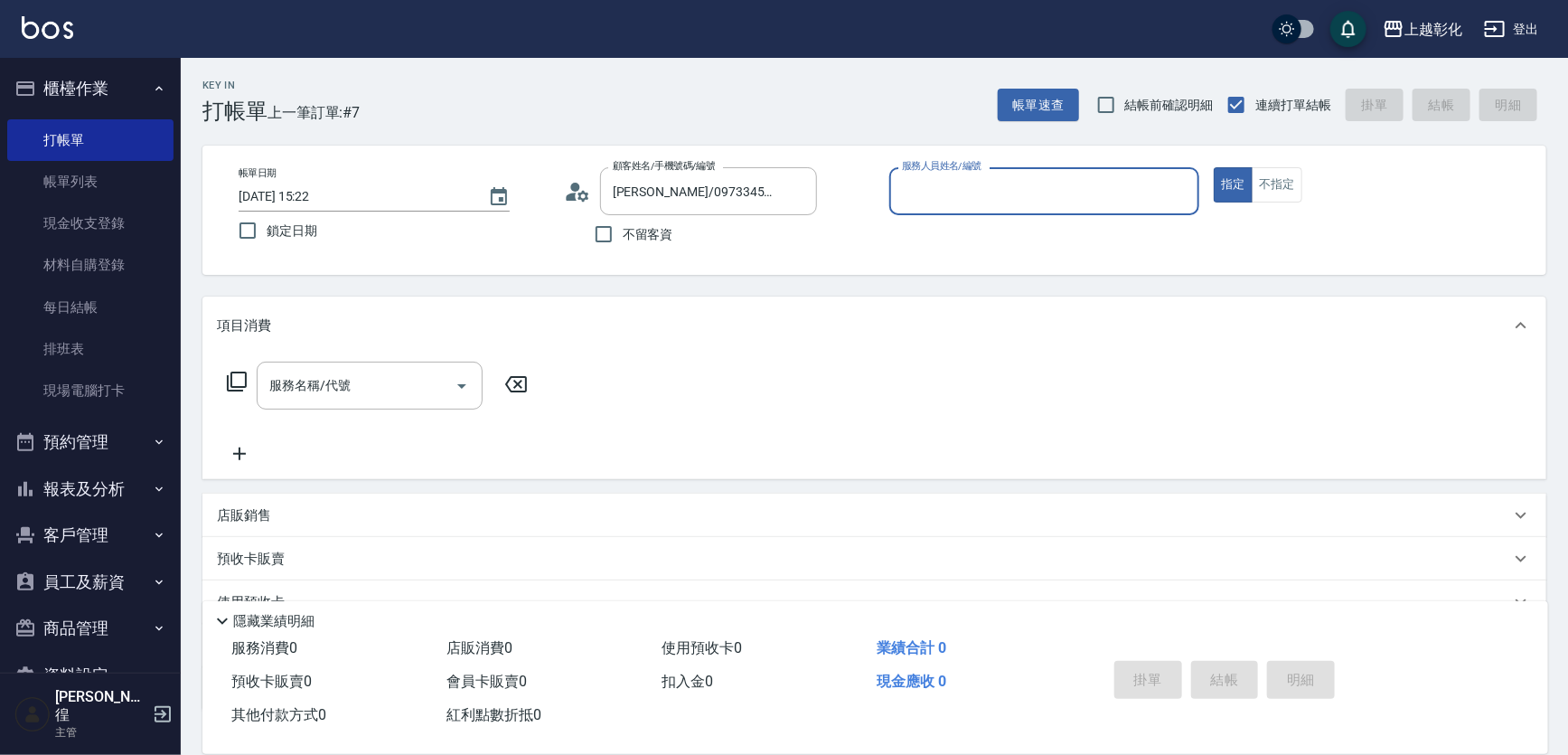
click at [891, 192] on div "服務人員姓名/編號" at bounding box center [1044, 191] width 311 height 47
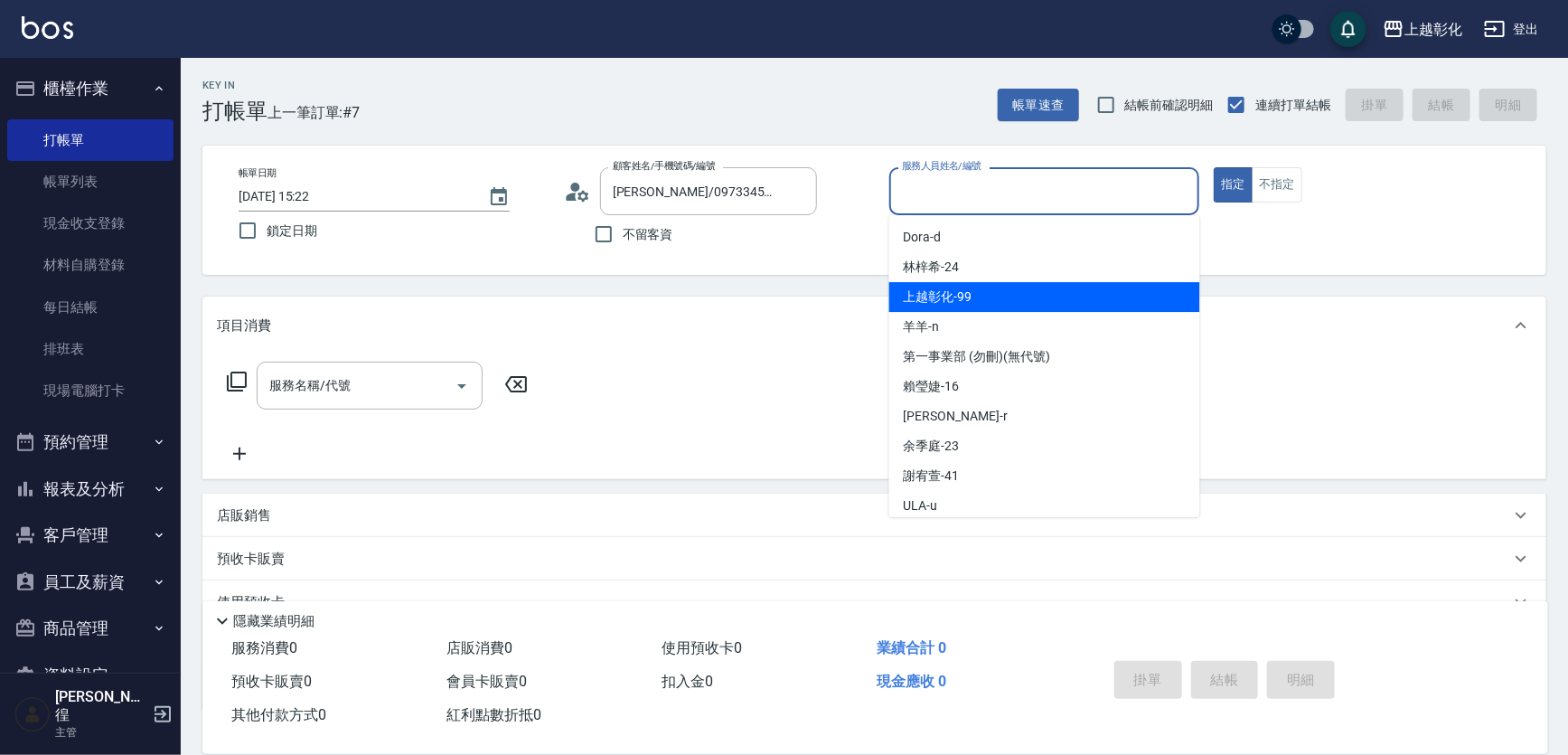
click at [943, 308] on div "上越彰化 -99" at bounding box center [1044, 297] width 311 height 30
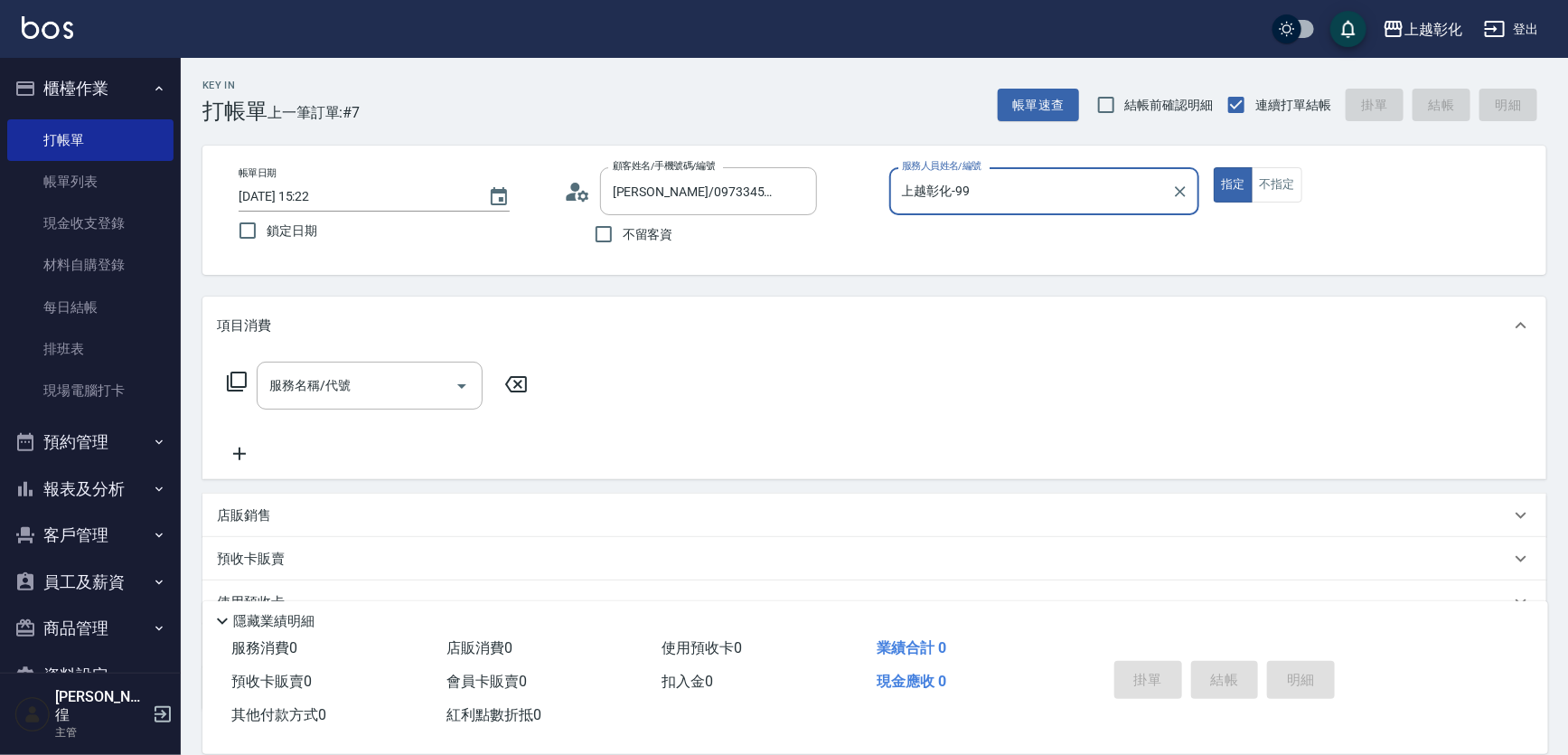
click at [961, 205] on input "上越彰化-99" at bounding box center [1030, 191] width 267 height 32
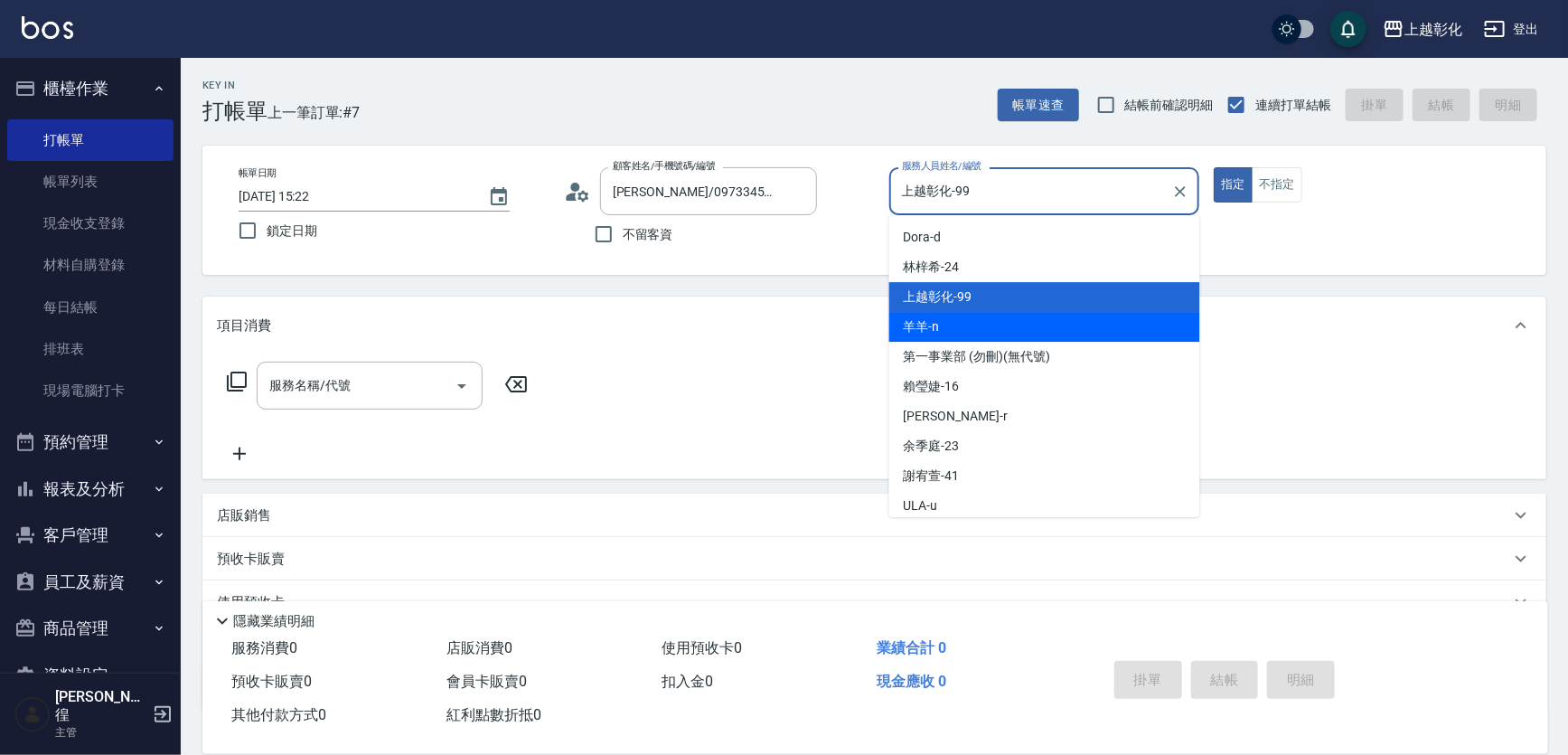
click at [955, 339] on div "羊羊 -n" at bounding box center [1044, 327] width 311 height 30
type input "羊羊-n"
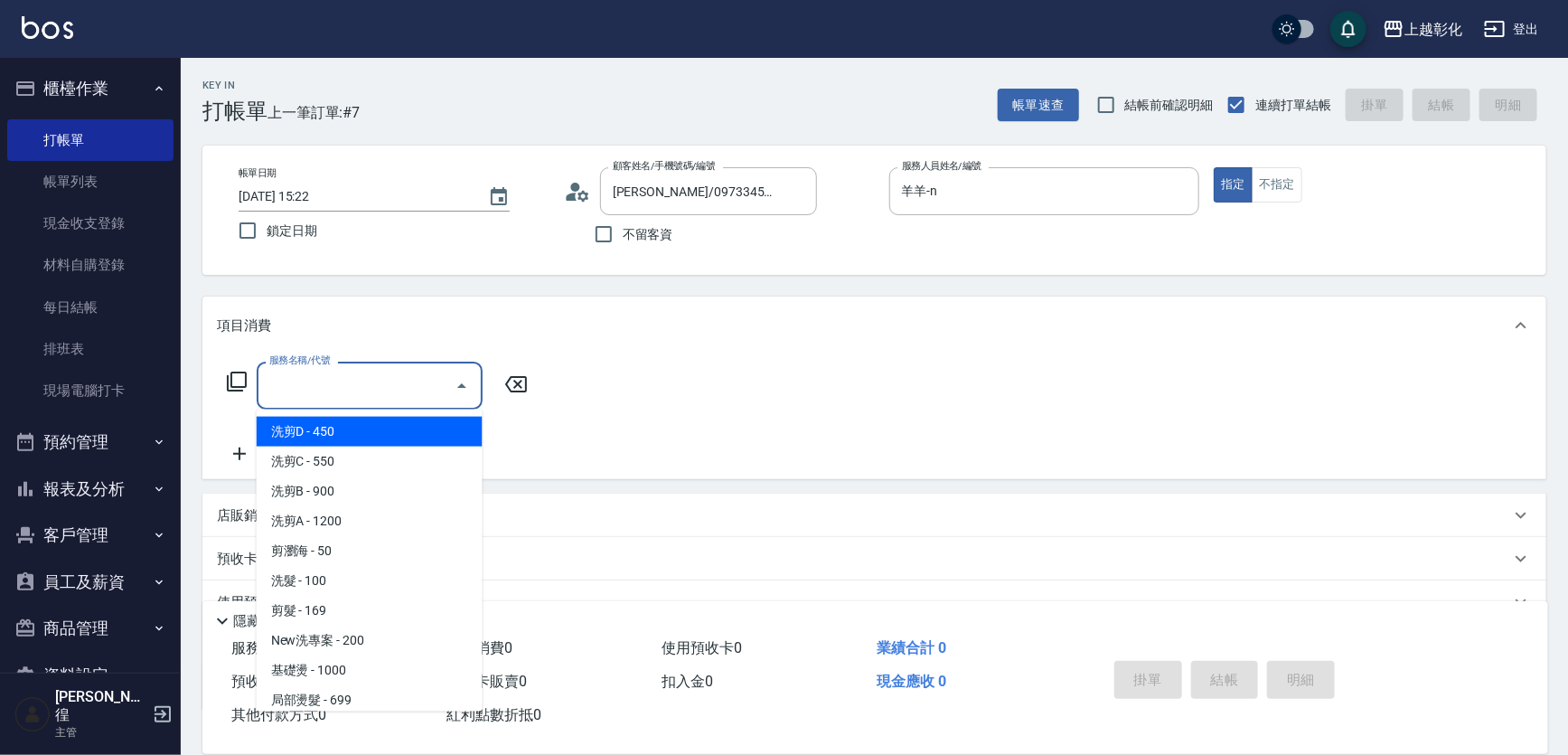
click at [408, 385] on input "服務名稱/代號" at bounding box center [356, 385] width 183 height 32
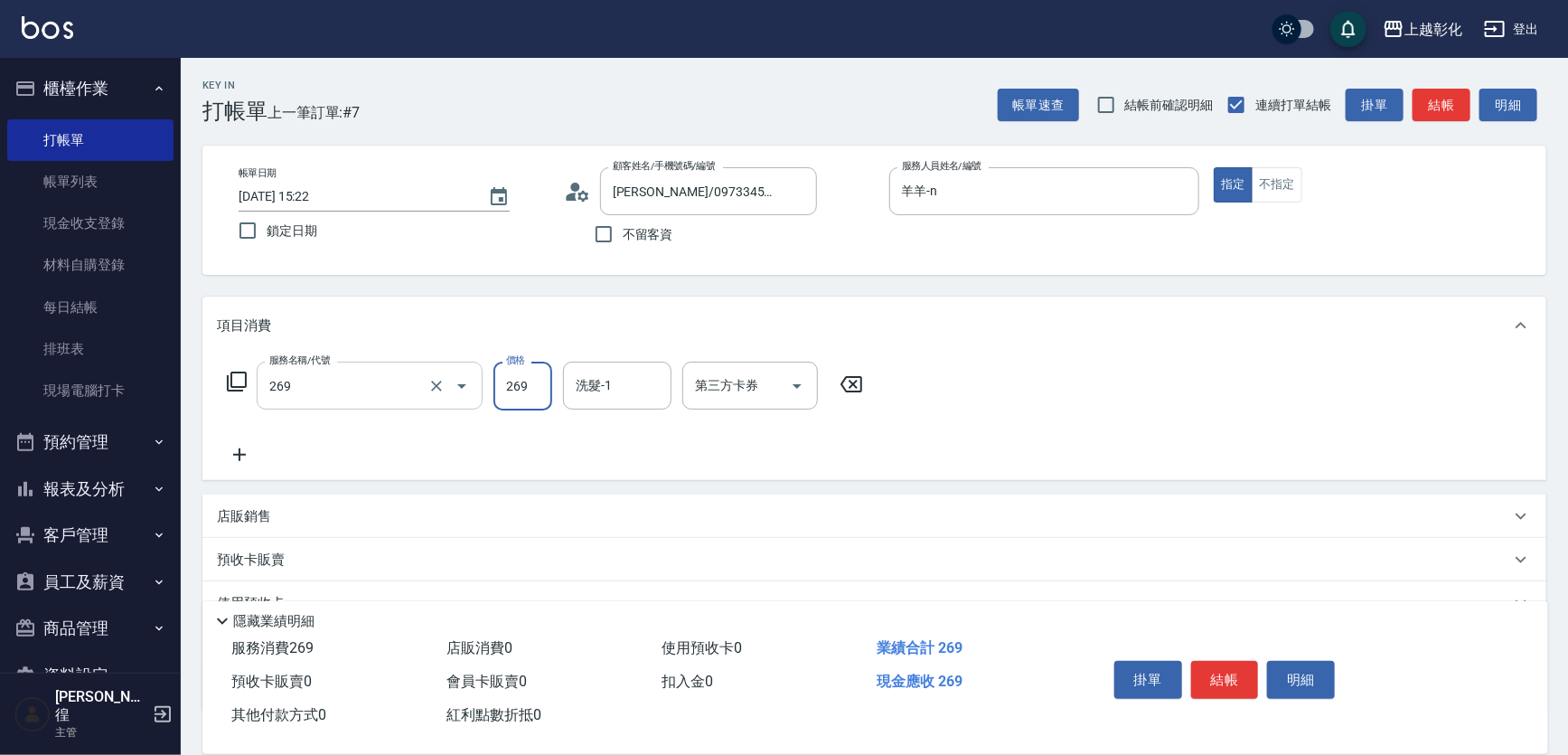
type input "一般洗剪(269)"
type input "3"
type input "00"
click at [524, 393] on input "3" at bounding box center [523, 385] width 58 height 48
type input "300"
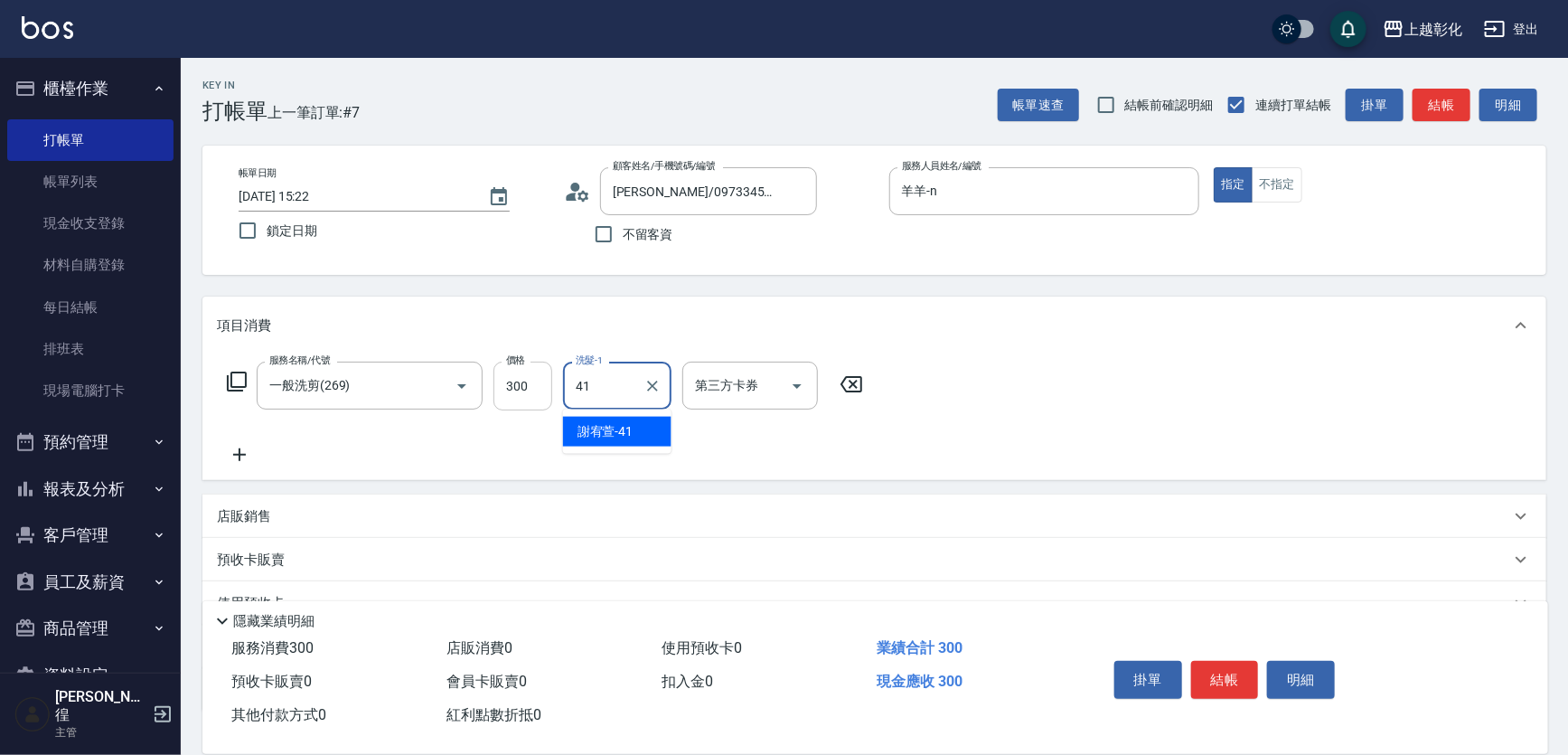
type input "謝宥萱-41"
click at [1221, 669] on button "結帳" at bounding box center [1225, 680] width 68 height 38
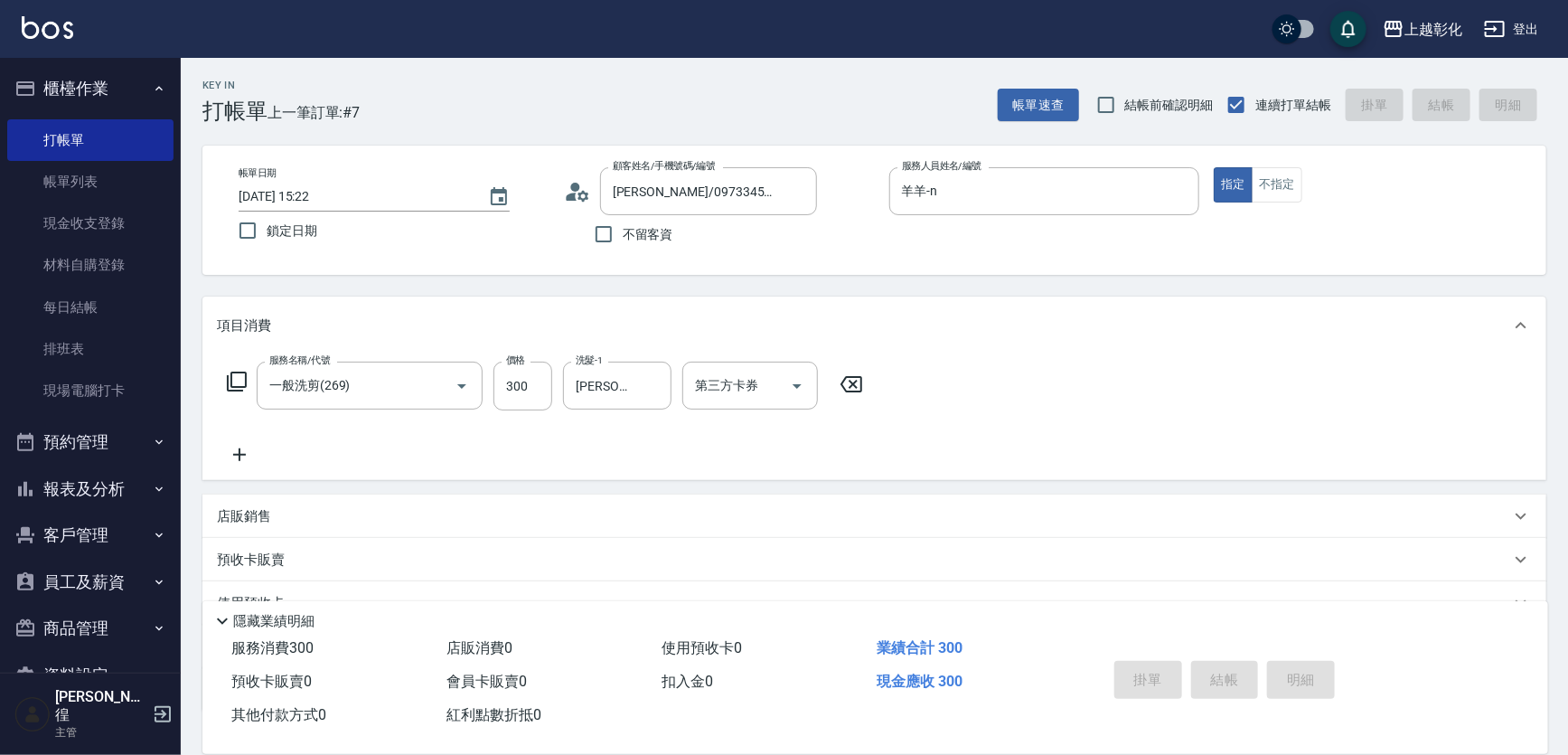
type input "2025/09/26 15:23"
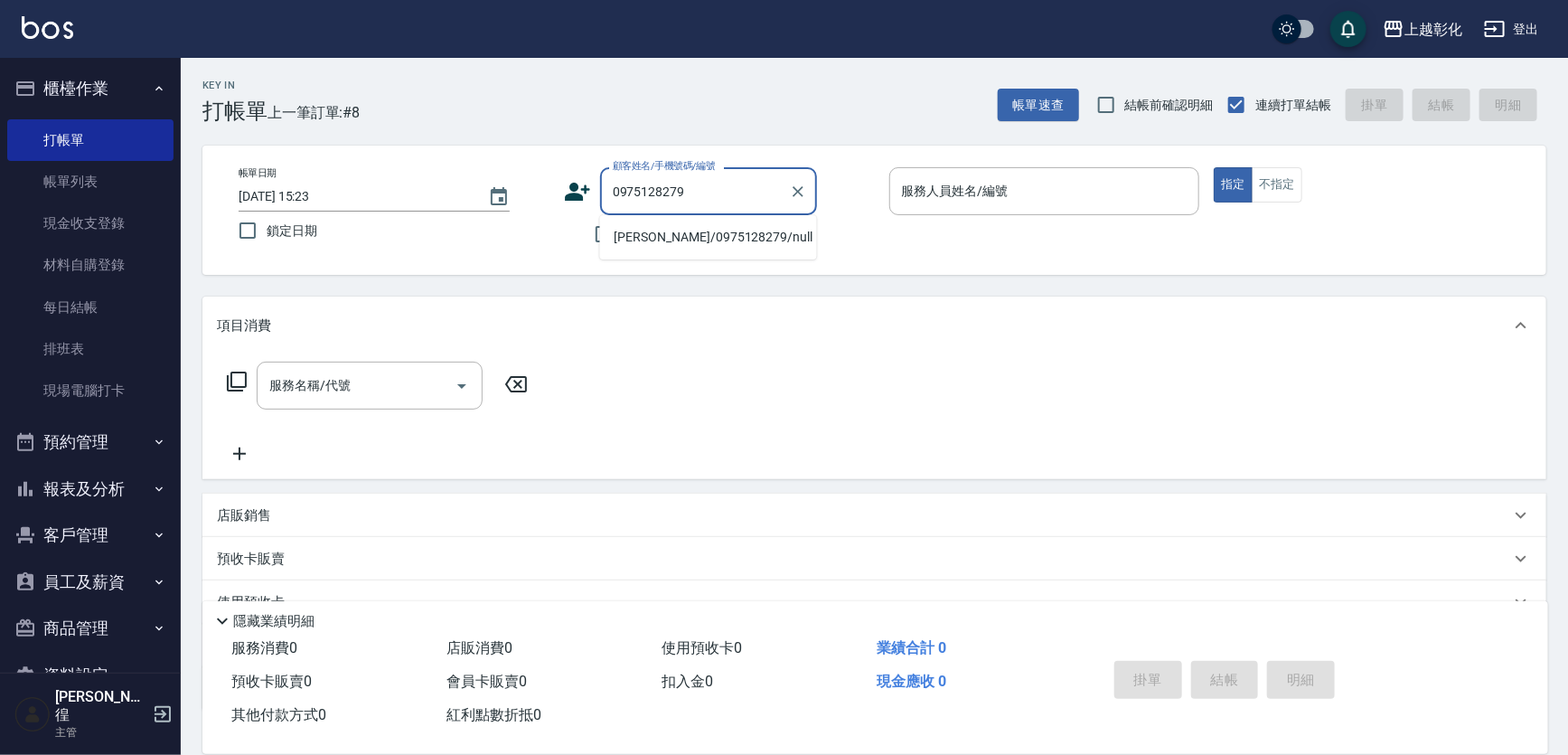
click at [676, 230] on li "[PERSON_NAME]/0975128279/null" at bounding box center [709, 237] width 217 height 30
type input "[PERSON_NAME]/0975128279/null"
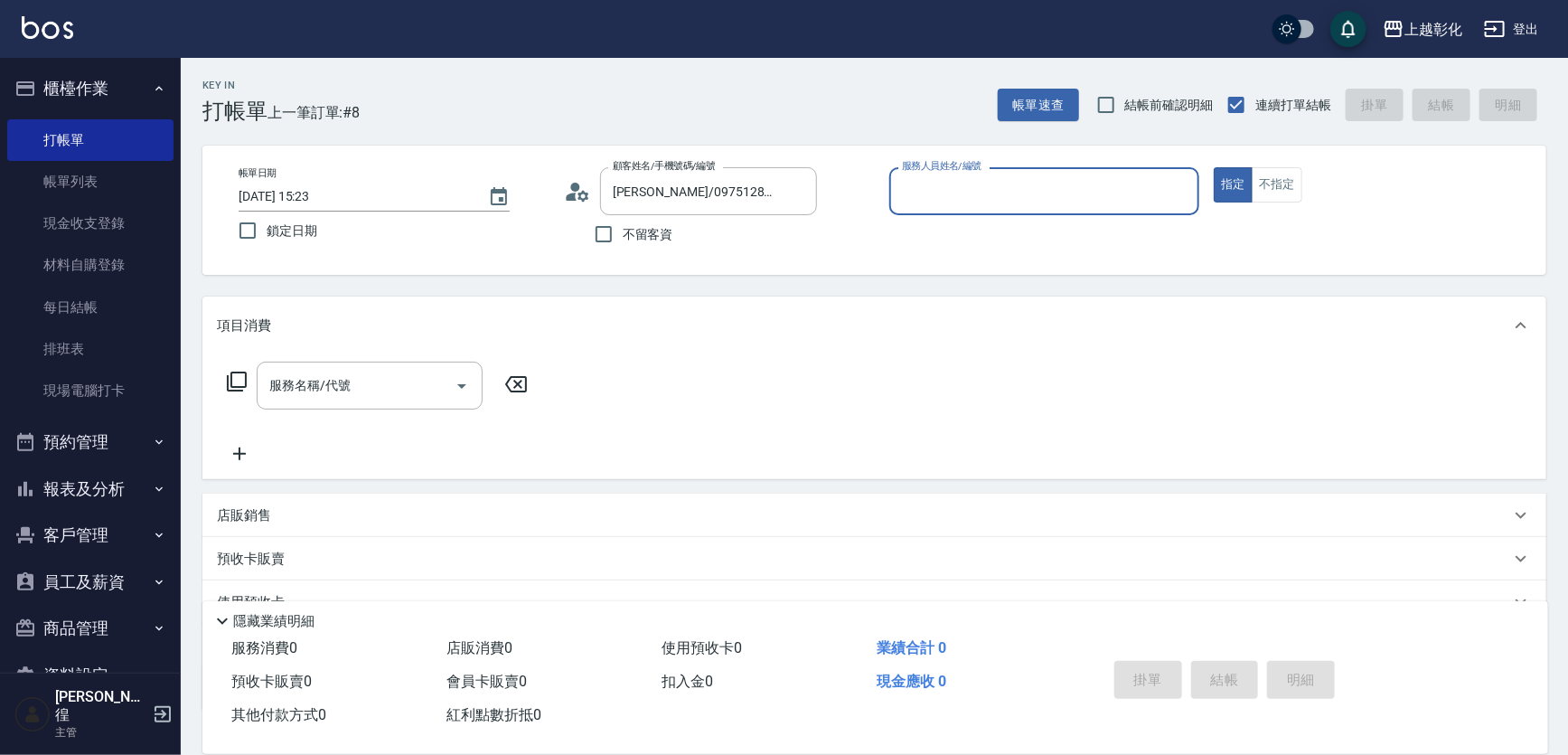
click at [934, 207] on div "服務人員姓名/編號" at bounding box center [1044, 191] width 311 height 47
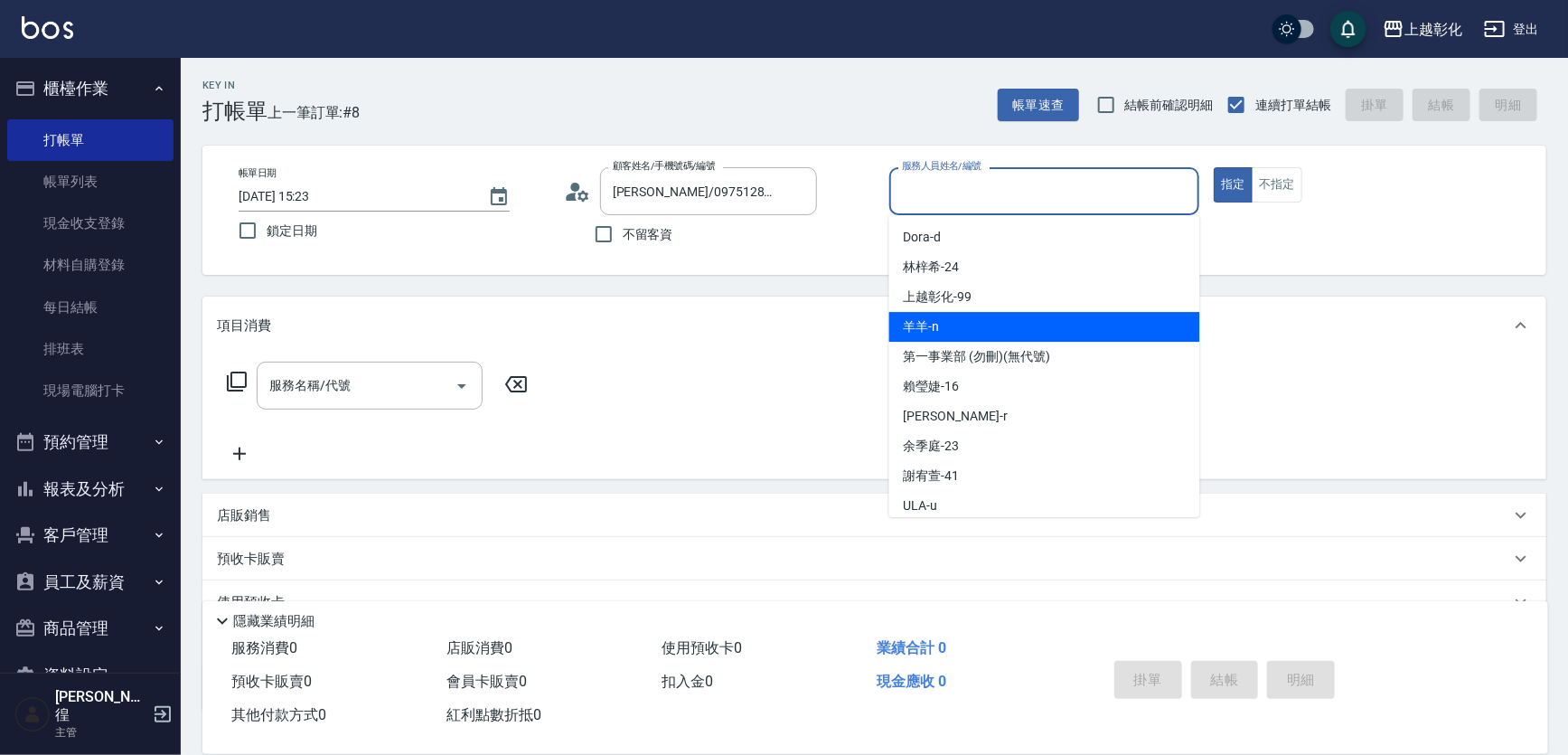
click at [949, 330] on div "羊羊 -n" at bounding box center [1044, 327] width 311 height 30
type input "羊羊-n"
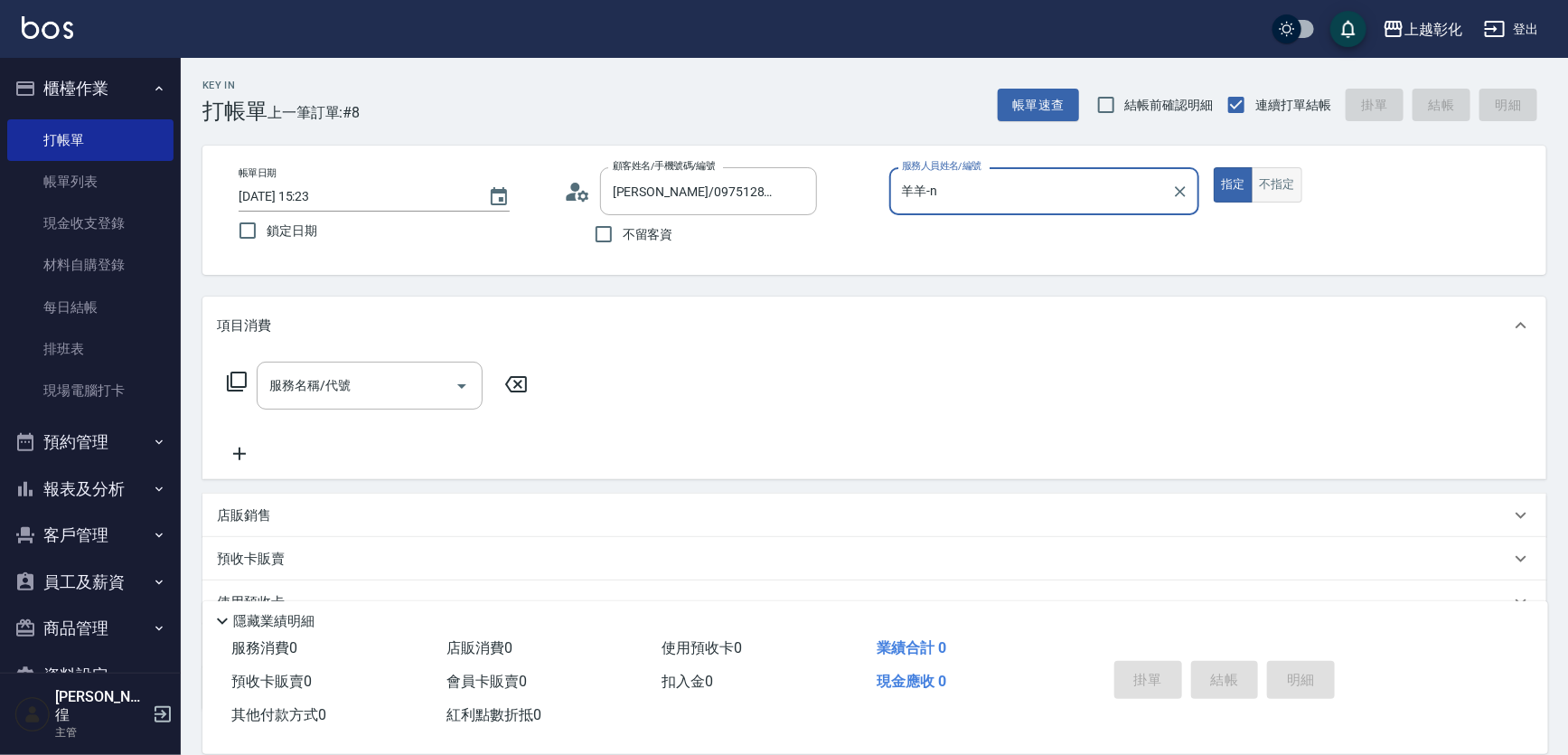
click at [1269, 170] on button "不指定" at bounding box center [1277, 184] width 50 height 36
click at [358, 375] on input "服務名稱/代號" at bounding box center [356, 385] width 183 height 32
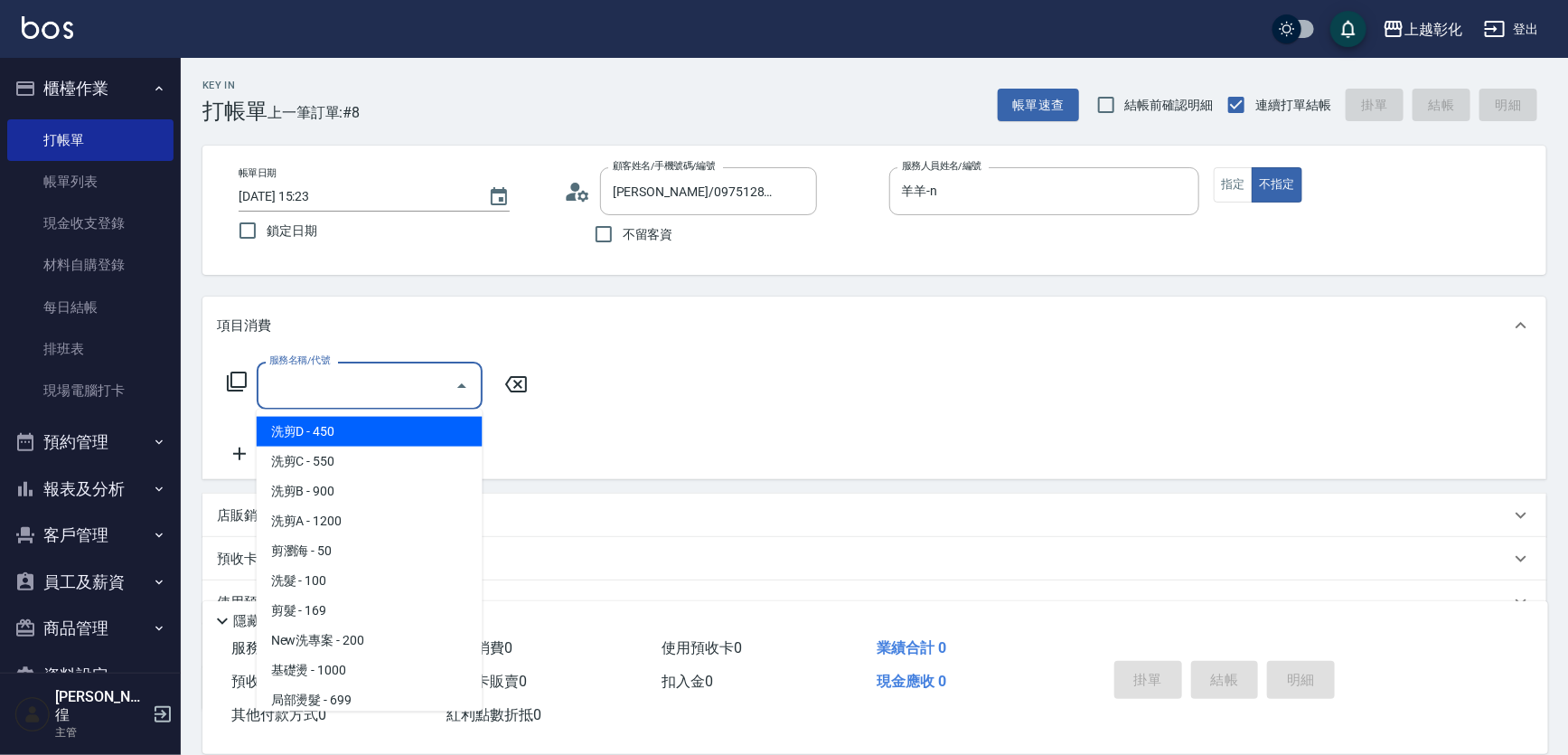
click at [361, 430] on span "洗剪D - 450" at bounding box center [370, 432] width 226 height 30
type input "洗剪D(002)"
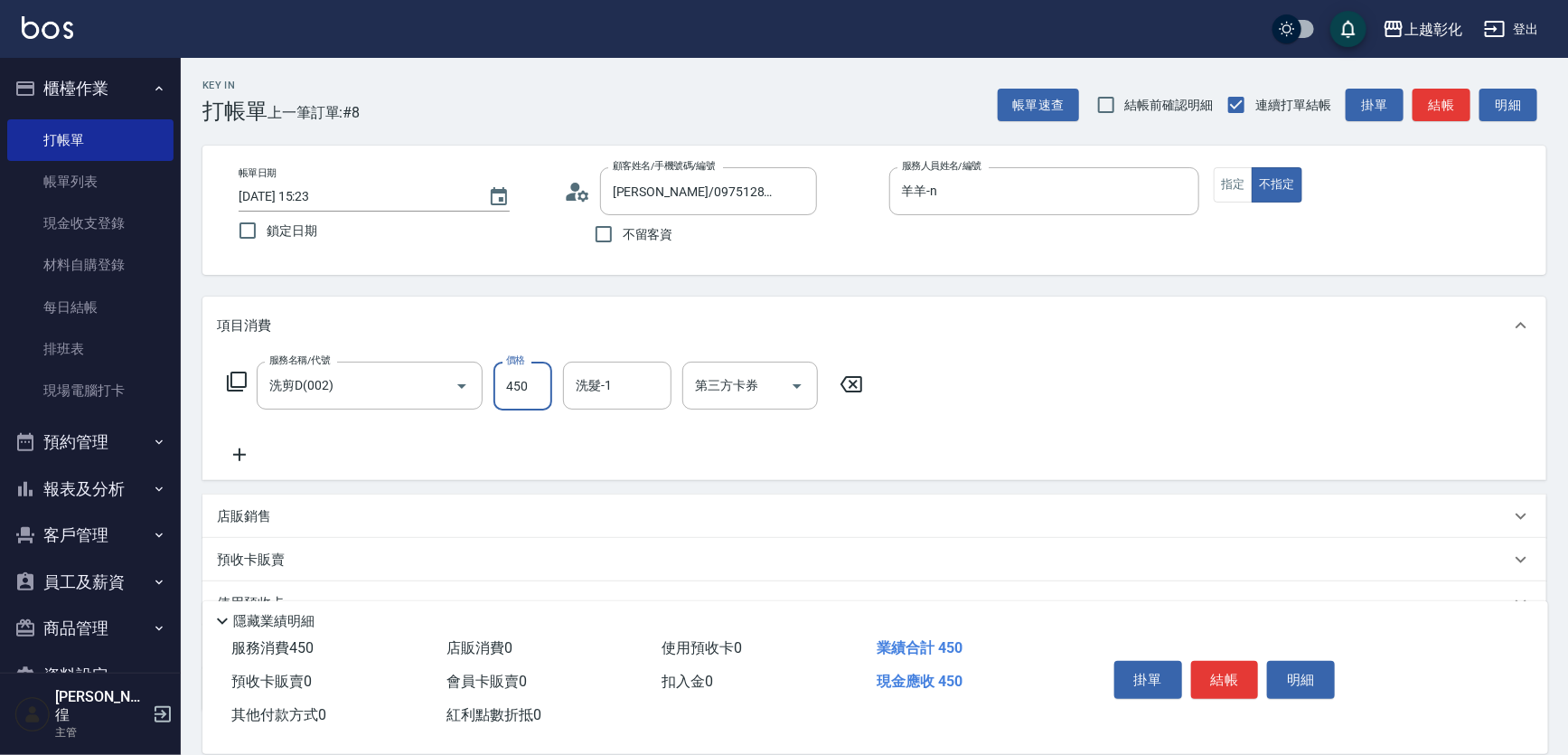
click at [547, 389] on input "450" at bounding box center [523, 385] width 58 height 48
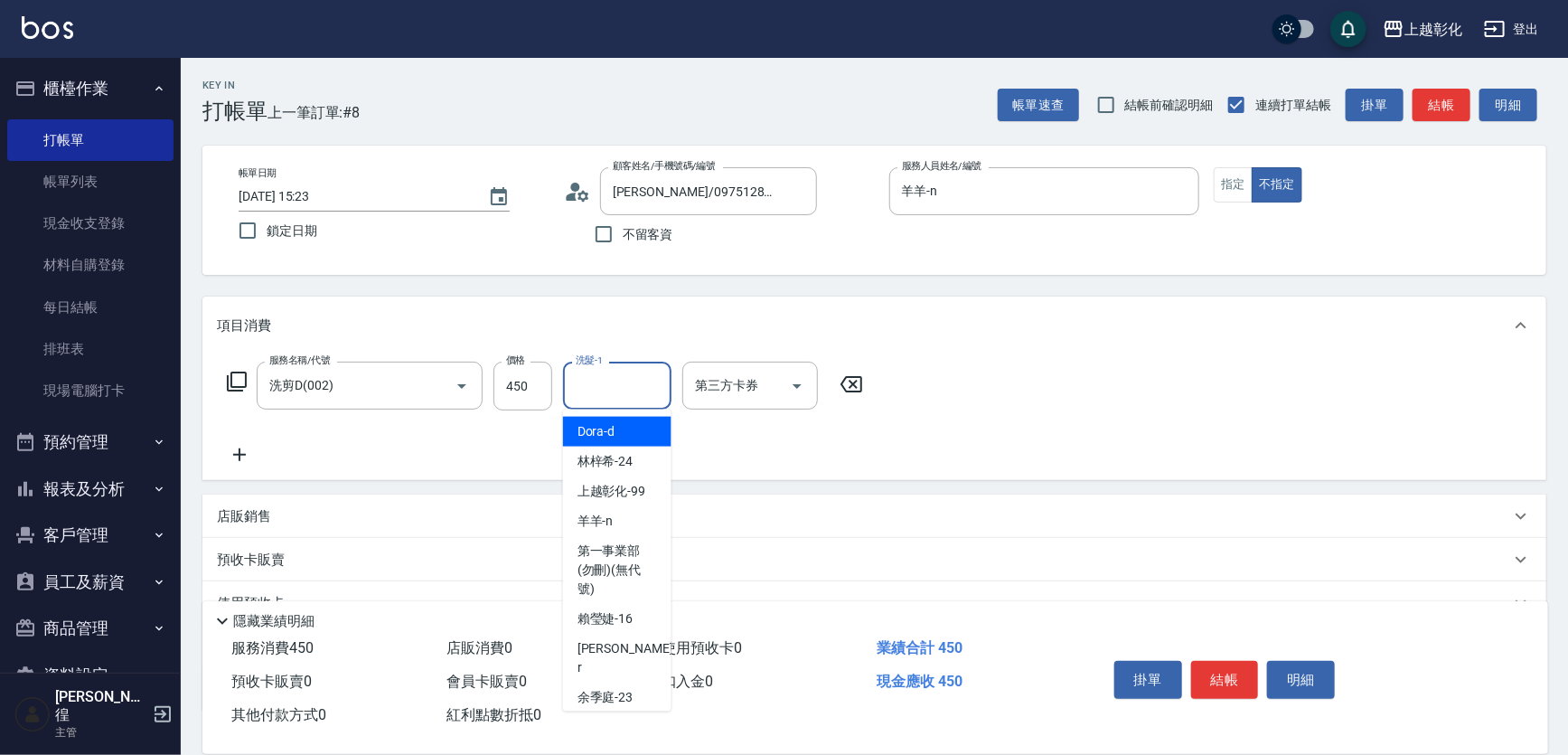
click at [576, 388] on input "洗髮-1" at bounding box center [617, 385] width 92 height 32
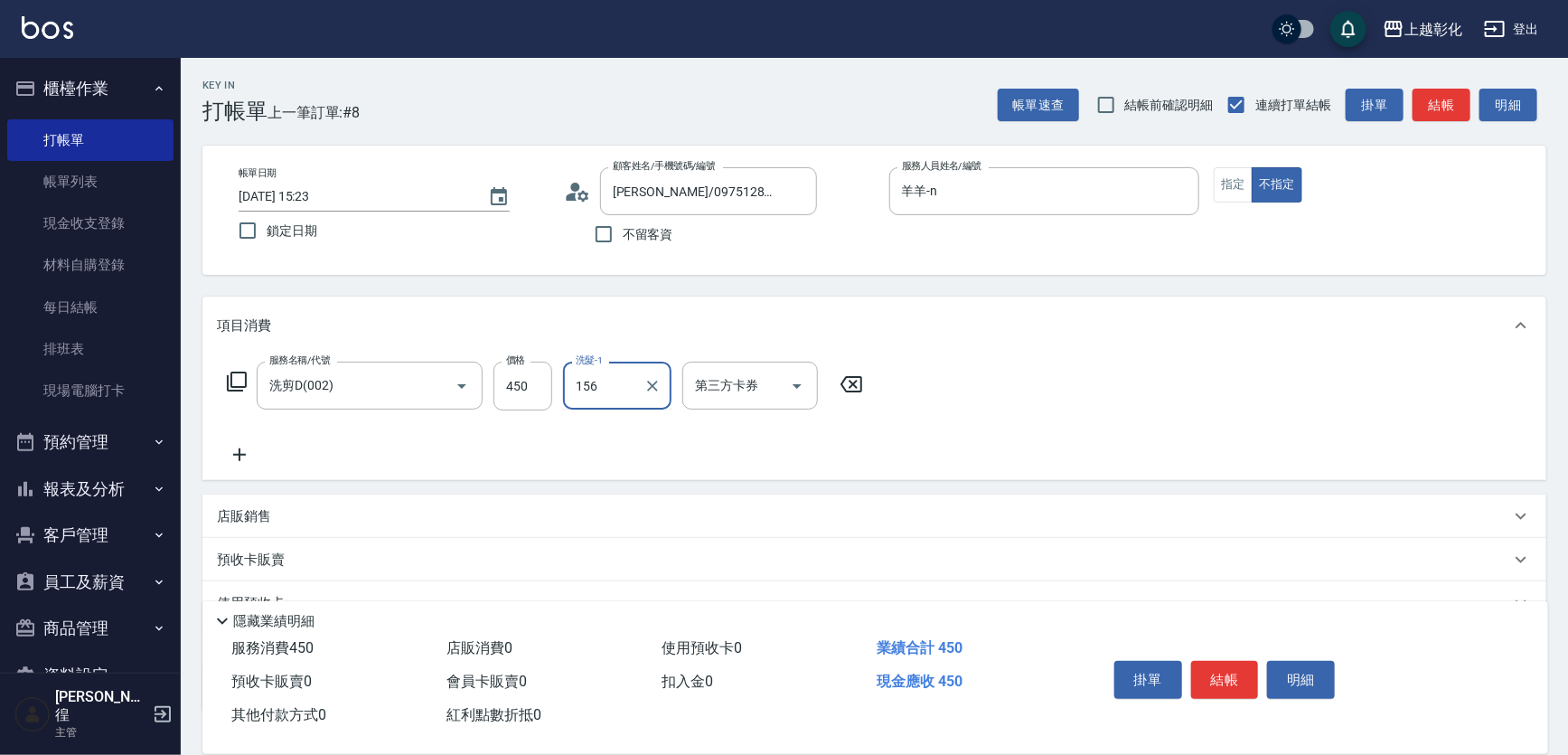
type input "156"
click at [632, 384] on input "洗髮-1" at bounding box center [617, 385] width 92 height 32
click at [652, 430] on div "賴瑩婕 -16" at bounding box center [617, 432] width 109 height 30
type input "[PERSON_NAME]-16"
click at [599, 559] on div "預收卡販賣" at bounding box center [863, 560] width 1293 height 19
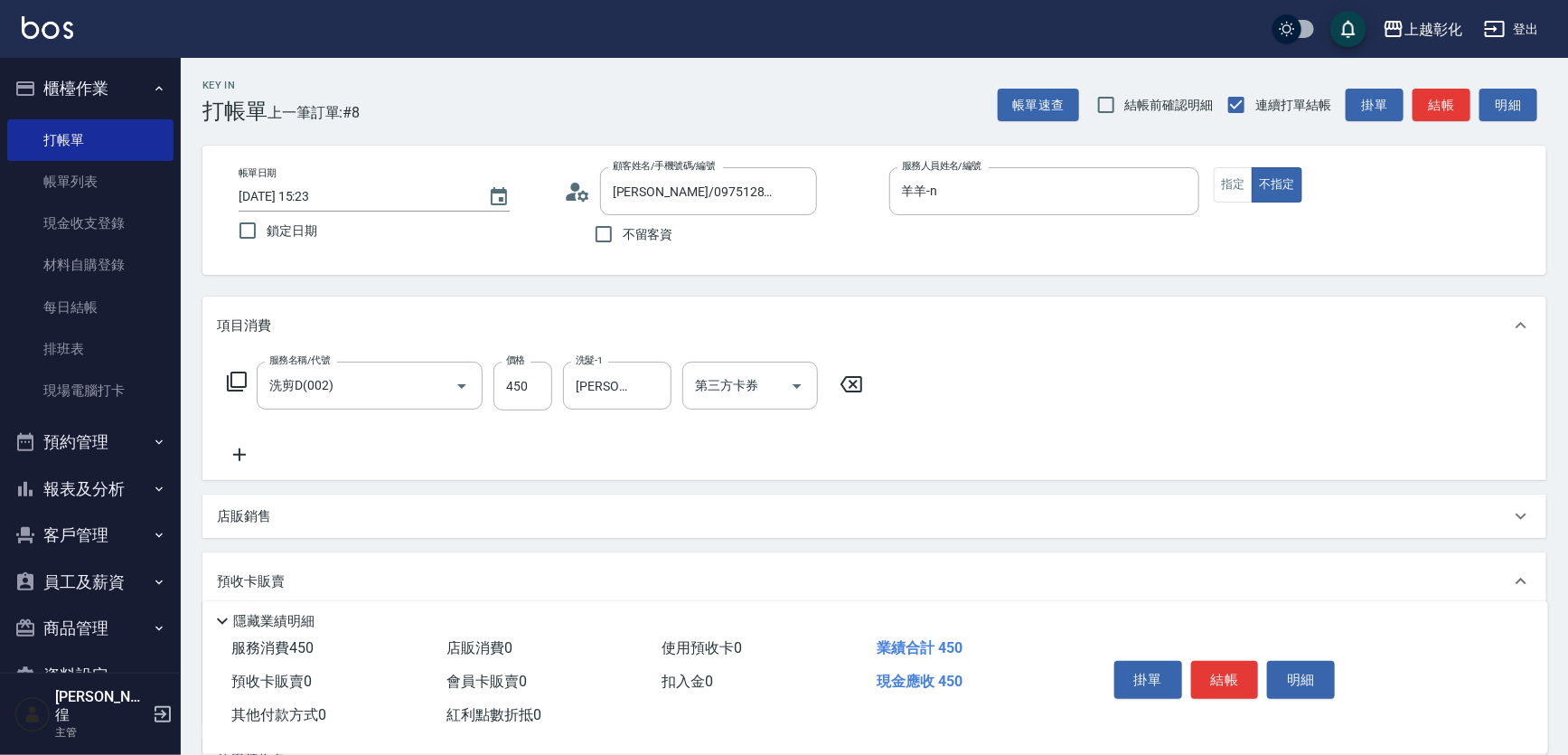
scroll to position [0, 0]
drag, startPoint x: 595, startPoint y: 552, endPoint x: 1227, endPoint y: 679, distance: 644.6
click at [1227, 679] on button "結帳" at bounding box center [1225, 680] width 68 height 38
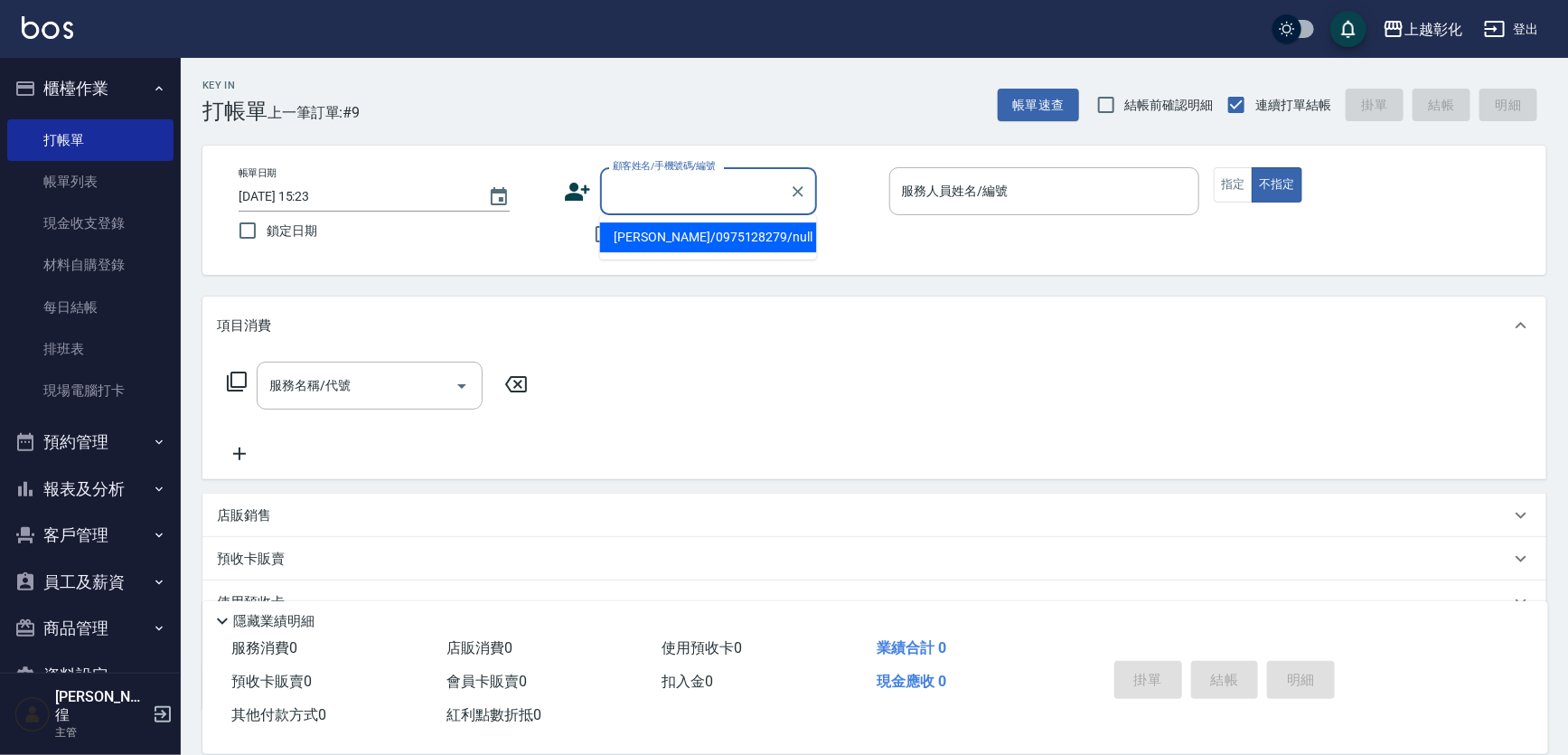
click at [746, 195] on input "顧客姓名/手機號碼/編號" at bounding box center [695, 191] width 173 height 32
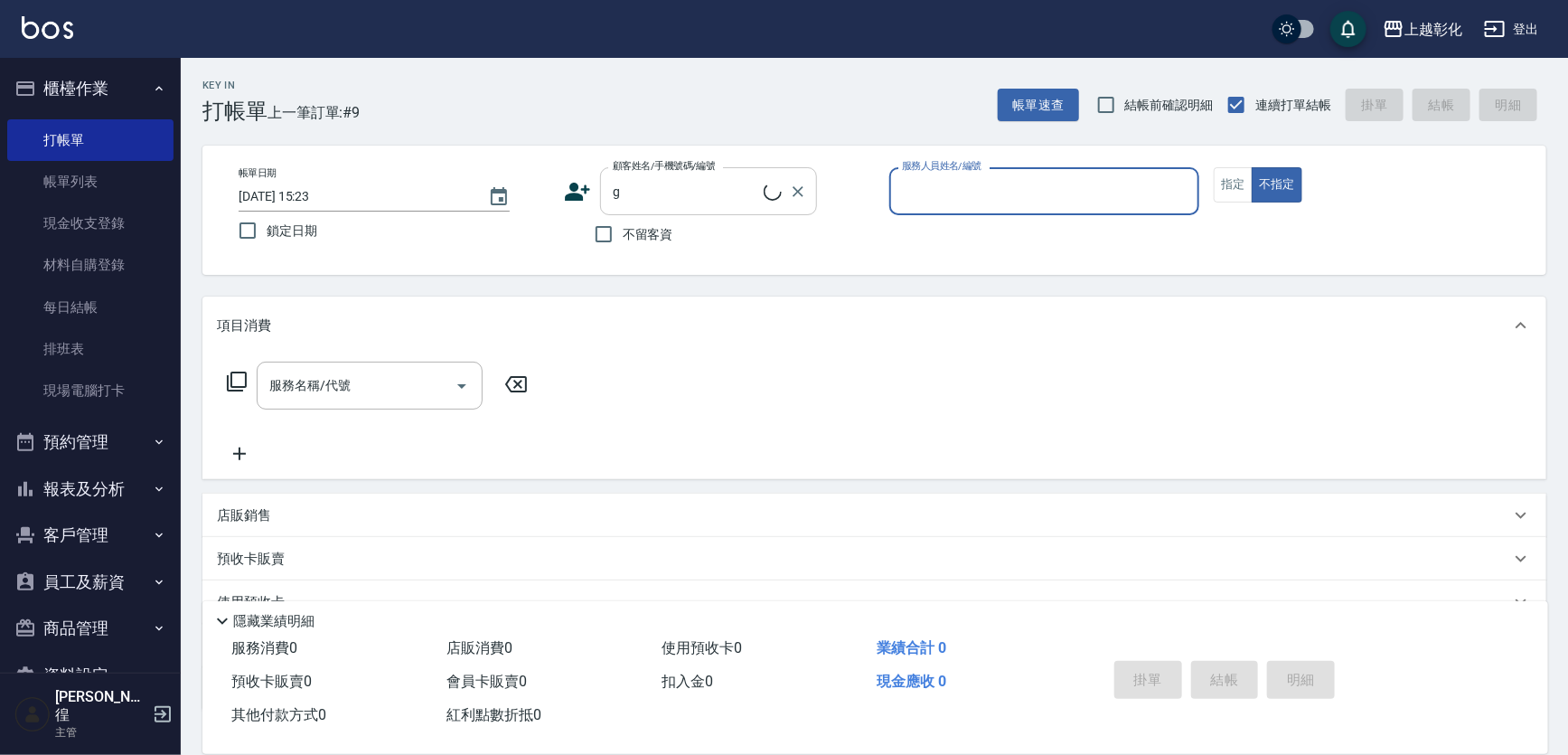
click at [746, 195] on input "g" at bounding box center [685, 191] width 155 height 32
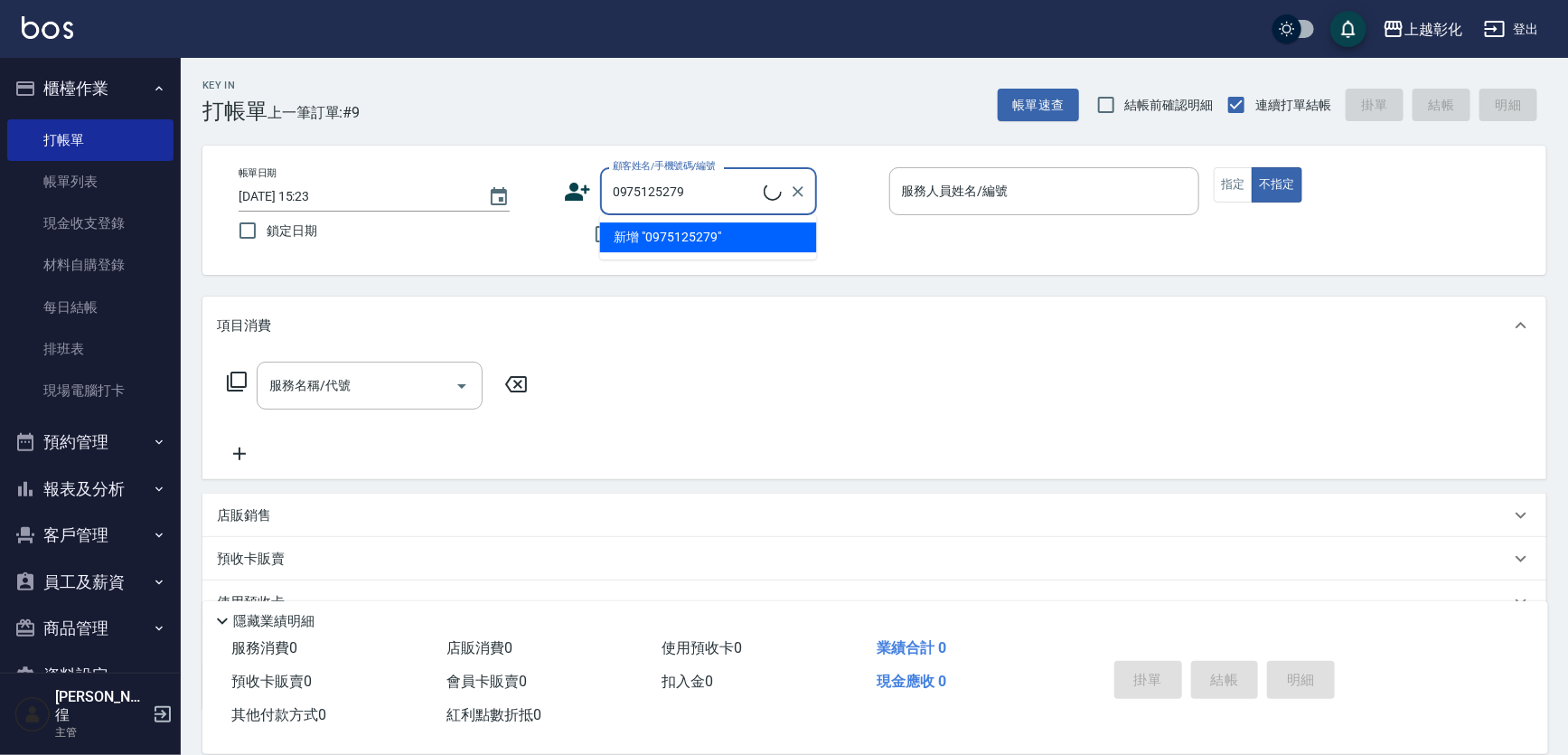
click at [731, 187] on input "0975125279" at bounding box center [685, 191] width 155 height 32
type input "0"
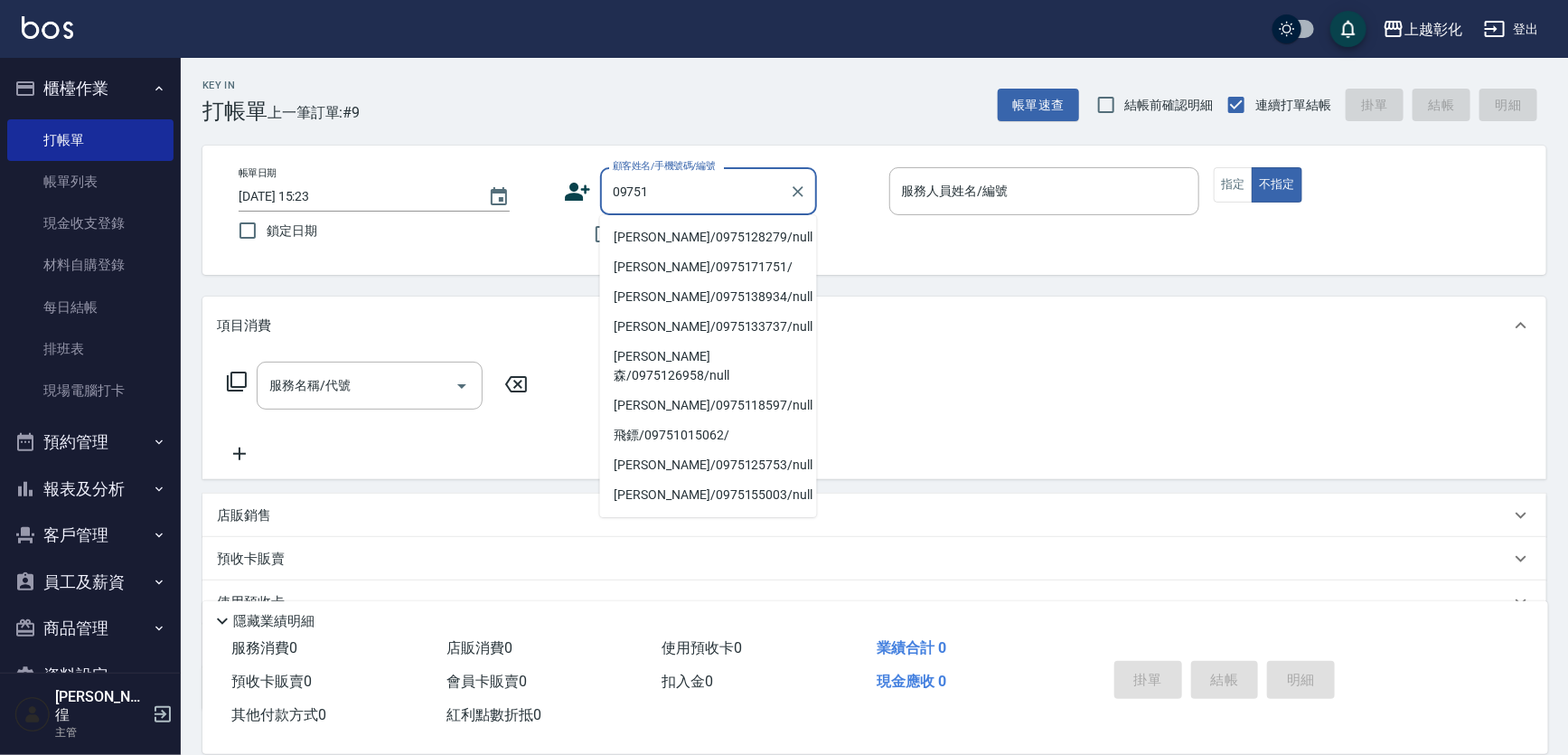
click at [705, 233] on li "[PERSON_NAME]/0975128279/null" at bounding box center [709, 237] width 217 height 30
type input "[PERSON_NAME]/0975128279/null"
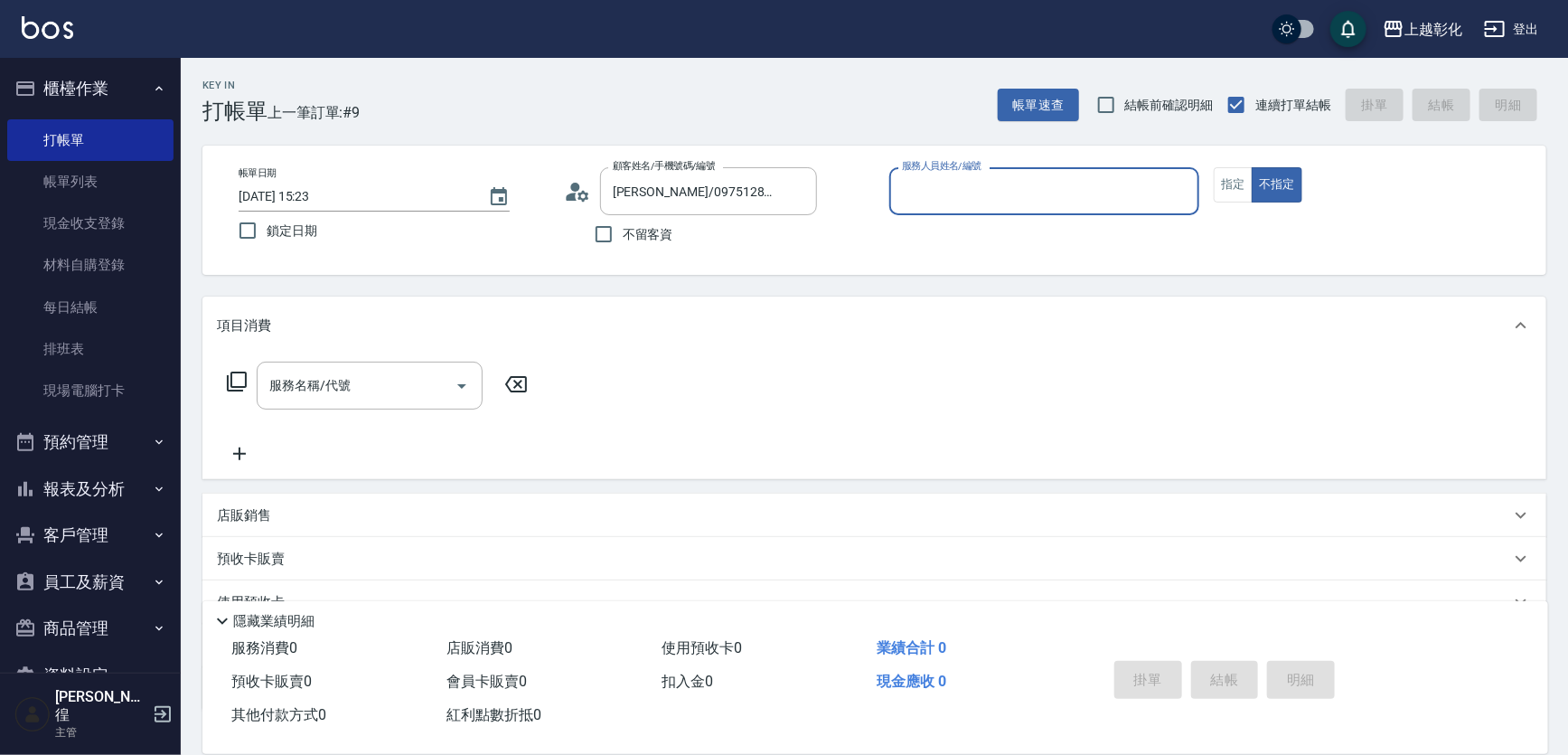
click at [899, 200] on input "服務人員姓名/編號" at bounding box center [1044, 191] width 295 height 32
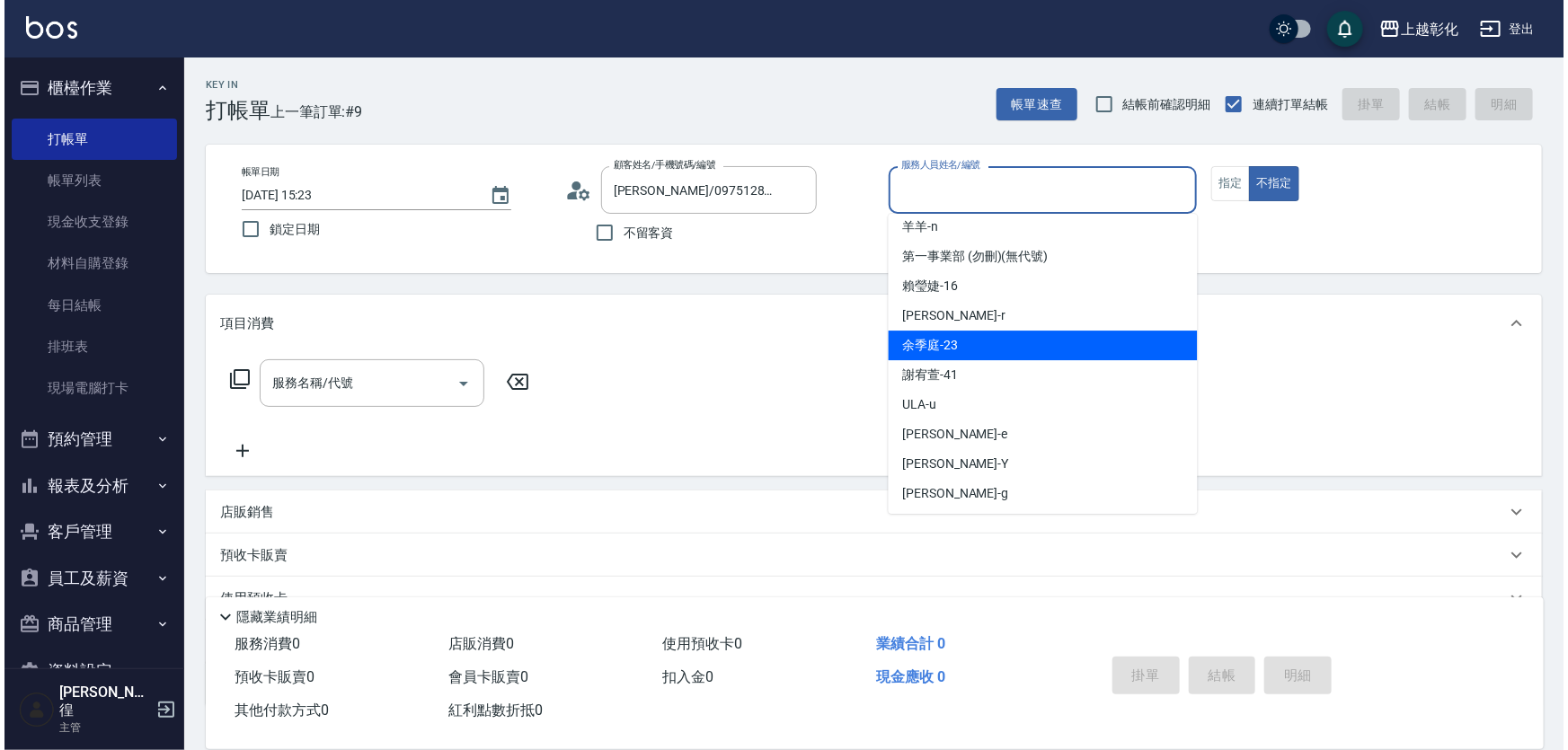
scroll to position [99, 0]
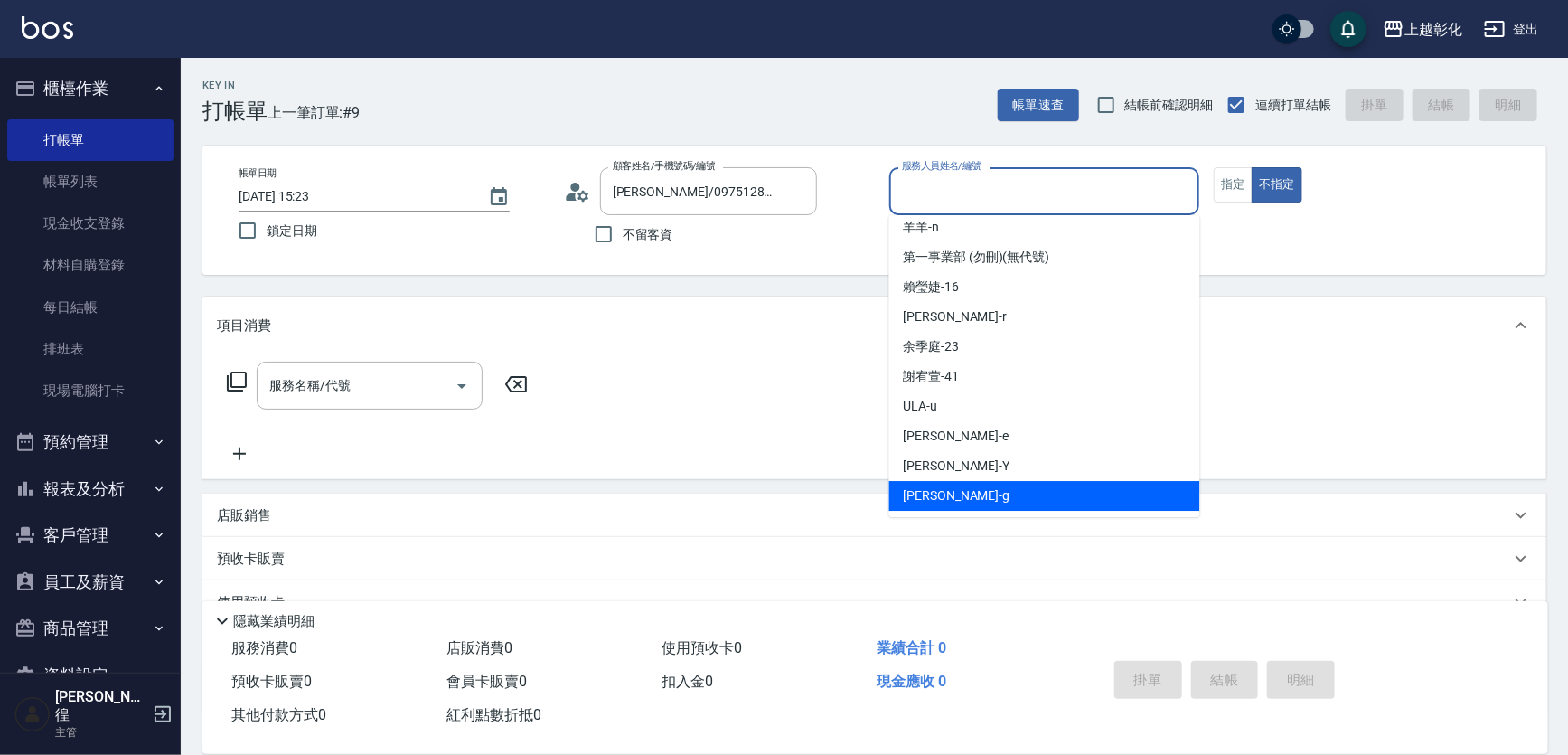
drag, startPoint x: 941, startPoint y: 488, endPoint x: 941, endPoint y: 475, distance: 13.0
click at [940, 488] on div "[PERSON_NAME]" at bounding box center [1044, 496] width 311 height 30
type input "[PERSON_NAME]"
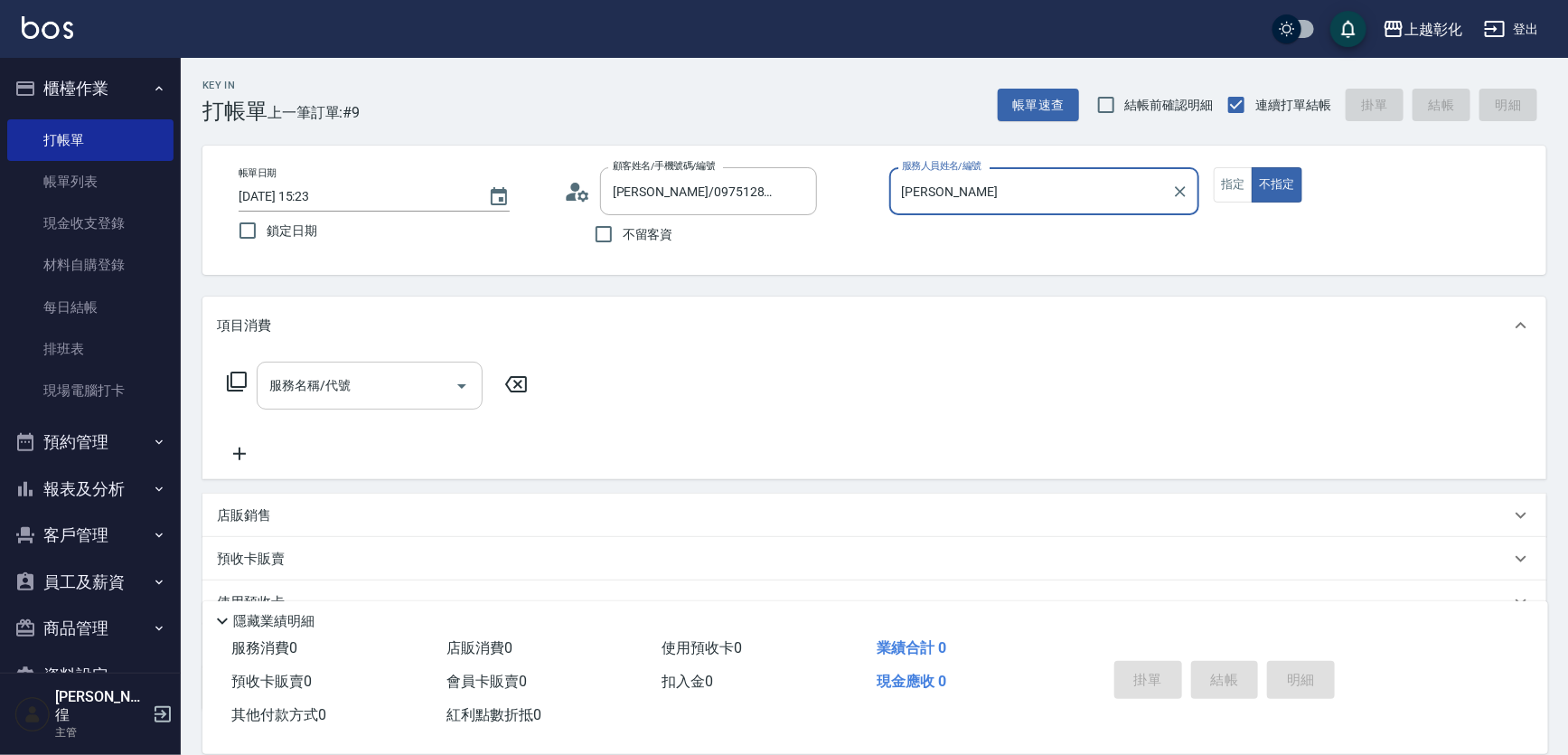
click at [442, 380] on input "服務名稱/代號" at bounding box center [356, 385] width 183 height 32
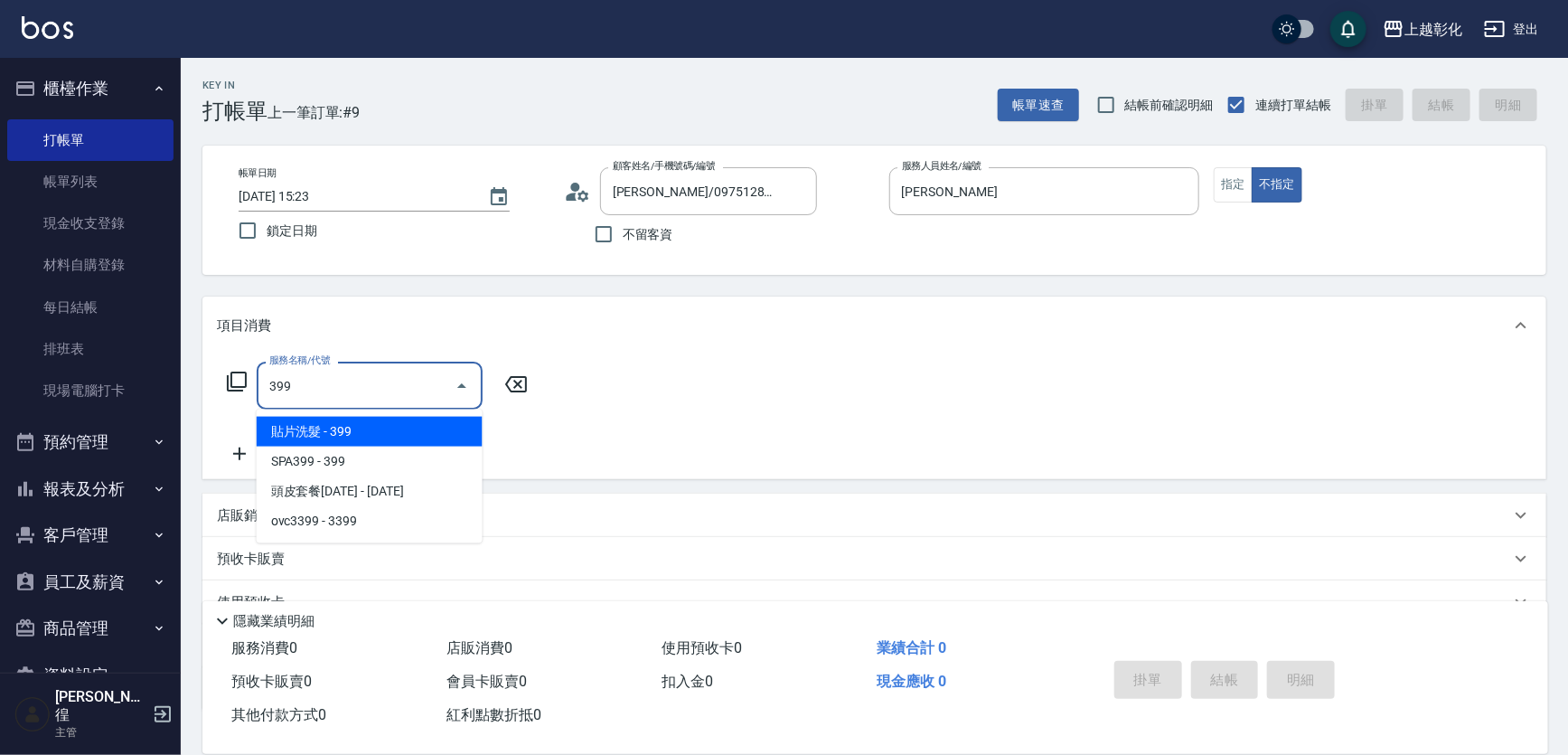
type input "貼片洗髮(399)"
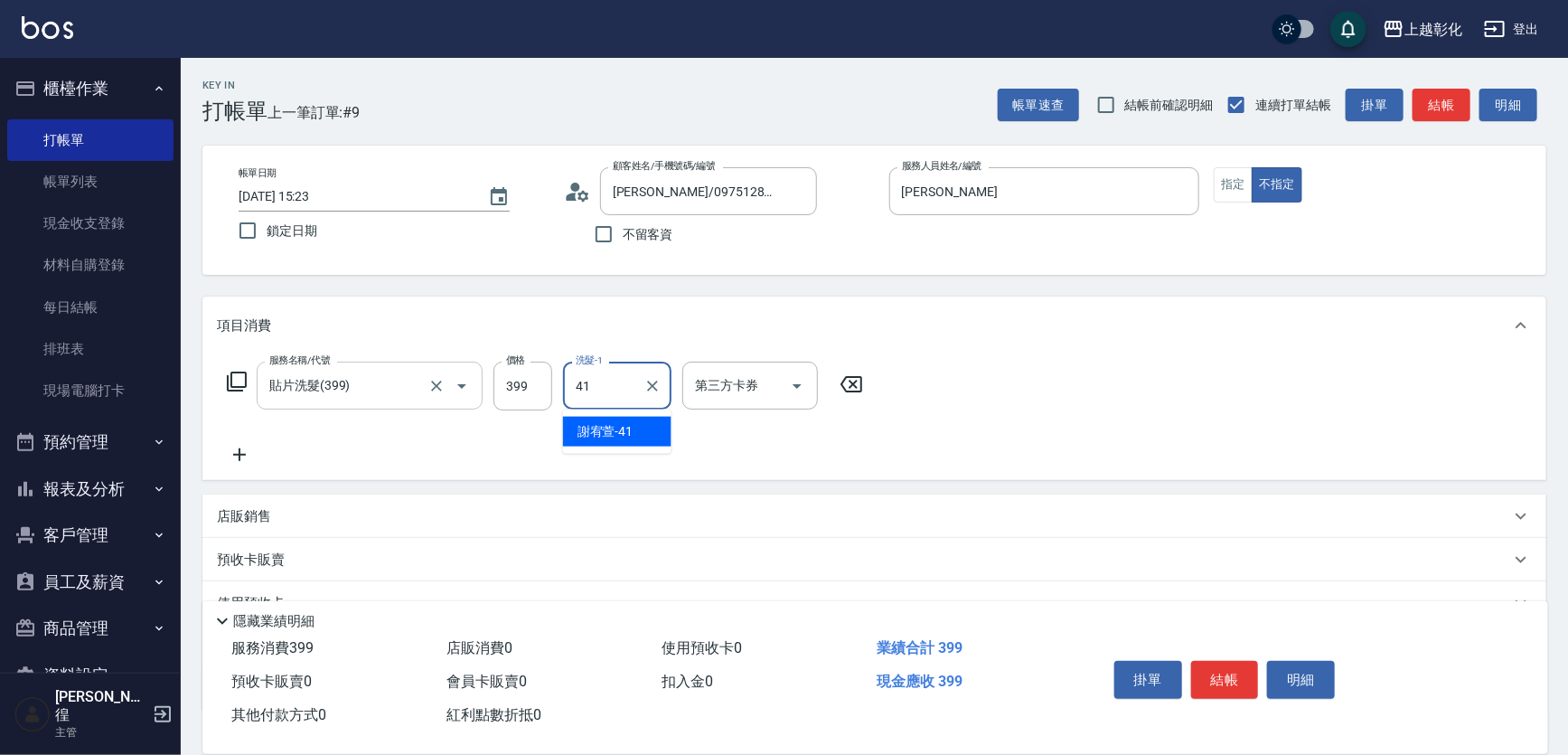
type input "謝宥萱-41"
click at [1238, 661] on button "結帳" at bounding box center [1225, 680] width 68 height 38
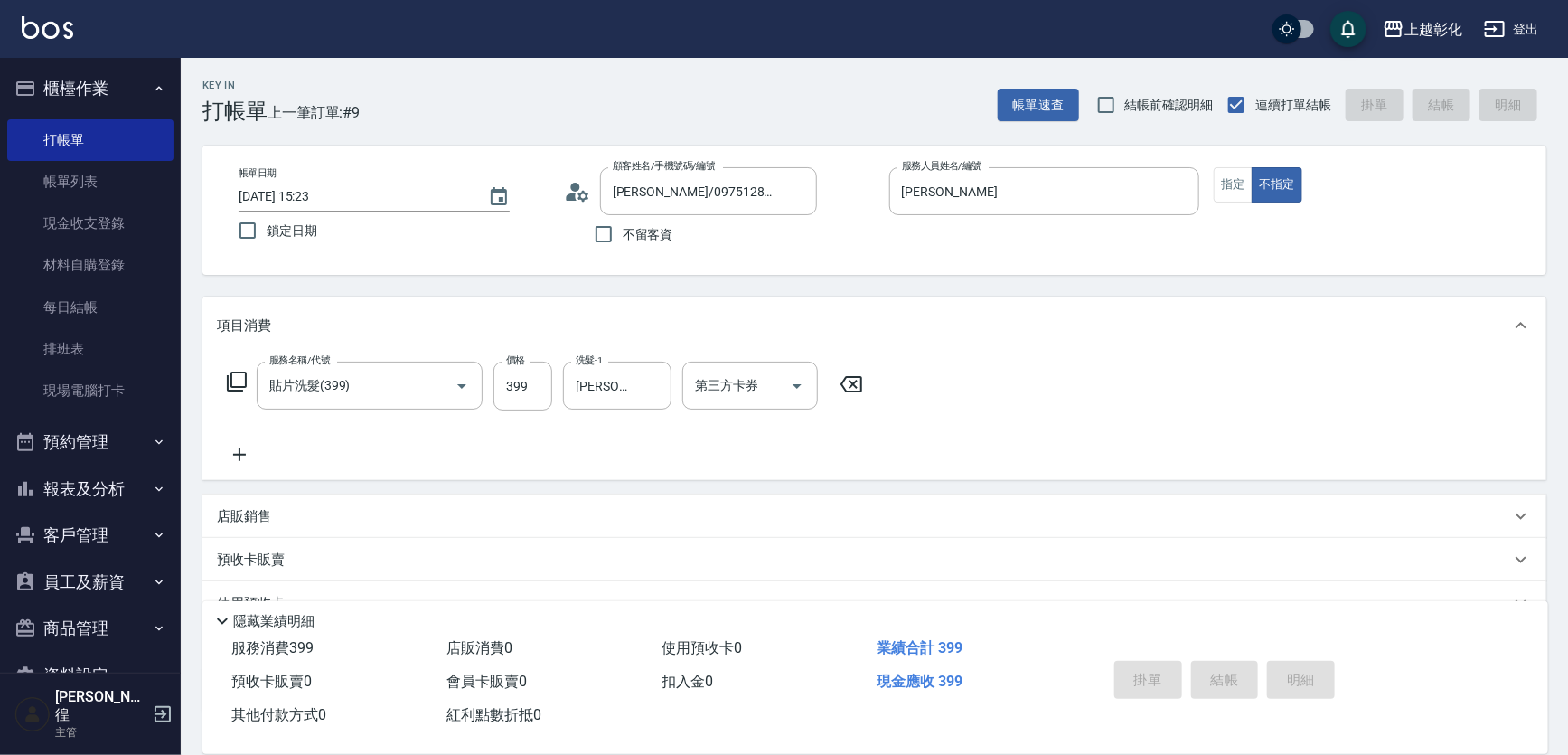
type input "2025/09/26 15:24"
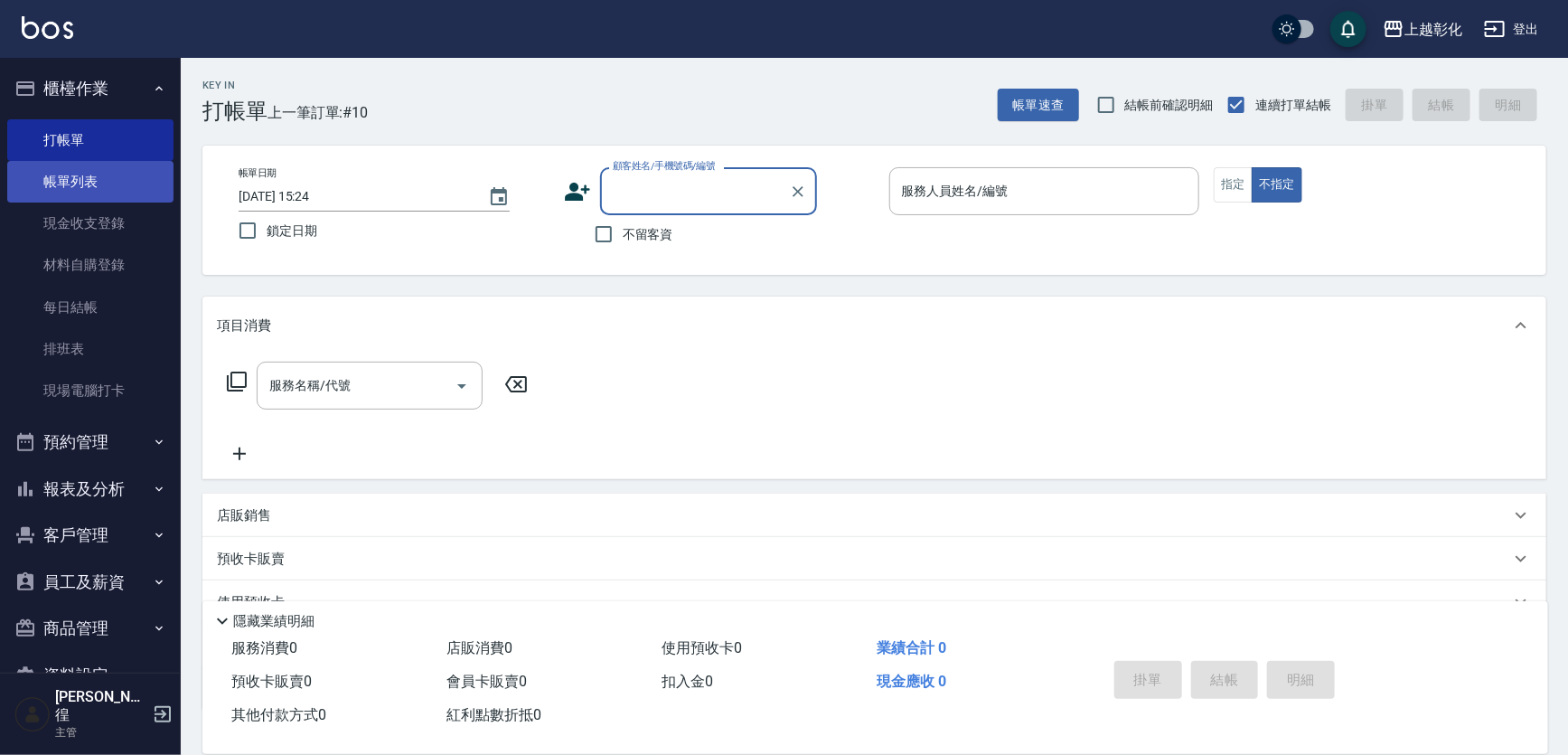
click at [141, 194] on link "帳單列表" at bounding box center [90, 182] width 166 height 42
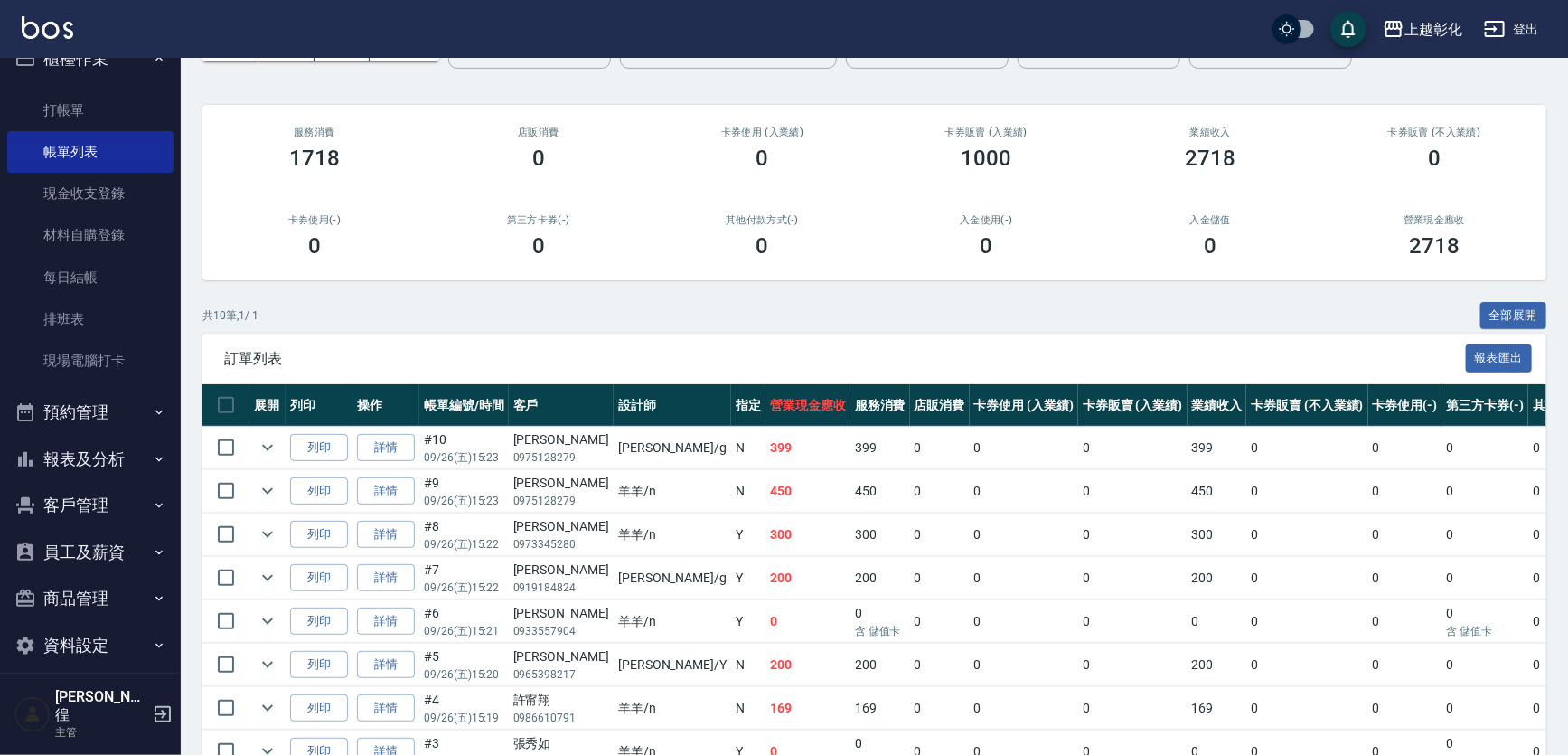
scroll to position [246, 0]
